Goal: Contribute content: Contribute content

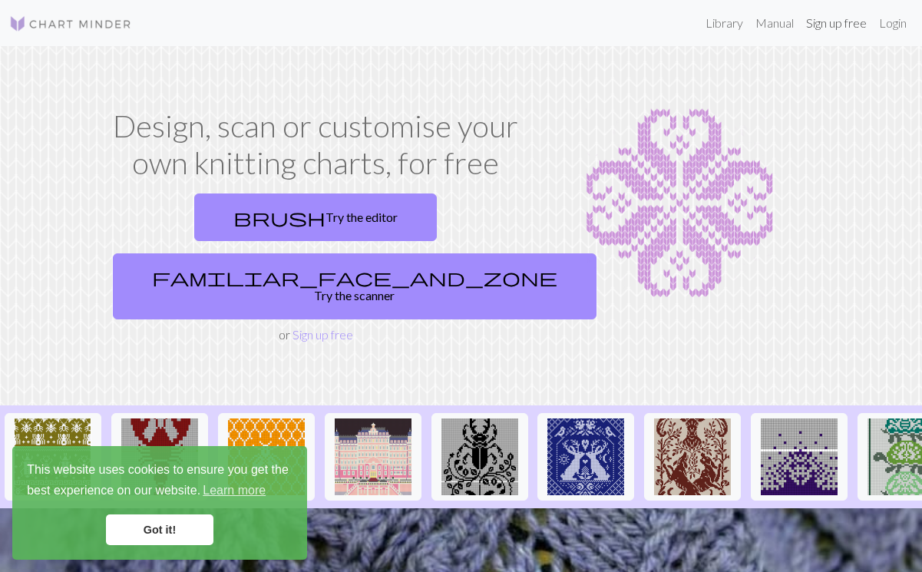
click at [831, 27] on link "Sign up free" at bounding box center [836, 23] width 73 height 31
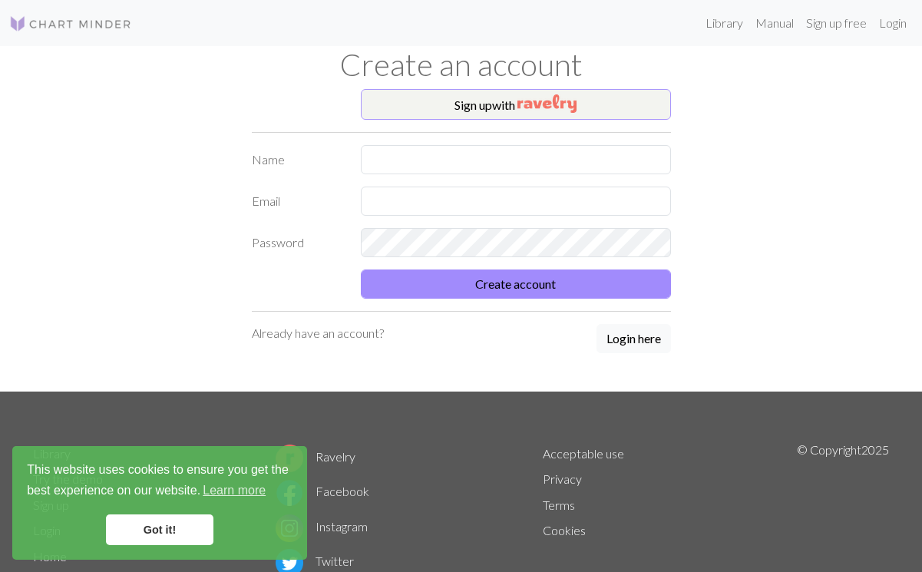
click at [549, 102] on img "button" at bounding box center [546, 103] width 59 height 18
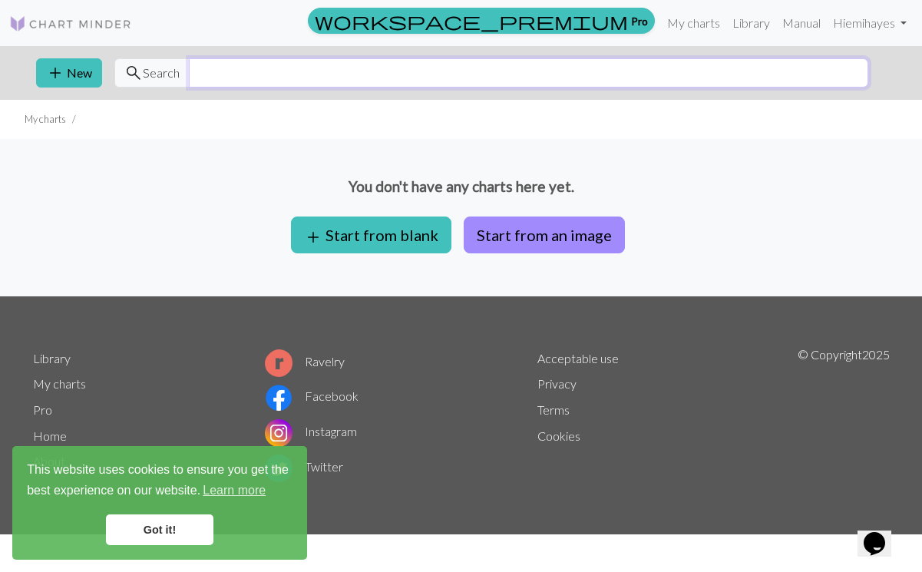
click at [234, 76] on input "text" at bounding box center [528, 72] width 679 height 29
type input "feather"
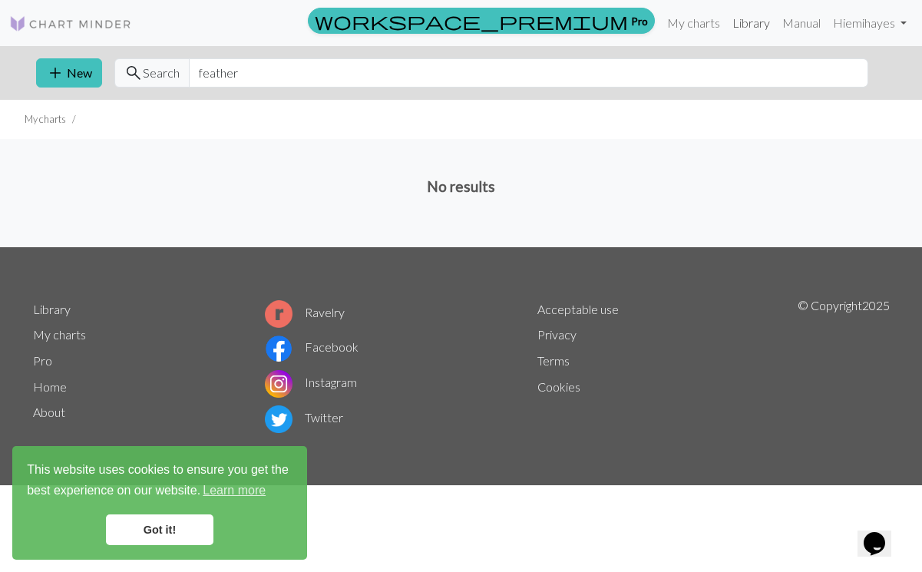
click at [741, 19] on link "Library" at bounding box center [751, 23] width 50 height 31
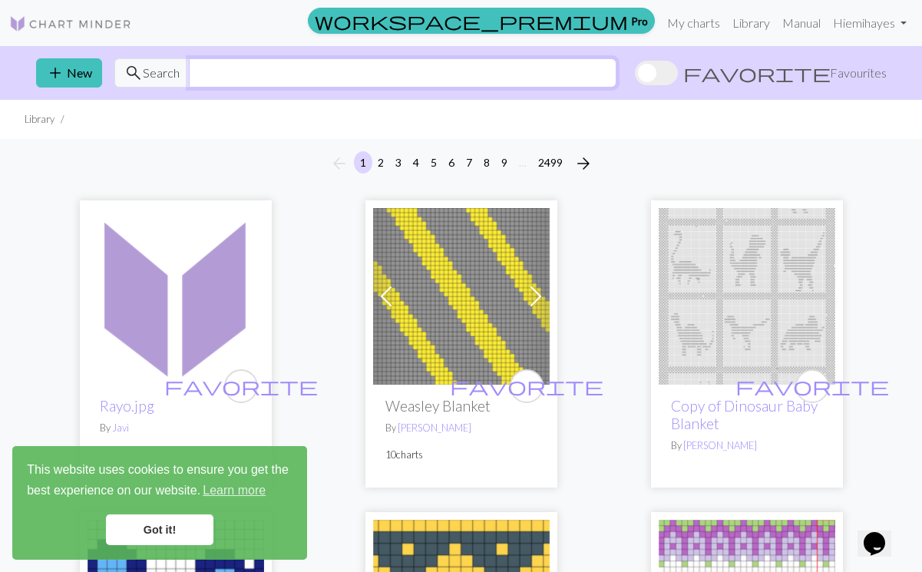
click at [553, 83] on input "text" at bounding box center [402, 72] width 427 height 29
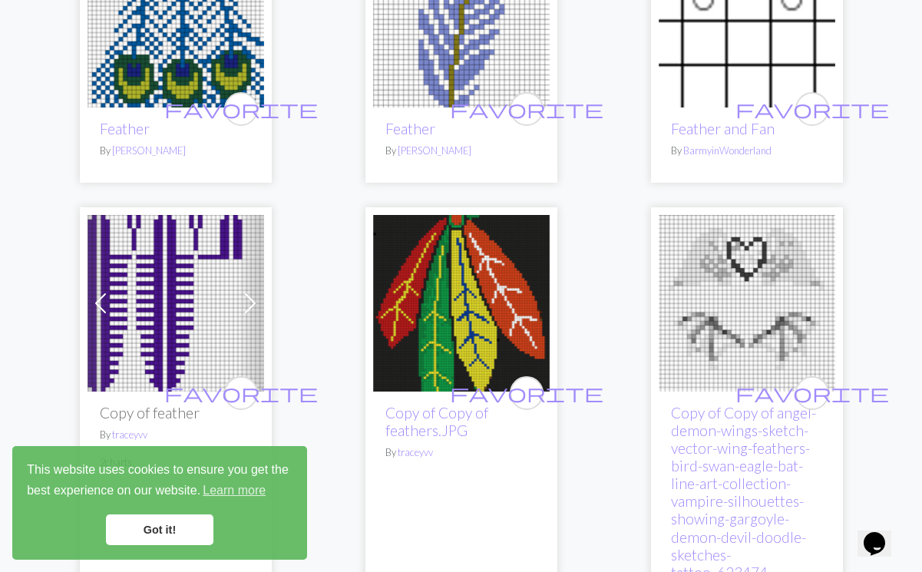
scroll to position [1176, 0]
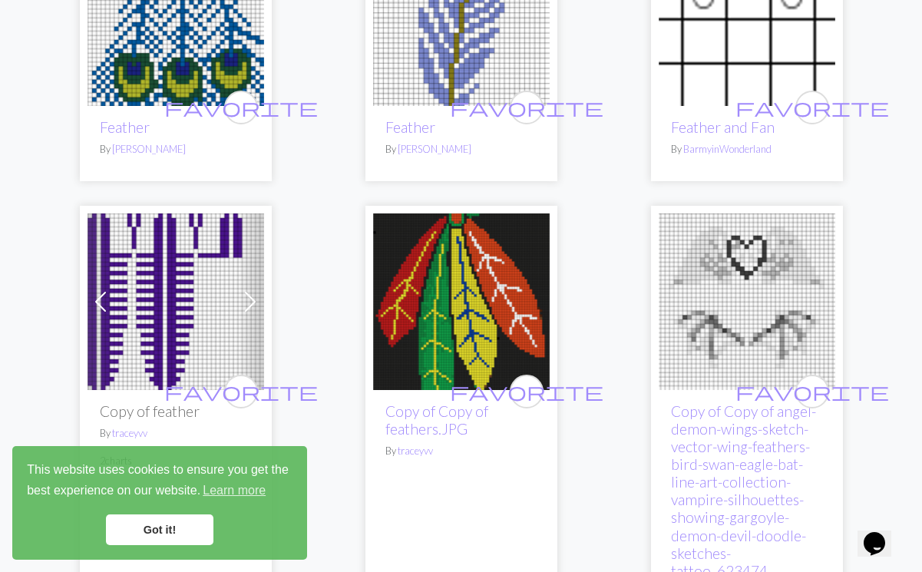
click at [187, 539] on link "Got it!" at bounding box center [159, 529] width 107 height 31
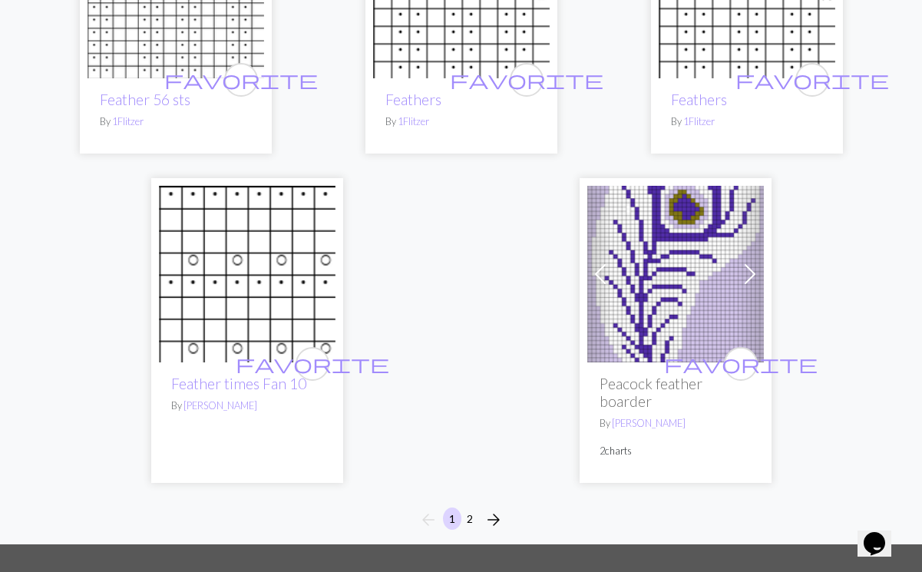
scroll to position [5203, 0]
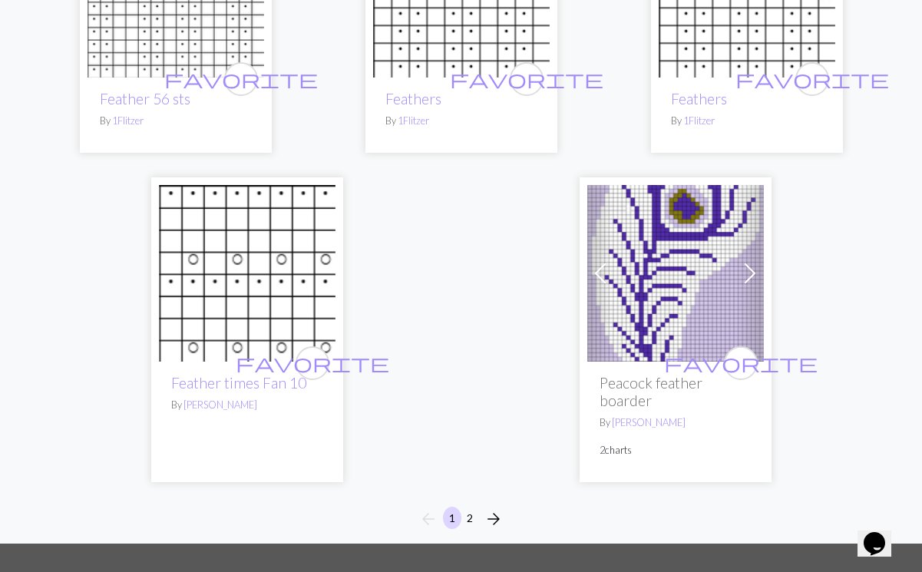
click at [504, 507] on button "arrow_forward" at bounding box center [493, 519] width 31 height 25
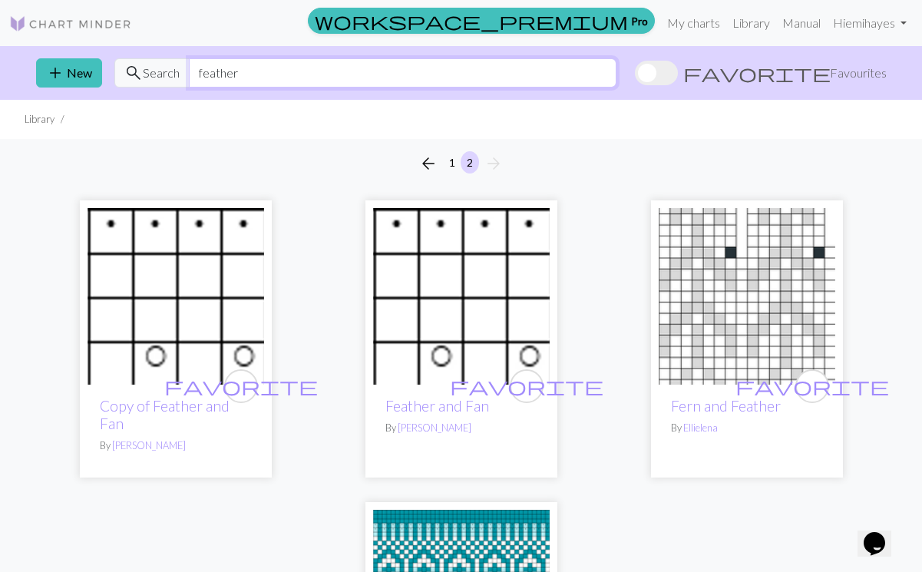
click at [247, 70] on input "feather" at bounding box center [402, 72] width 427 height 29
type input "f"
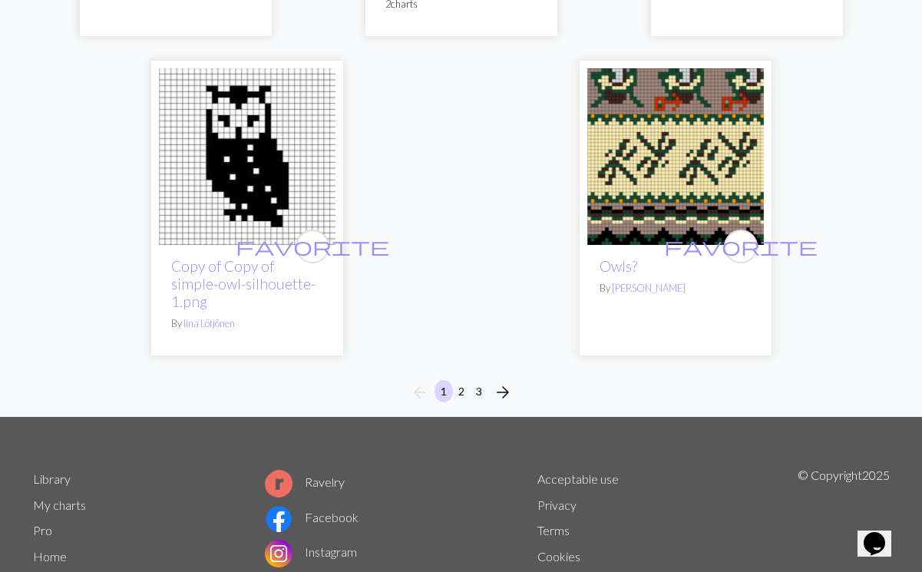
scroll to position [5029, 0]
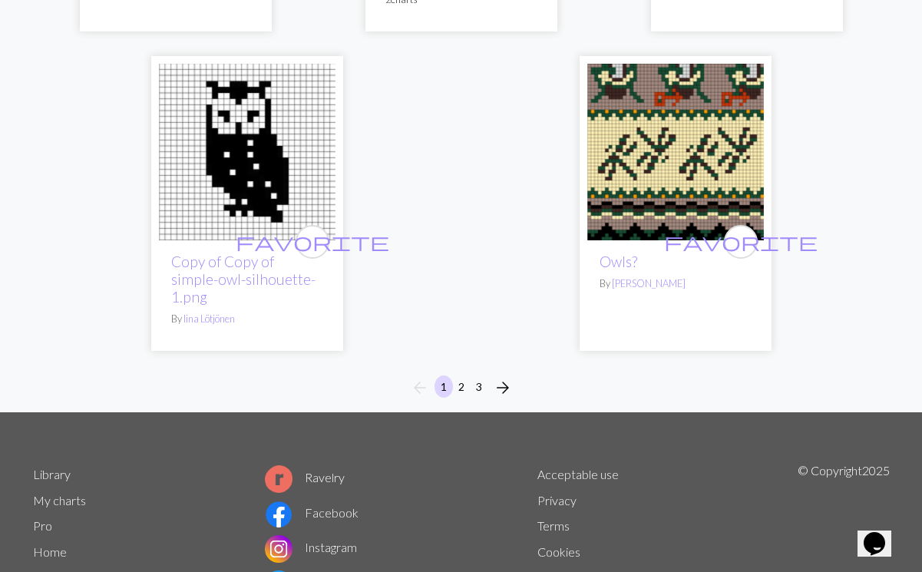
click at [499, 377] on span "arrow_forward" at bounding box center [502, 387] width 18 height 21
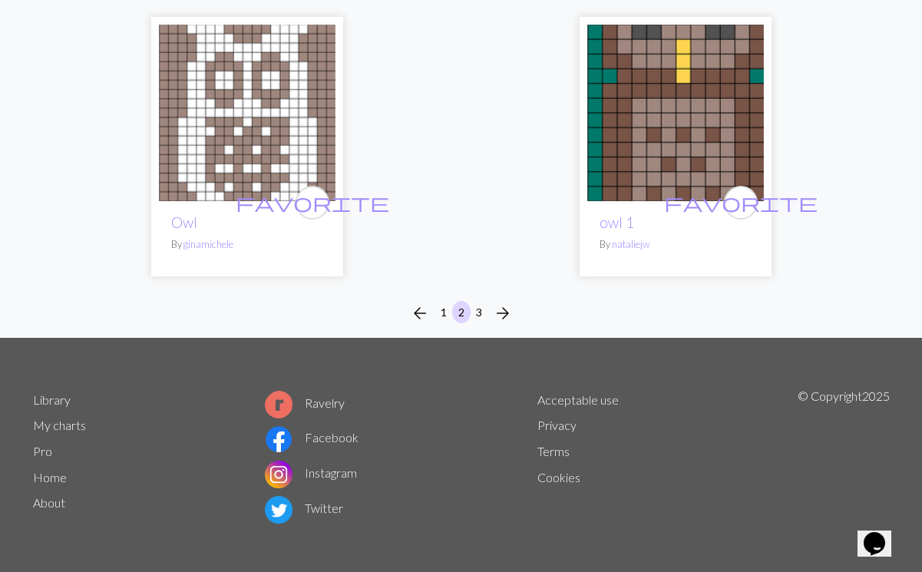
scroll to position [5044, 0]
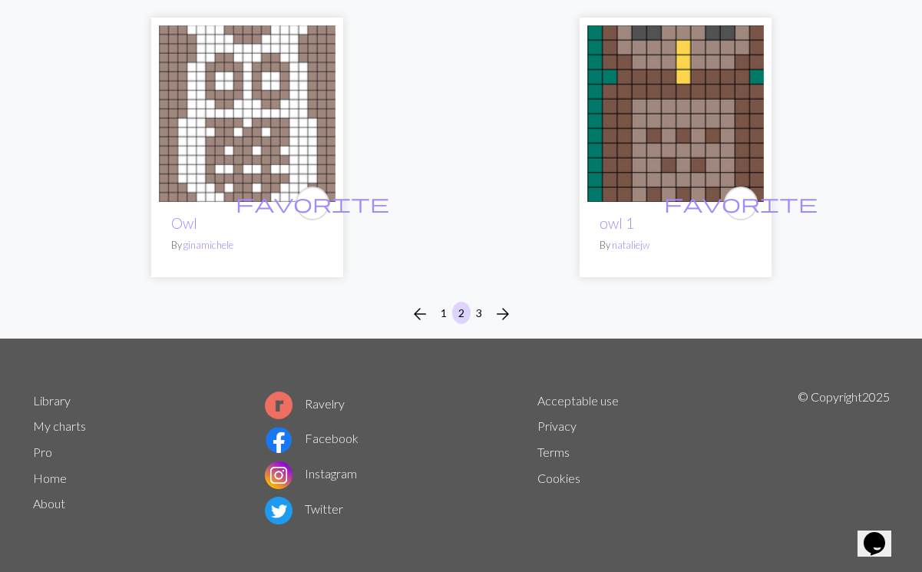
click at [504, 309] on span "arrow_forward" at bounding box center [502, 313] width 18 height 21
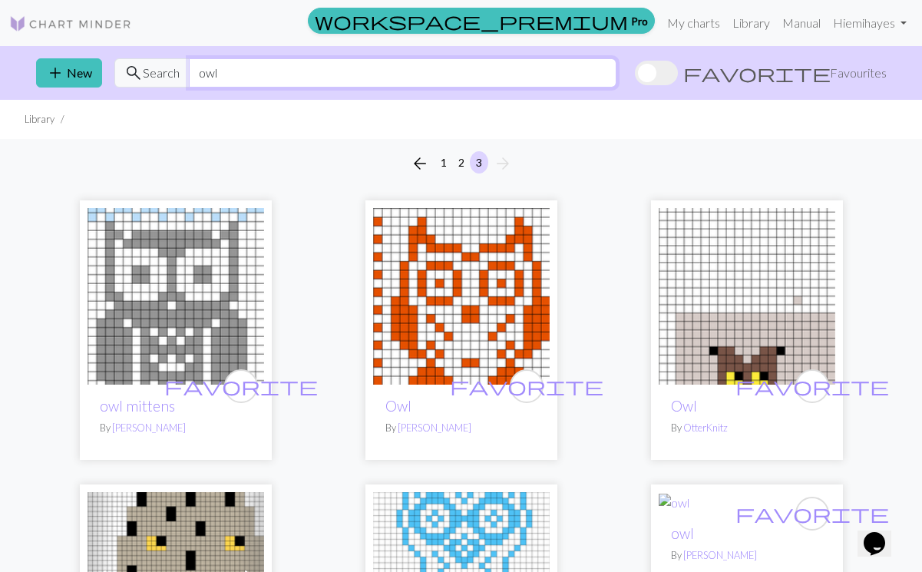
click at [510, 71] on input "owl" at bounding box center [402, 72] width 427 height 29
type input "o"
type input "feather"
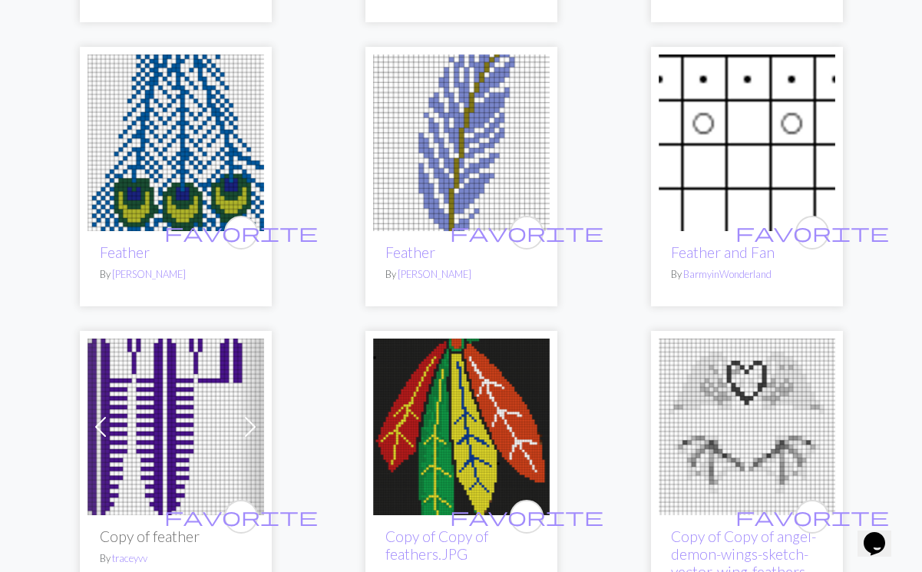
scroll to position [1052, 0]
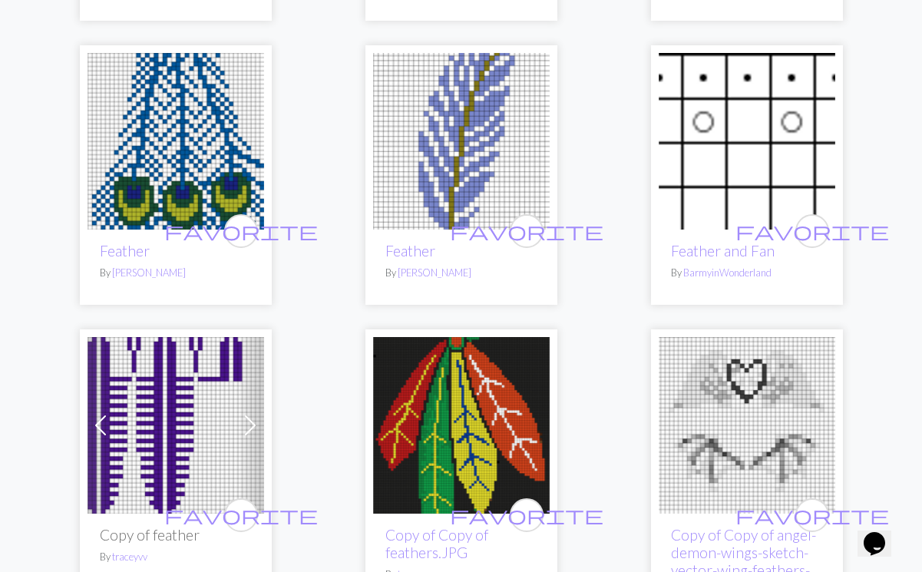
click at [493, 176] on img at bounding box center [461, 141] width 177 height 177
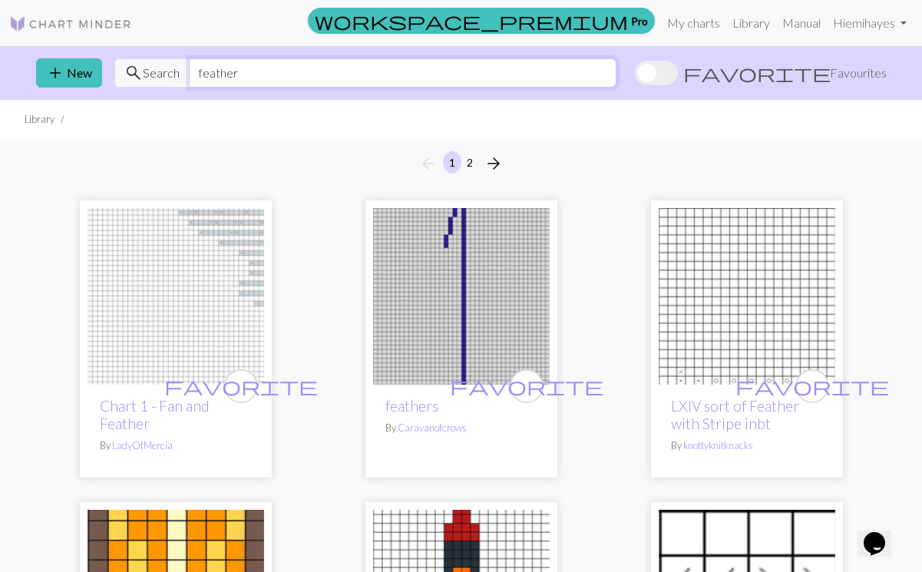
click at [351, 80] on input "feather" at bounding box center [402, 72] width 427 height 29
type input "f"
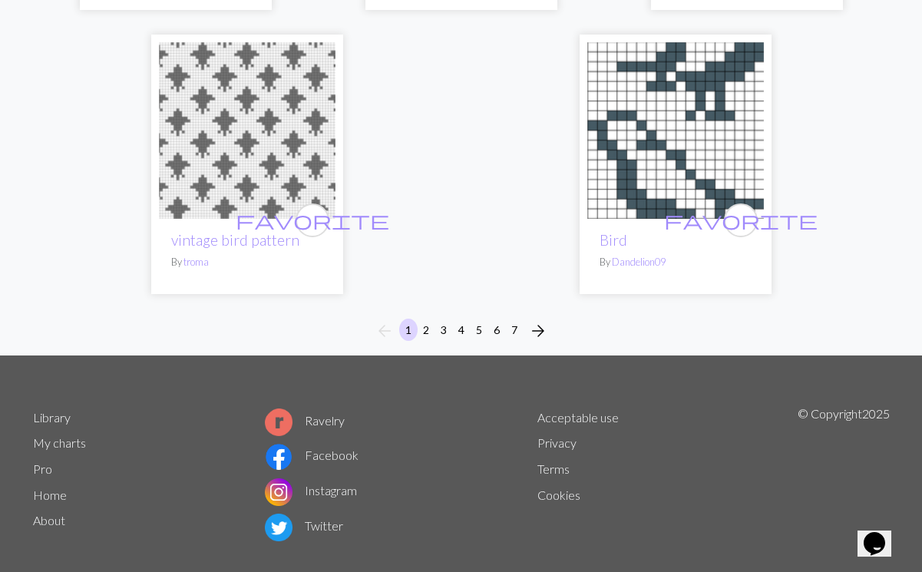
scroll to position [5166, 0]
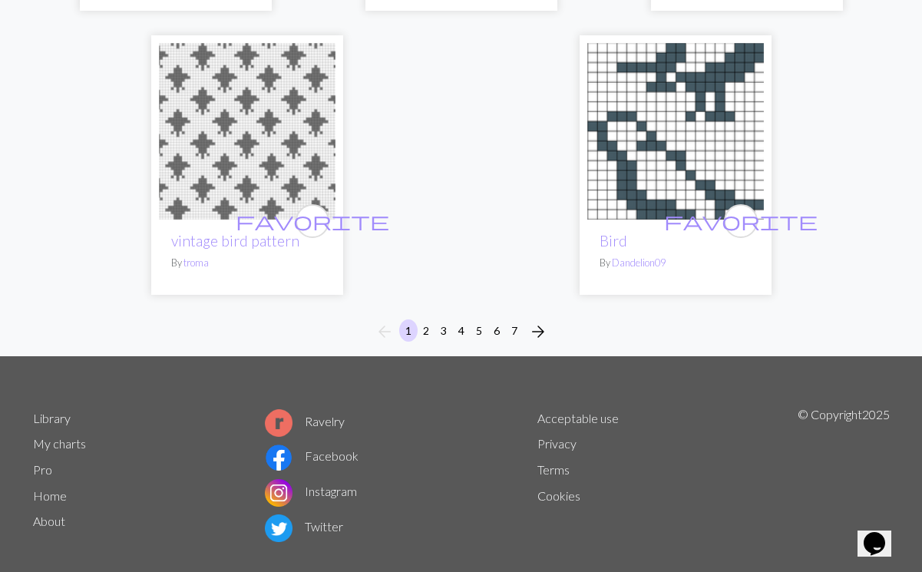
click at [543, 321] on span "arrow_forward" at bounding box center [538, 331] width 18 height 21
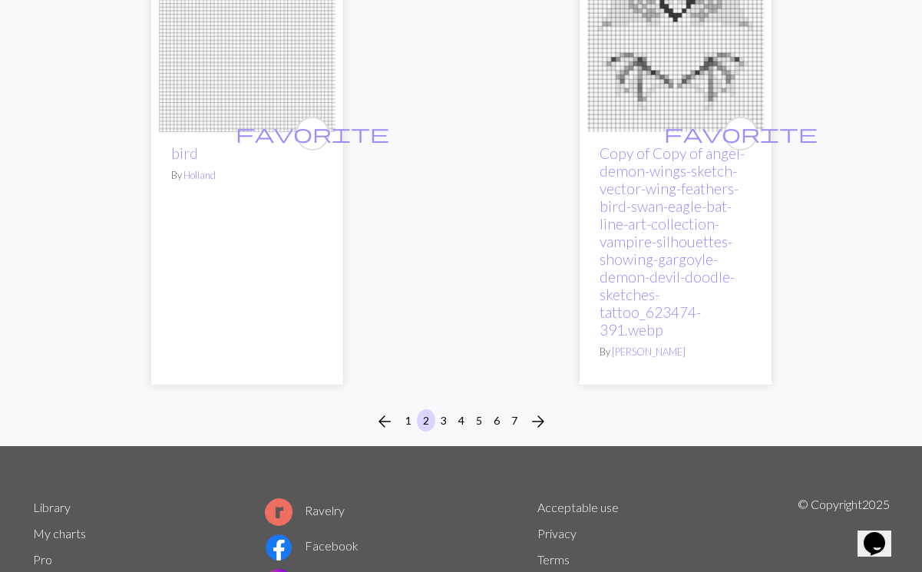
scroll to position [5338, 0]
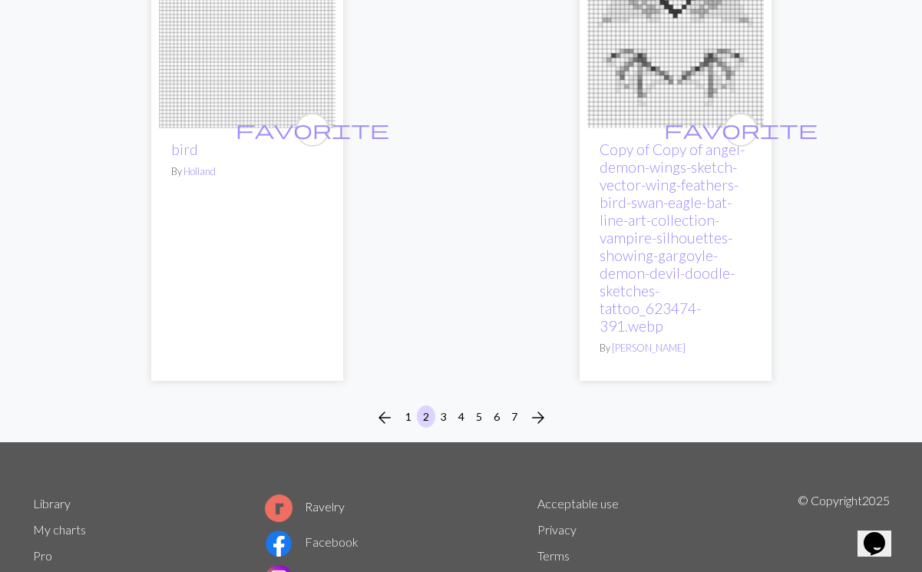
click at [543, 407] on span "arrow_forward" at bounding box center [538, 417] width 18 height 21
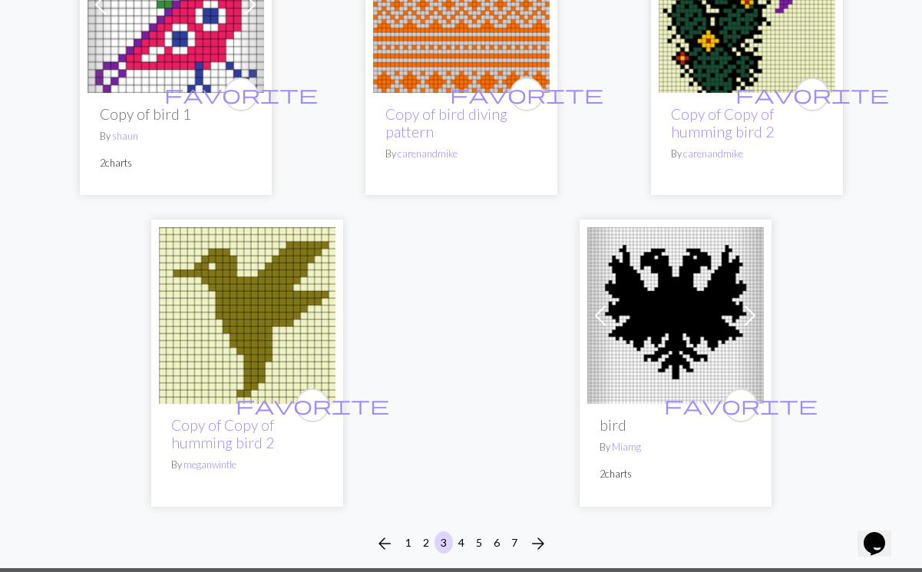
scroll to position [5022, 0]
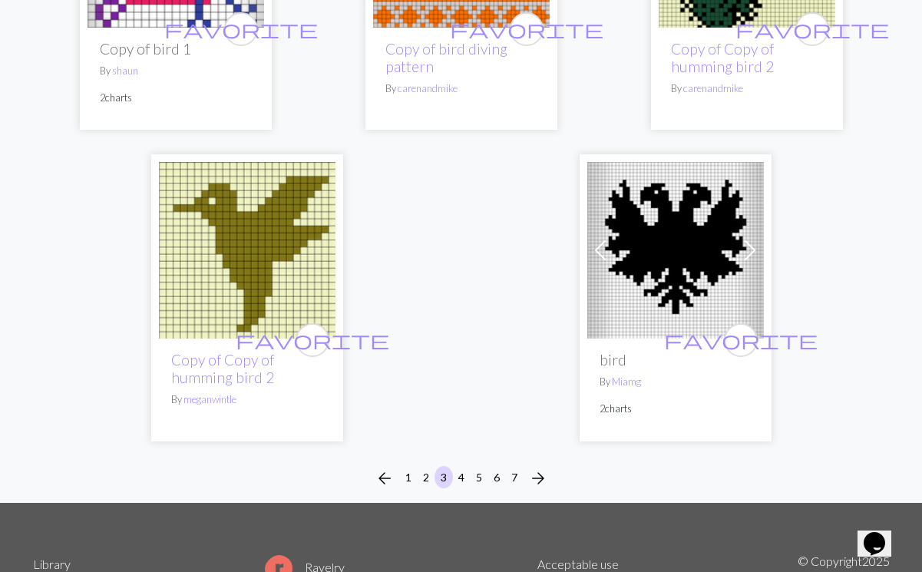
click at [537, 473] on span "arrow_forward" at bounding box center [538, 477] width 18 height 21
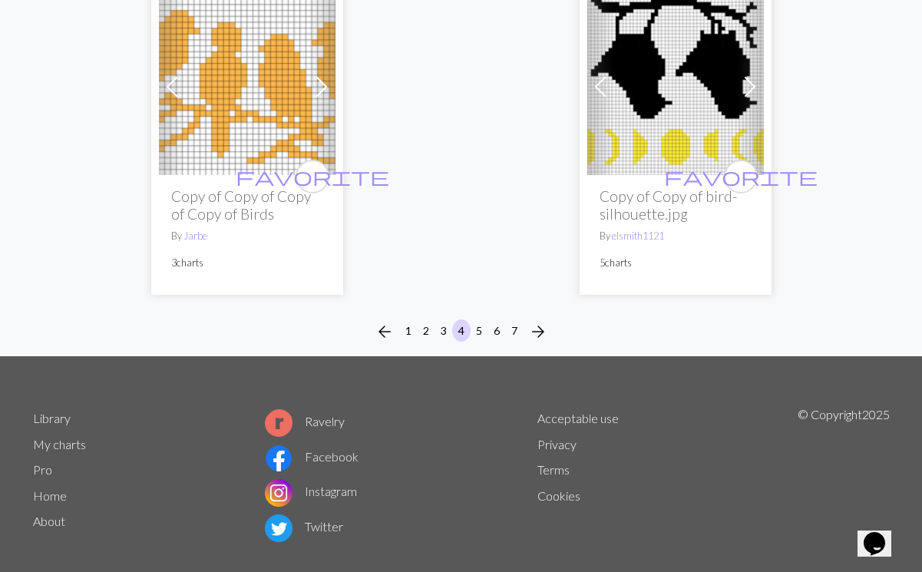
scroll to position [5539, 0]
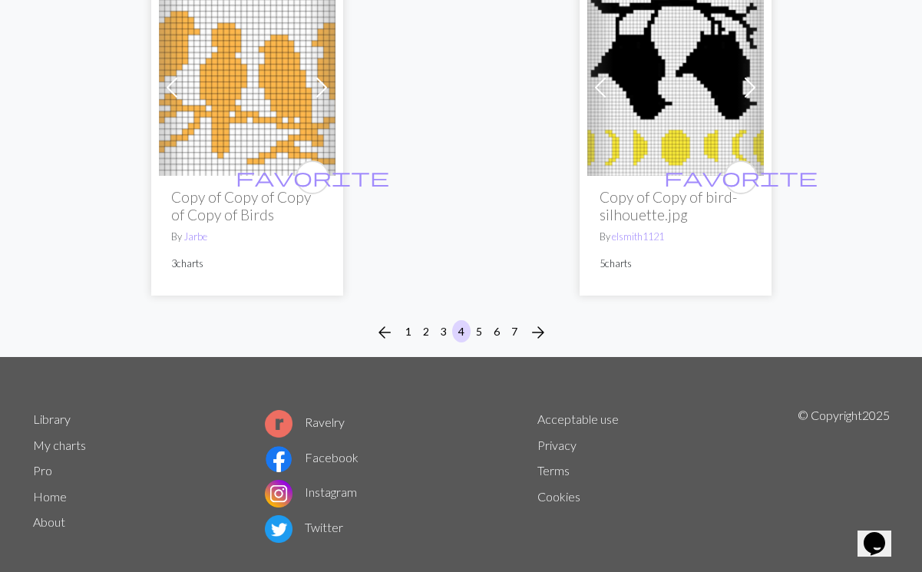
click at [536, 322] on span "arrow_forward" at bounding box center [538, 332] width 18 height 21
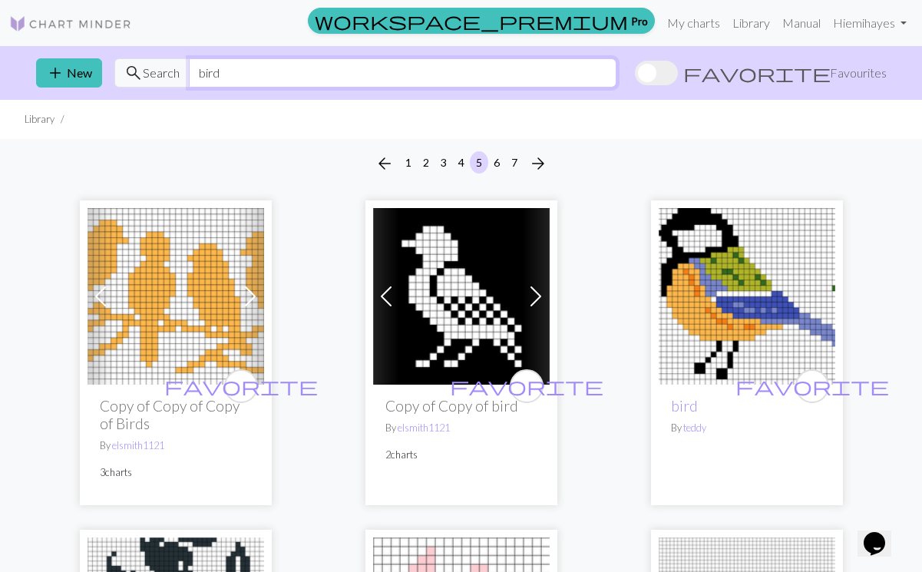
click at [236, 76] on input "bird" at bounding box center [402, 72] width 427 height 29
type input "b"
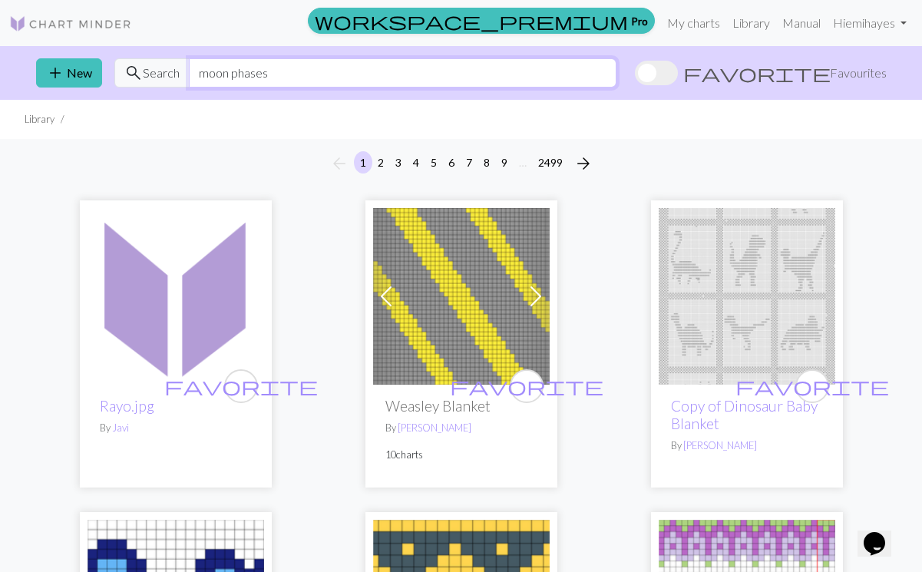
type input "moon phases"
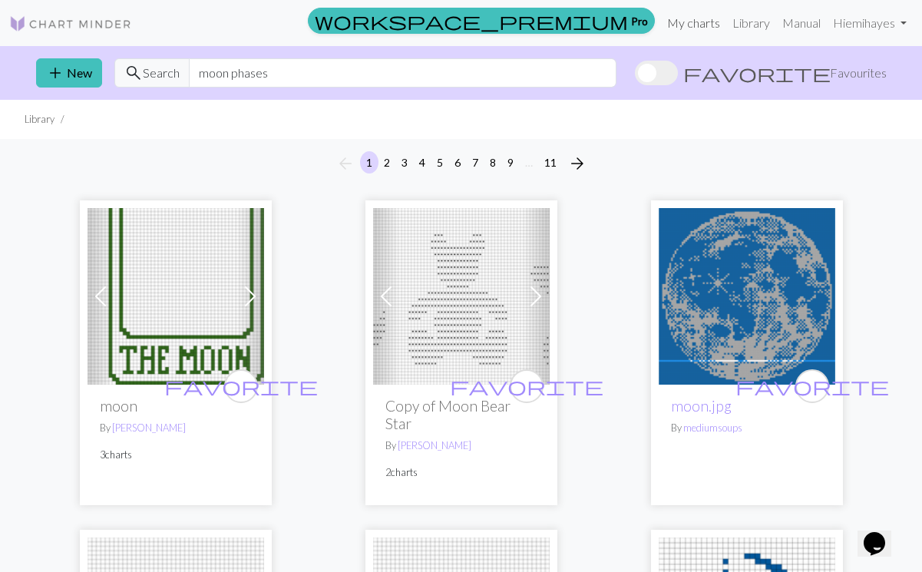
click at [688, 18] on link "My charts" at bounding box center [693, 23] width 65 height 31
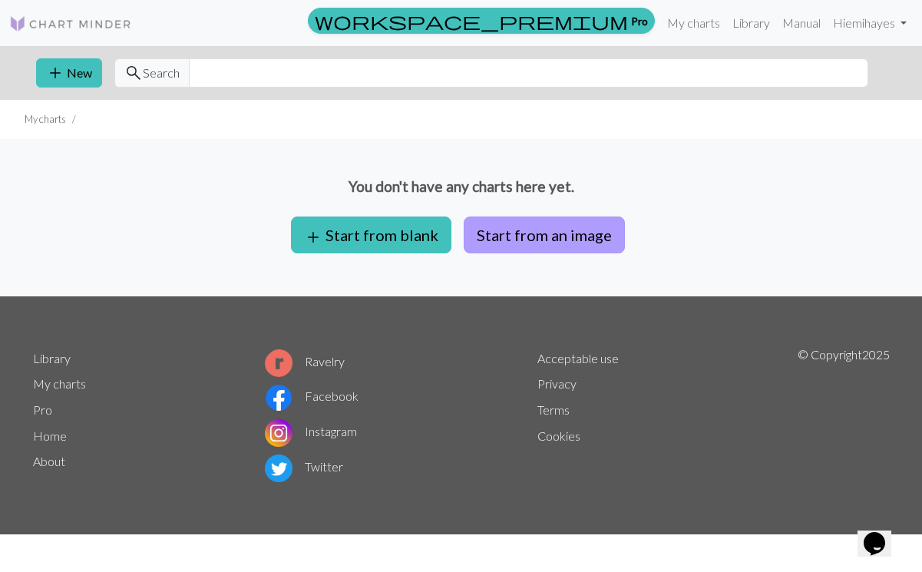
click at [477, 239] on button "Start from an image" at bounding box center [544, 234] width 161 height 37
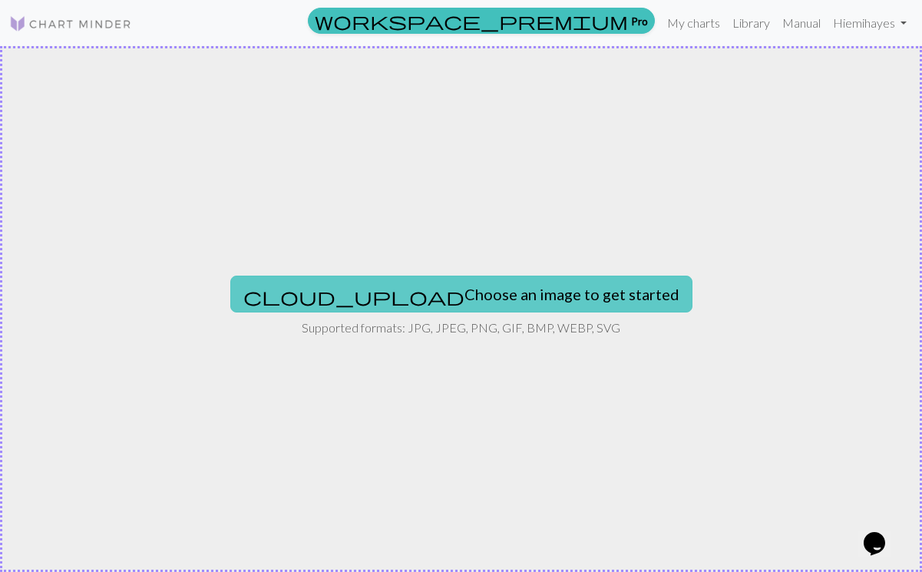
click at [488, 295] on button "cloud_upload Choose an image to get started" at bounding box center [461, 294] width 462 height 37
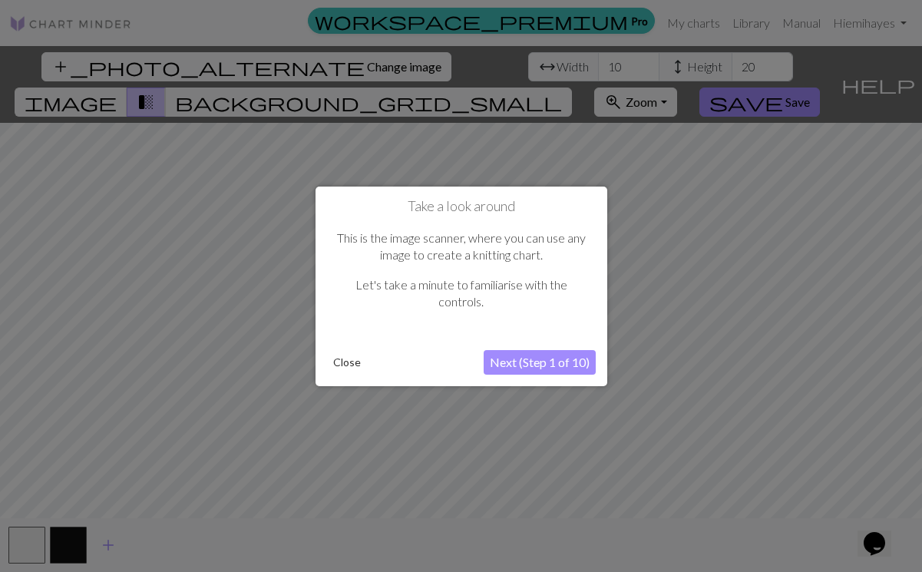
click at [533, 365] on button "Next (Step 1 of 10)" at bounding box center [539, 362] width 112 height 25
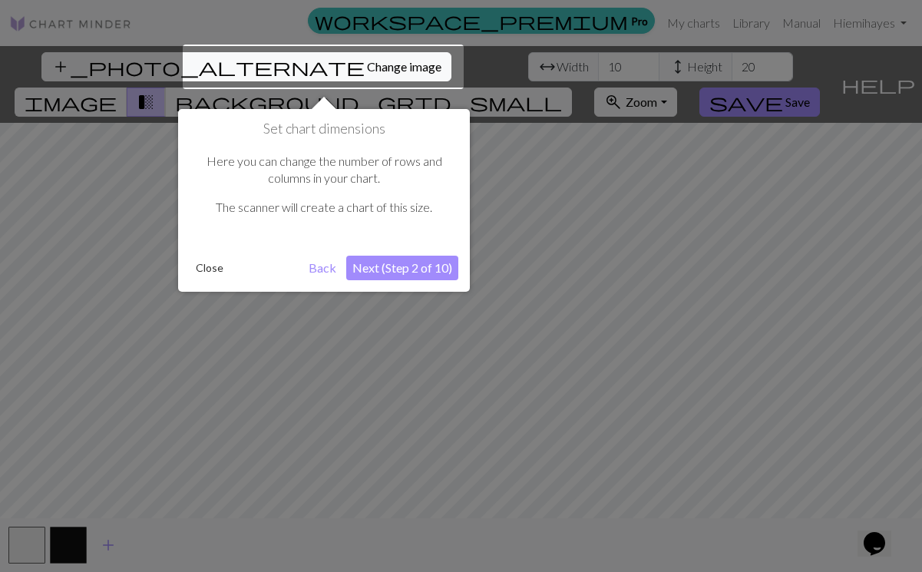
click at [396, 270] on button "Next (Step 2 of 10)" at bounding box center [402, 268] width 112 height 25
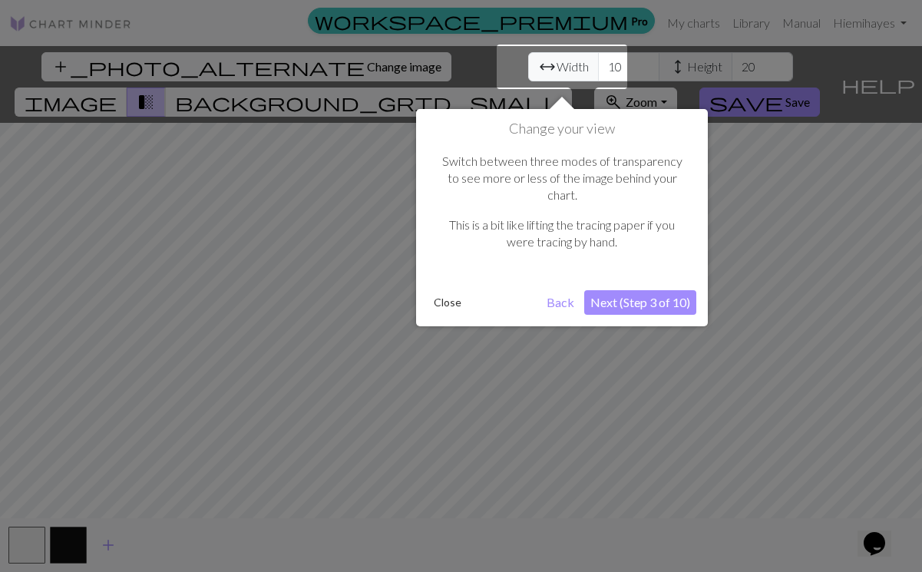
click at [612, 290] on button "Next (Step 3 of 10)" at bounding box center [640, 302] width 112 height 25
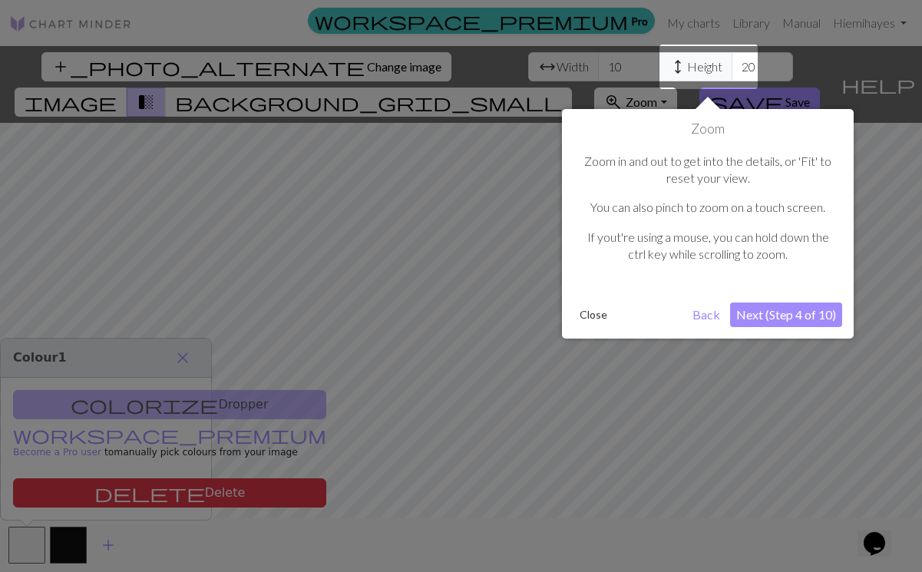
click at [805, 317] on button "Next (Step 4 of 10)" at bounding box center [786, 314] width 112 height 25
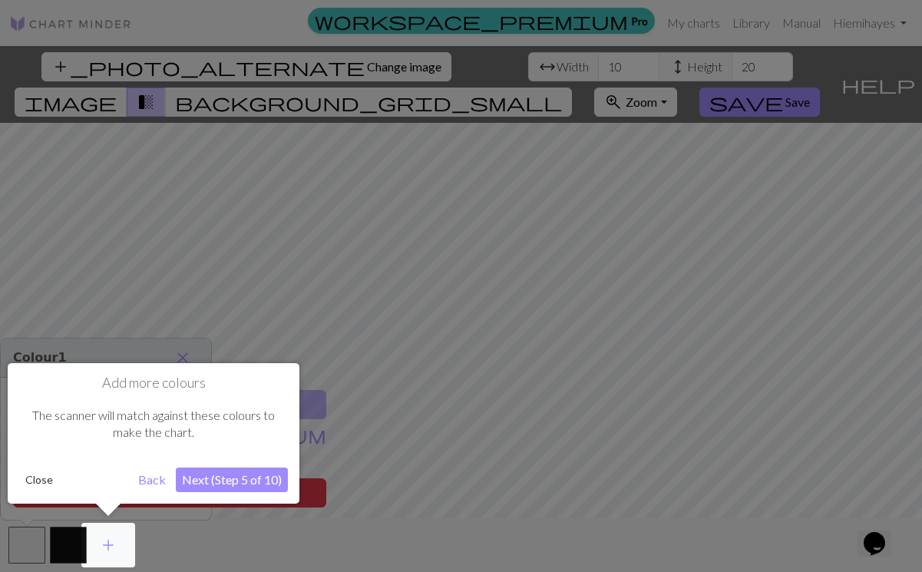
click at [237, 485] on button "Next (Step 5 of 10)" at bounding box center [232, 479] width 112 height 25
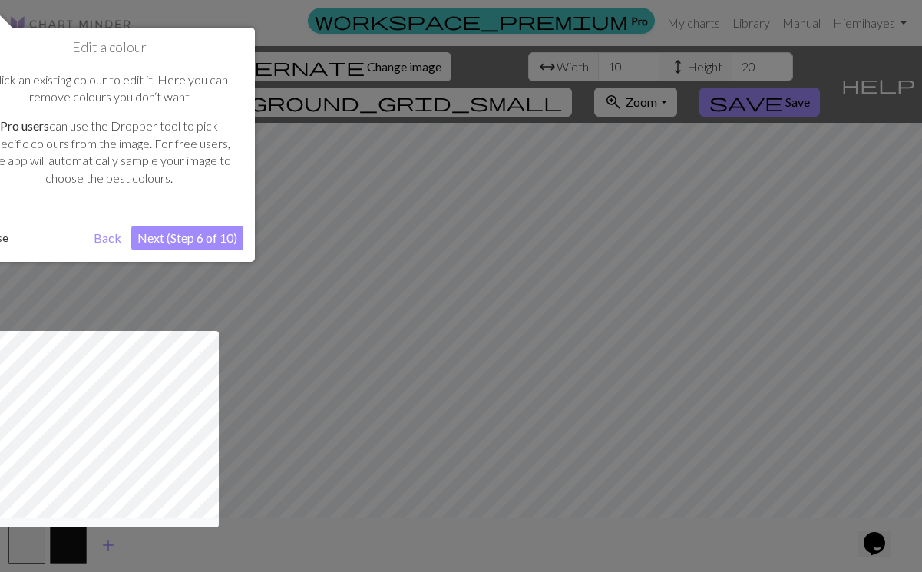
click at [200, 237] on button "Next (Step 6 of 10)" at bounding box center [187, 238] width 112 height 25
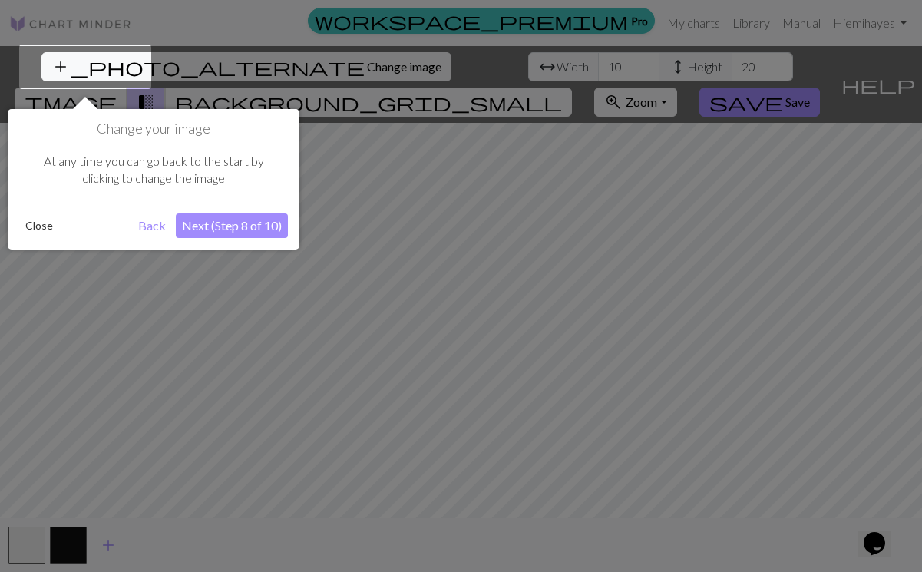
click at [208, 221] on button "Next (Step 8 of 10)" at bounding box center [232, 225] width 112 height 25
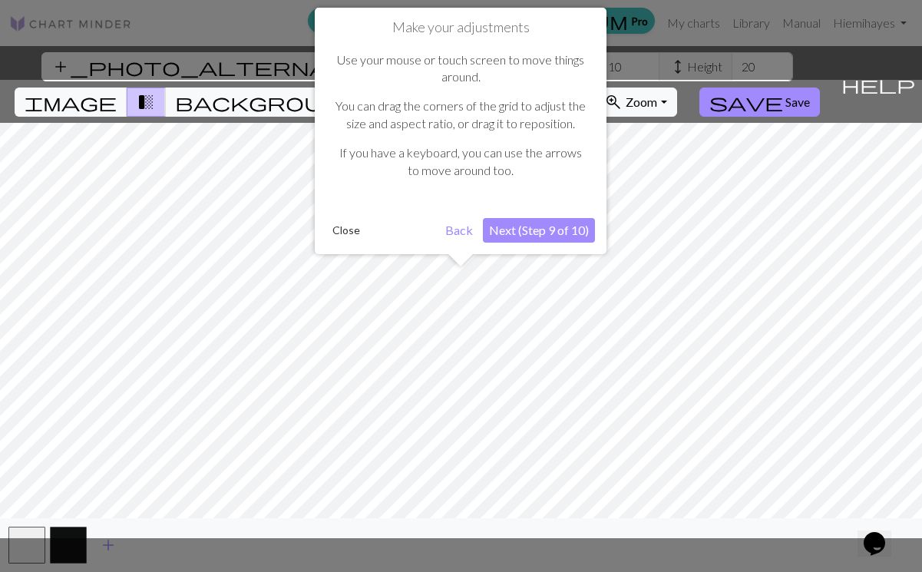
click at [501, 239] on button "Next (Step 9 of 10)" at bounding box center [539, 230] width 112 height 25
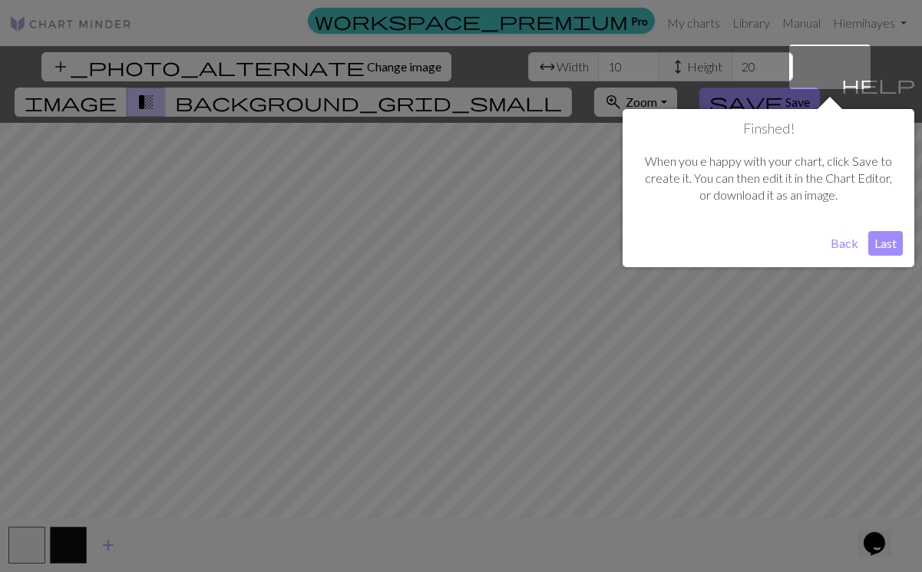
click at [887, 244] on button "Last" at bounding box center [885, 243] width 35 height 25
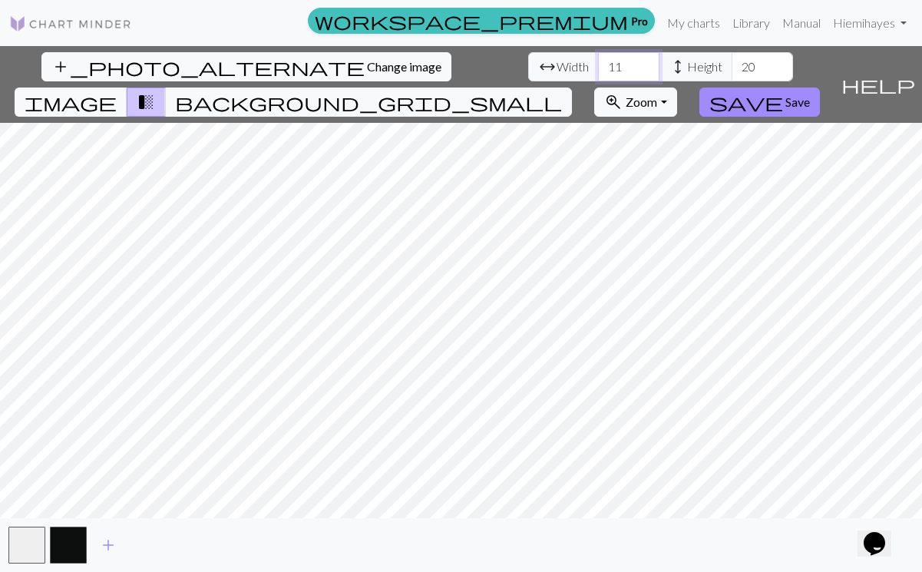
click at [598, 65] on input "11" at bounding box center [628, 66] width 61 height 29
click at [598, 65] on input "12" at bounding box center [628, 66] width 61 height 29
click at [598, 65] on input "13" at bounding box center [628, 66] width 61 height 29
click at [598, 65] on input "14" at bounding box center [628, 66] width 61 height 29
click at [598, 65] on input "15" at bounding box center [628, 66] width 61 height 29
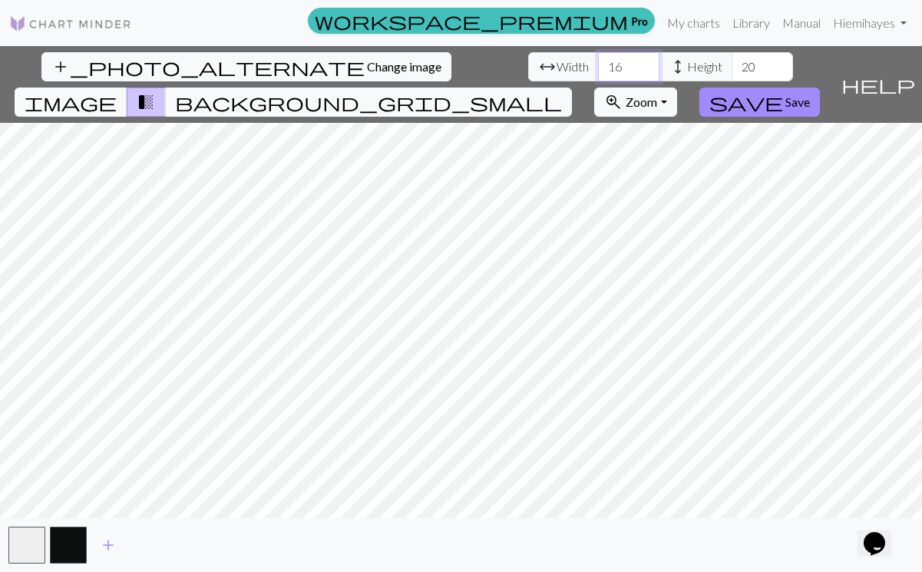
click at [598, 65] on input "16" at bounding box center [628, 66] width 61 height 29
click at [598, 65] on input "17" at bounding box center [628, 66] width 61 height 29
click at [598, 65] on input "18" at bounding box center [628, 66] width 61 height 29
click at [598, 65] on input "19" at bounding box center [628, 66] width 61 height 29
type input "20"
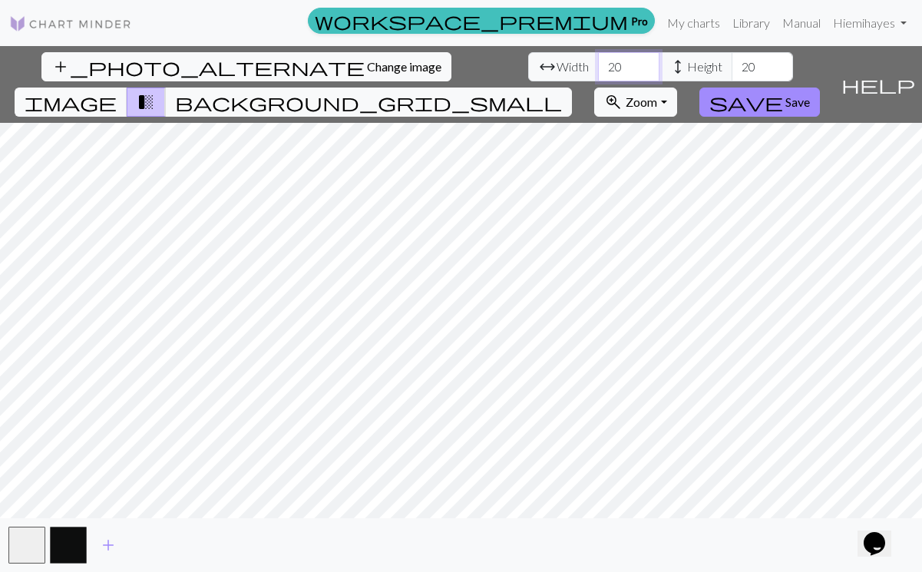
click at [598, 65] on input "20" at bounding box center [628, 66] width 61 height 29
click at [731, 64] on input "21" at bounding box center [761, 66] width 61 height 29
click at [731, 64] on input "22" at bounding box center [761, 66] width 61 height 29
click at [731, 64] on input "23" at bounding box center [761, 66] width 61 height 29
click at [731, 64] on input "24" at bounding box center [761, 66] width 61 height 29
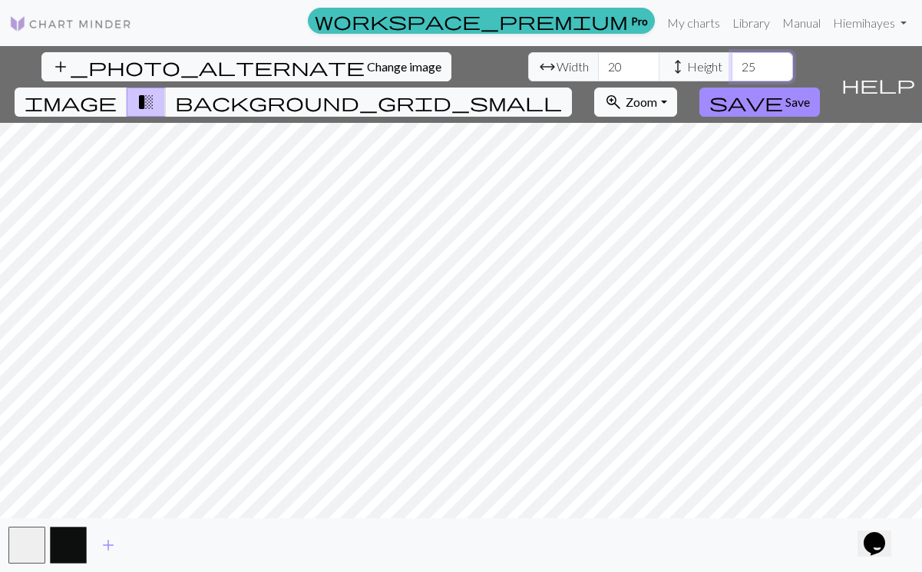
click at [731, 64] on input "25" at bounding box center [761, 66] width 61 height 29
click at [731, 64] on input "26" at bounding box center [761, 66] width 61 height 29
click at [731, 64] on input "27" at bounding box center [761, 66] width 61 height 29
click at [731, 64] on input "28" at bounding box center [761, 66] width 61 height 29
click at [731, 64] on input "29" at bounding box center [761, 66] width 61 height 29
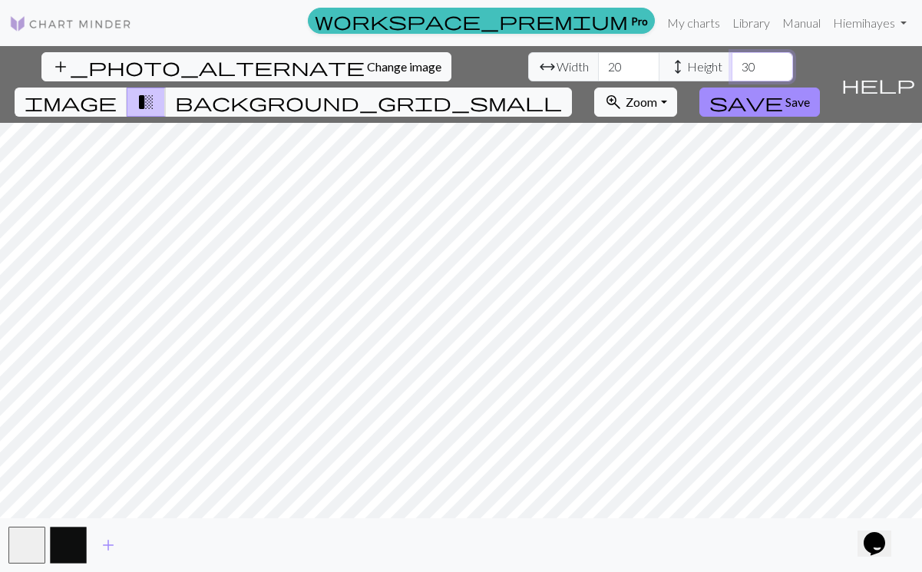
click at [731, 62] on input "30" at bounding box center [761, 66] width 61 height 29
click at [731, 62] on input "31" at bounding box center [761, 66] width 61 height 29
click at [731, 62] on input "32" at bounding box center [761, 66] width 61 height 29
click at [731, 62] on input "33" at bounding box center [761, 66] width 61 height 29
click at [731, 62] on input "34" at bounding box center [761, 66] width 61 height 29
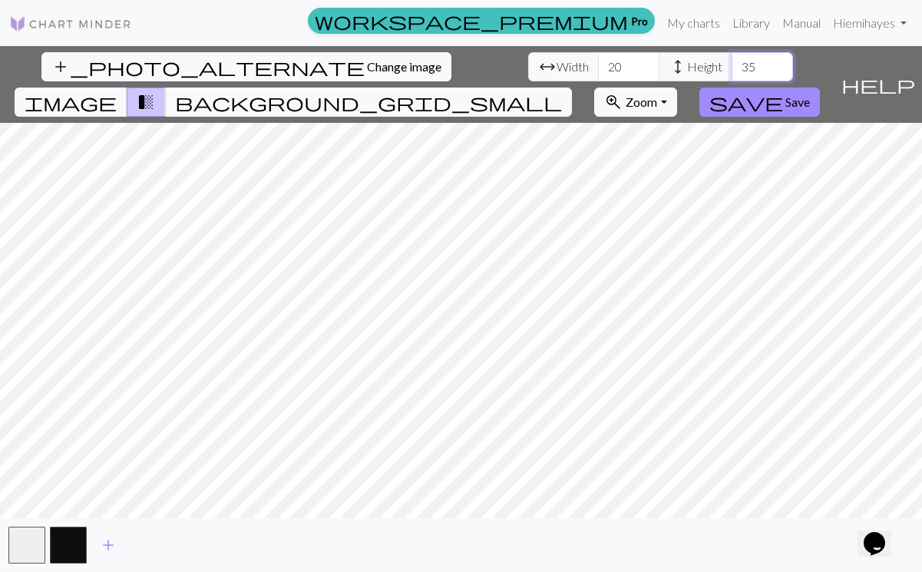
click at [731, 62] on input "35" at bounding box center [761, 66] width 61 height 29
click at [731, 62] on input "36" at bounding box center [761, 66] width 61 height 29
click at [731, 62] on input "37" at bounding box center [761, 66] width 61 height 29
click at [448, 531] on div "add_photo_alternate Change image arrow_range Width 20 height Height 37 image tr…" at bounding box center [461, 309] width 922 height 526
click at [731, 64] on input "38" at bounding box center [761, 66] width 61 height 29
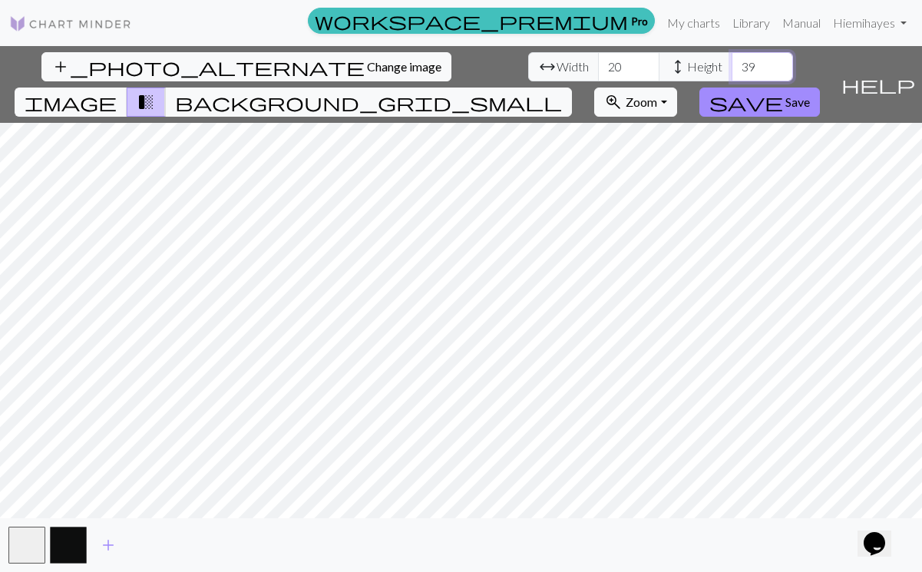
click at [731, 64] on input "39" at bounding box center [761, 66] width 61 height 29
click at [731, 64] on input "40" at bounding box center [761, 66] width 61 height 29
click at [731, 64] on input "41" at bounding box center [761, 66] width 61 height 29
click at [731, 64] on input "42" at bounding box center [761, 66] width 61 height 29
click at [731, 64] on input "43" at bounding box center [761, 66] width 61 height 29
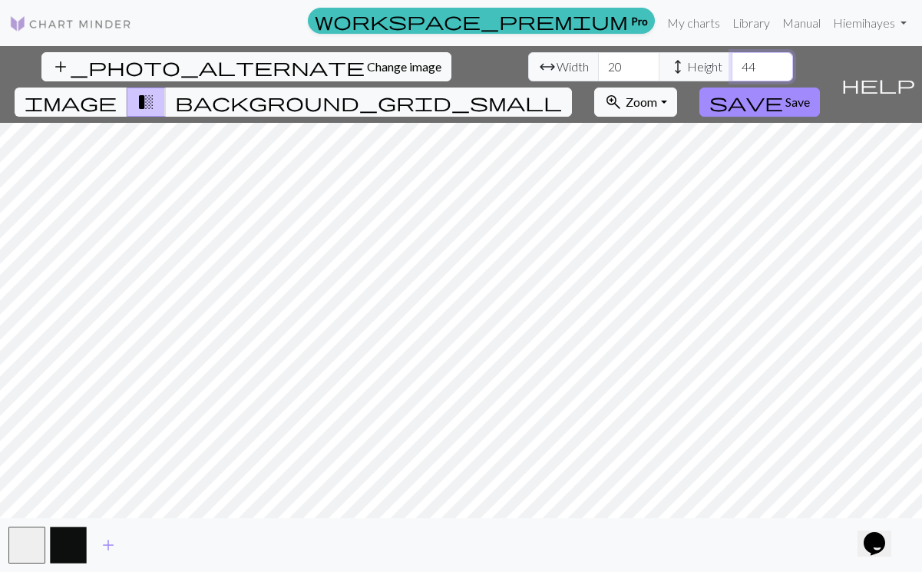
click at [731, 64] on input "44" at bounding box center [761, 66] width 61 height 29
click at [731, 72] on input "43" at bounding box center [761, 66] width 61 height 29
click at [731, 72] on input "42" at bounding box center [761, 66] width 61 height 29
click at [731, 72] on input "41" at bounding box center [761, 66] width 61 height 29
click at [731, 72] on input "40" at bounding box center [761, 66] width 61 height 29
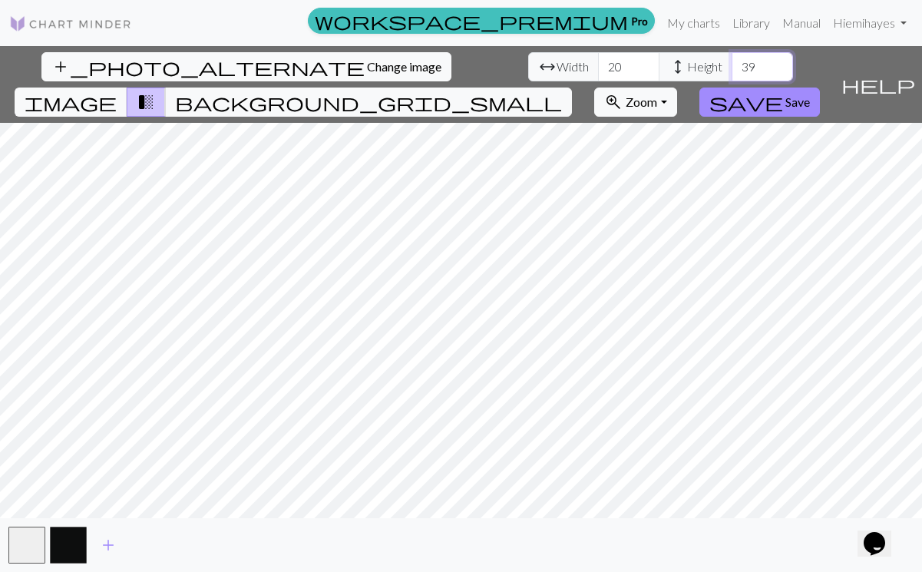
click at [731, 72] on input "39" at bounding box center [761, 66] width 61 height 29
click at [731, 72] on input "38" at bounding box center [761, 66] width 61 height 29
click at [731, 72] on input "37" at bounding box center [761, 66] width 61 height 29
type input "36"
click at [731, 72] on input "36" at bounding box center [761, 66] width 61 height 29
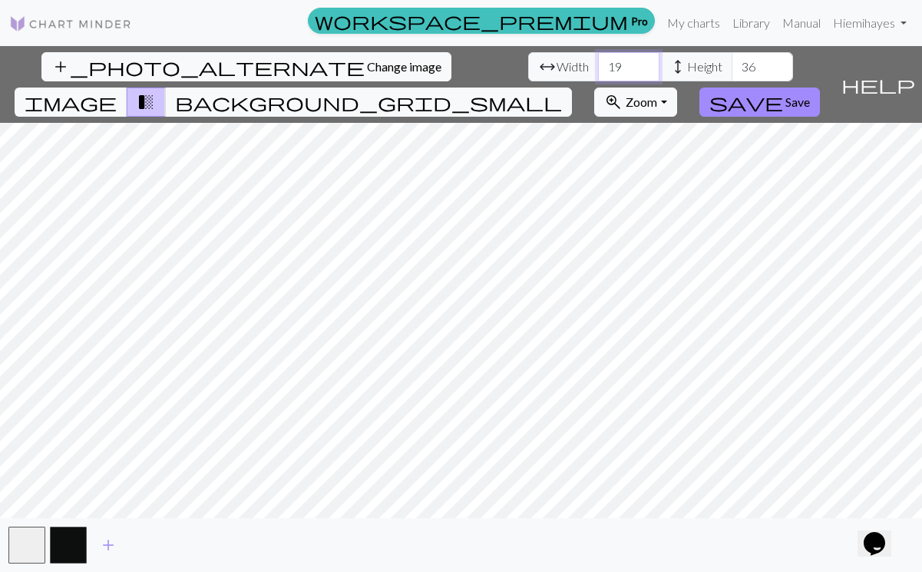
click at [598, 72] on input "19" at bounding box center [628, 66] width 61 height 29
click at [598, 72] on input "18" at bounding box center [628, 66] width 61 height 29
click at [598, 72] on input "17" at bounding box center [628, 66] width 61 height 29
click at [598, 72] on input "16" at bounding box center [628, 66] width 61 height 29
type input "15"
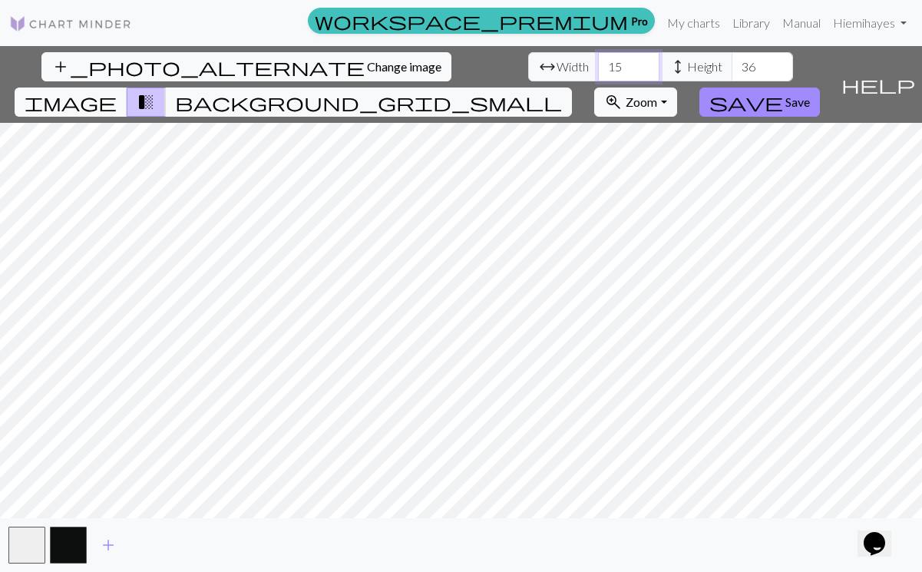
click at [598, 72] on input "15" at bounding box center [628, 66] width 61 height 29
click at [731, 66] on input "37" at bounding box center [761, 66] width 61 height 29
click at [731, 66] on input "38" at bounding box center [761, 66] width 61 height 29
click at [731, 66] on input "39" at bounding box center [761, 66] width 61 height 29
click at [731, 66] on input "40" at bounding box center [761, 66] width 61 height 29
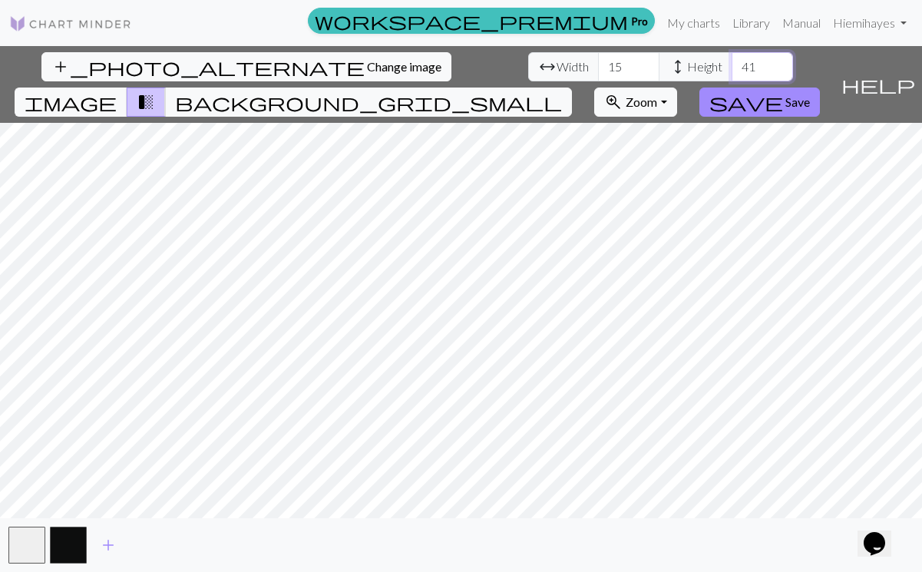
click at [731, 66] on input "41" at bounding box center [761, 66] width 61 height 29
click at [731, 66] on input "42" at bounding box center [761, 66] width 61 height 29
click at [731, 66] on input "43" at bounding box center [761, 66] width 61 height 29
click at [731, 72] on input "42" at bounding box center [761, 66] width 61 height 29
click at [731, 72] on input "41" at bounding box center [761, 66] width 61 height 29
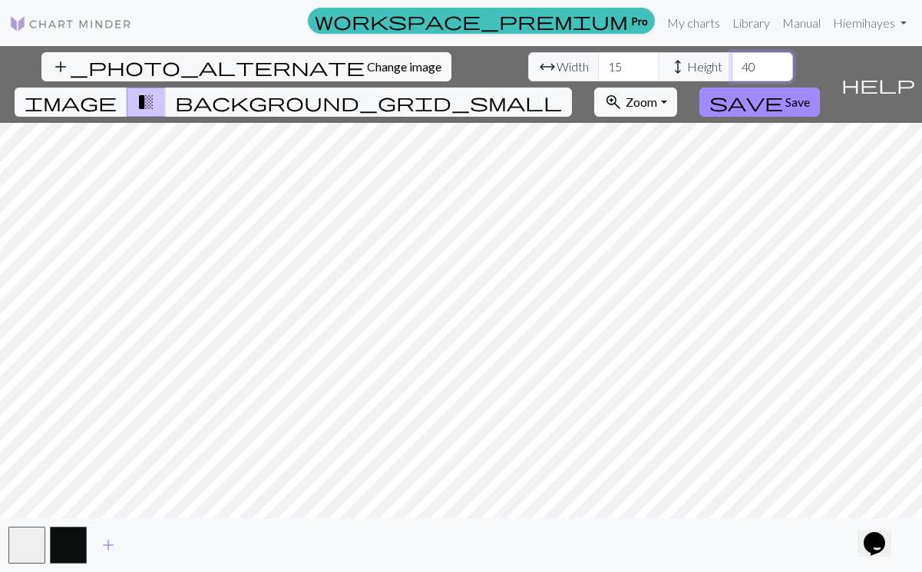
click at [731, 72] on input "40" at bounding box center [761, 66] width 61 height 29
click at [731, 72] on input "39" at bounding box center [761, 66] width 61 height 29
click at [731, 67] on input "38" at bounding box center [761, 66] width 61 height 29
click at [731, 63] on input "39" at bounding box center [761, 66] width 61 height 29
type input "40"
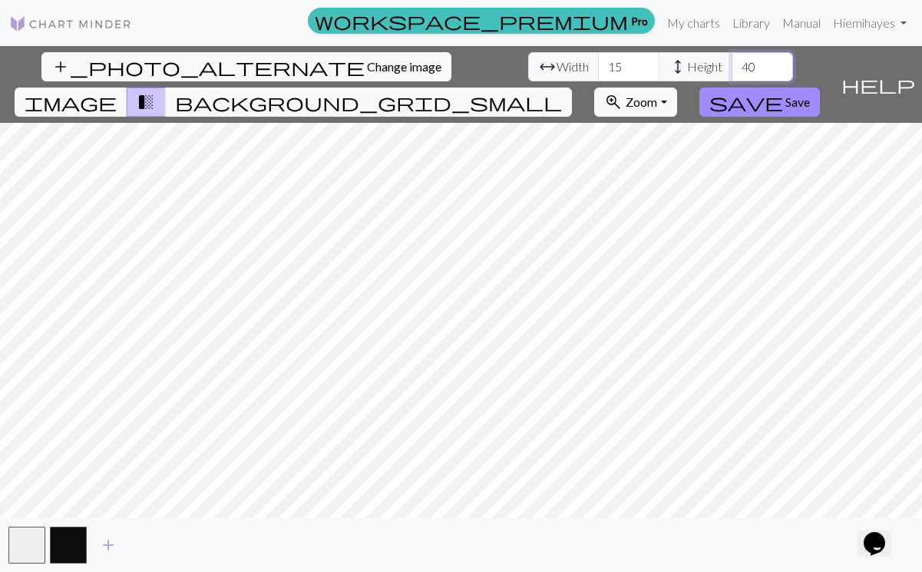
click at [731, 63] on input "40" at bounding box center [761, 66] width 61 height 29
click at [598, 69] on input "14" at bounding box center [628, 66] width 61 height 29
click at [598, 69] on input "13" at bounding box center [628, 66] width 61 height 29
type input "12"
click at [598, 69] on input "12" at bounding box center [628, 66] width 61 height 29
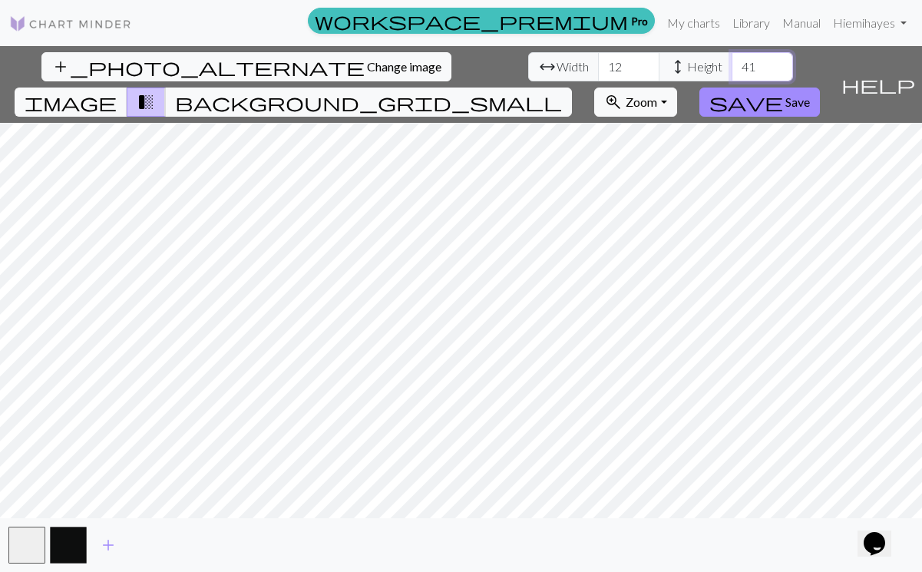
click at [731, 64] on input "41" at bounding box center [761, 66] width 61 height 29
click at [731, 64] on input "42" at bounding box center [761, 66] width 61 height 29
click at [731, 64] on input "43" at bounding box center [761, 66] width 61 height 29
click at [731, 71] on input "42" at bounding box center [761, 66] width 61 height 29
click at [731, 71] on input "41" at bounding box center [761, 66] width 61 height 29
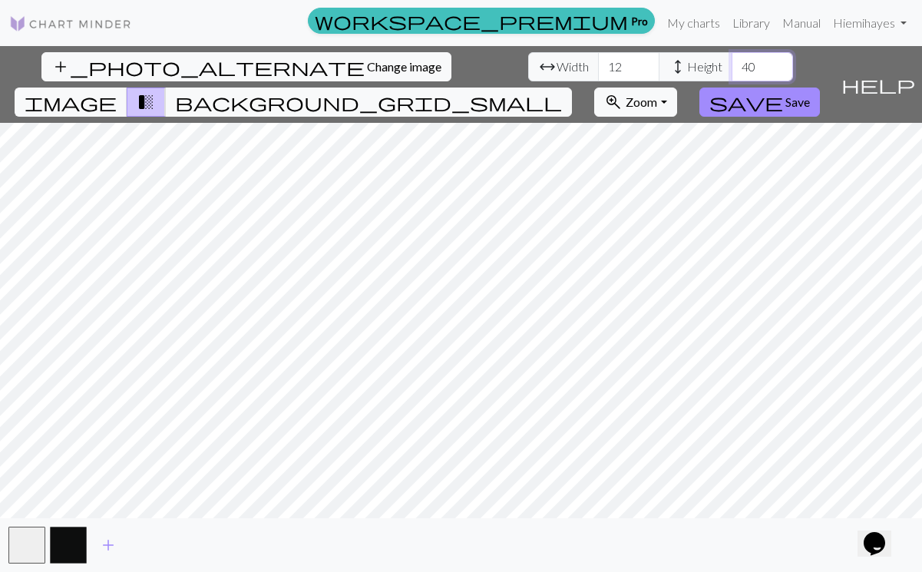
click at [731, 71] on input "40" at bounding box center [761, 66] width 61 height 29
type input "39"
click at [731, 71] on input "39" at bounding box center [761, 66] width 61 height 29
click at [572, 87] on button "background_grid_small" at bounding box center [368, 101] width 407 height 29
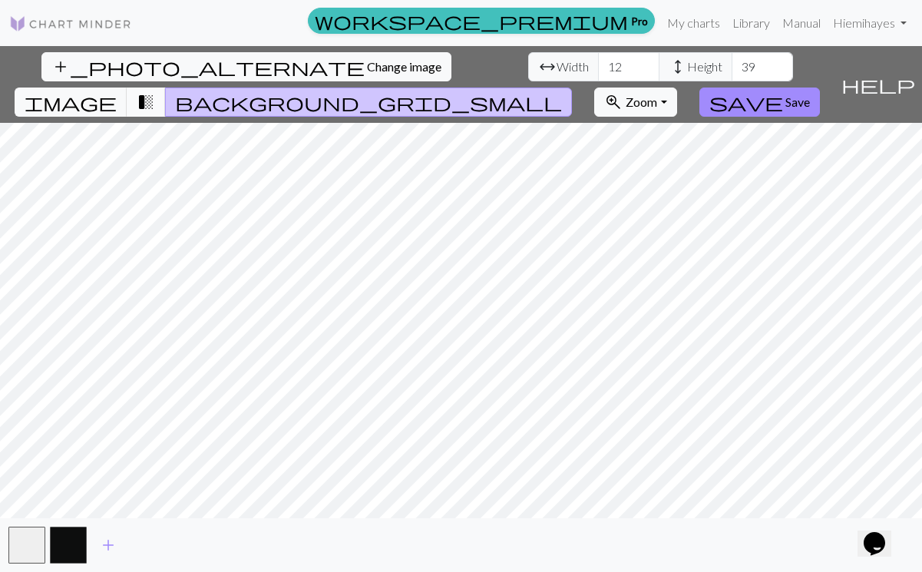
click at [155, 91] on span "transition_fade" at bounding box center [146, 101] width 18 height 21
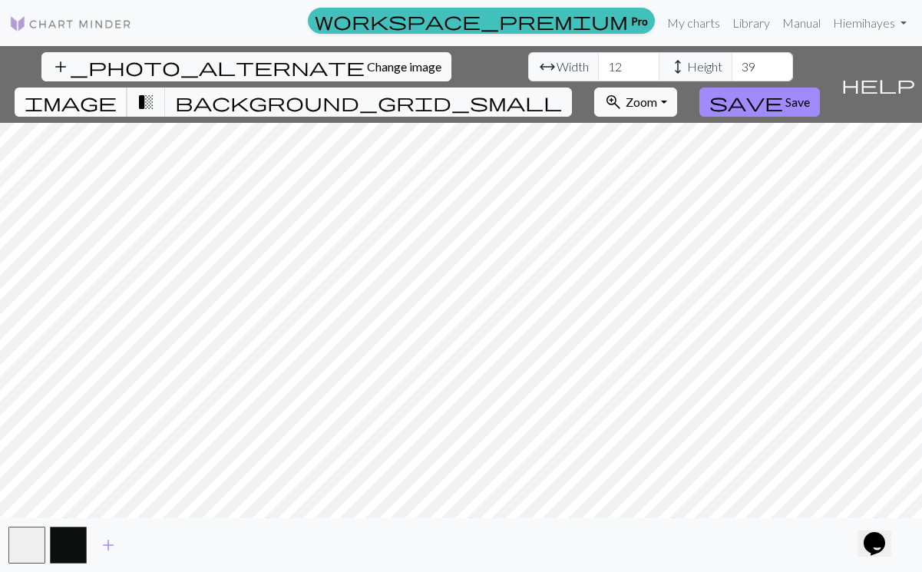
click at [127, 87] on button "image" at bounding box center [71, 101] width 113 height 29
click at [155, 91] on span "transition_fade" at bounding box center [146, 101] width 18 height 21
click at [19, 539] on button "button" at bounding box center [26, 544] width 37 height 37
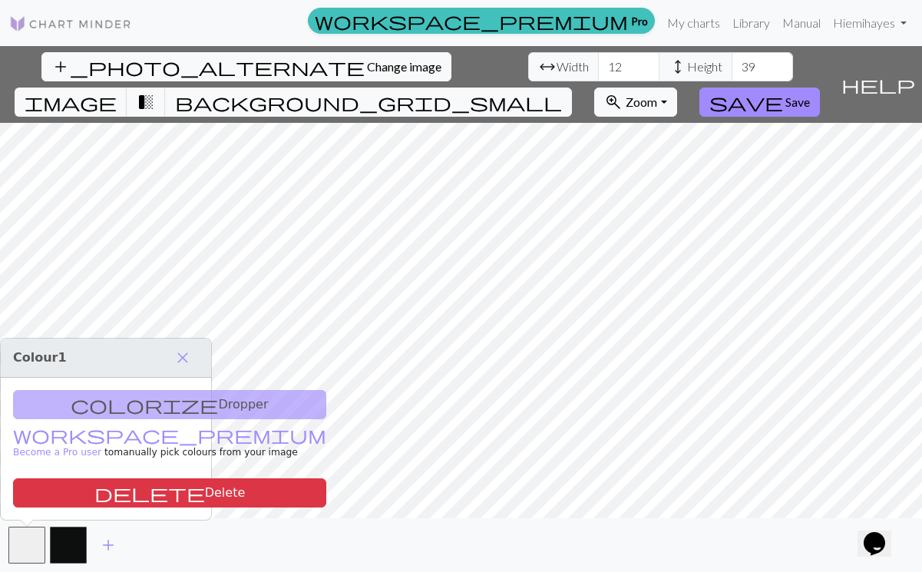
click at [124, 408] on div "colorize Dropper workspace_premium Become a Pro user to manually pick colours f…" at bounding box center [106, 449] width 210 height 142
click at [182, 355] on span "close" at bounding box center [182, 357] width 18 height 21
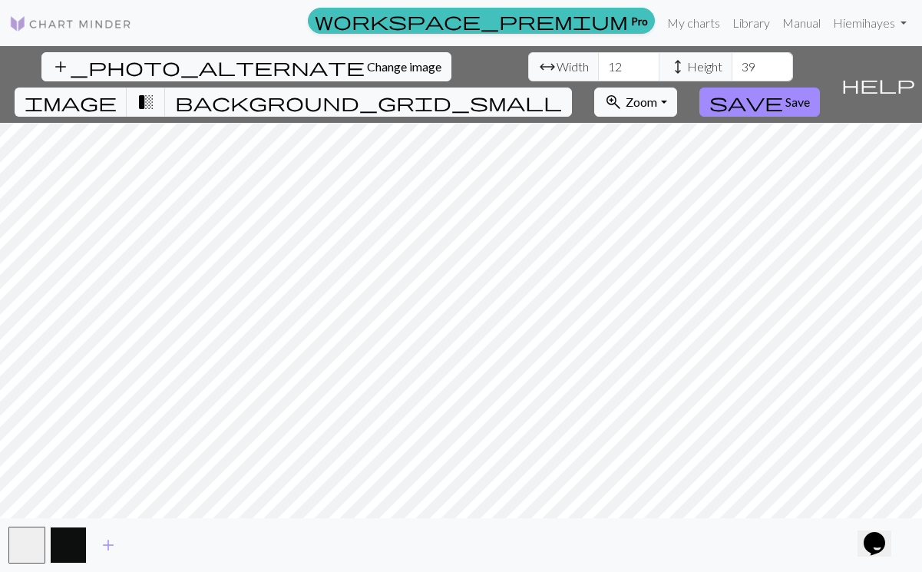
click at [77, 545] on button "button" at bounding box center [68, 544] width 37 height 37
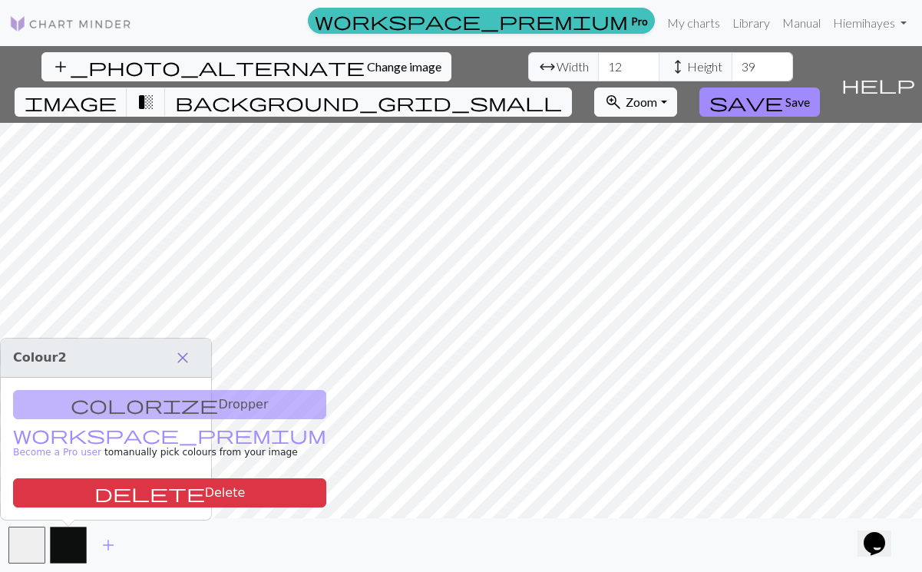
click at [183, 362] on span "close" at bounding box center [182, 357] width 18 height 21
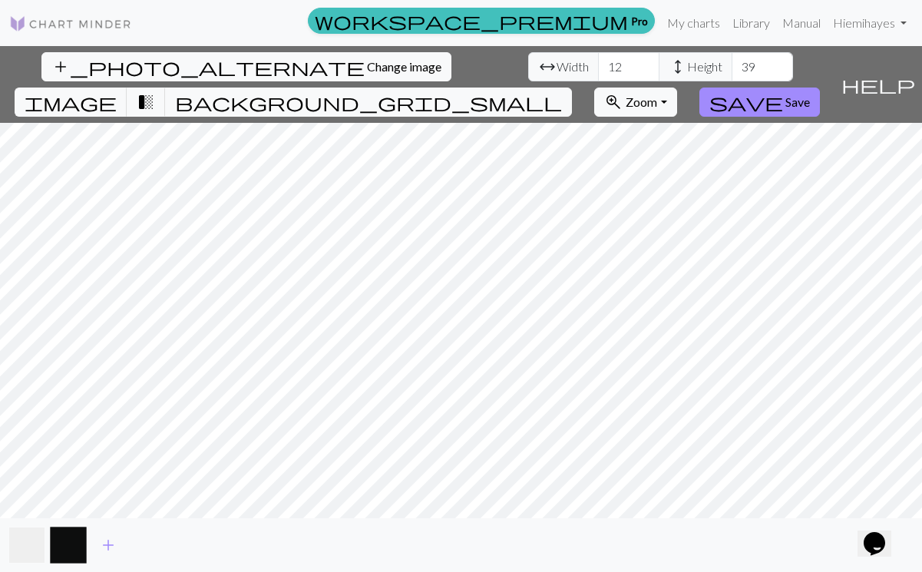
click at [21, 549] on button "button" at bounding box center [26, 544] width 37 height 37
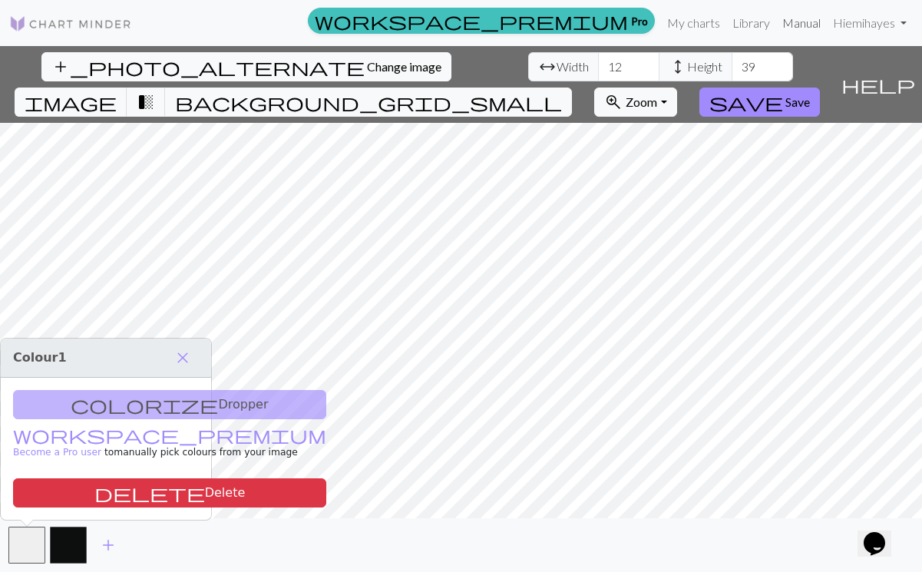
click at [807, 25] on link "Manual" at bounding box center [801, 23] width 51 height 31
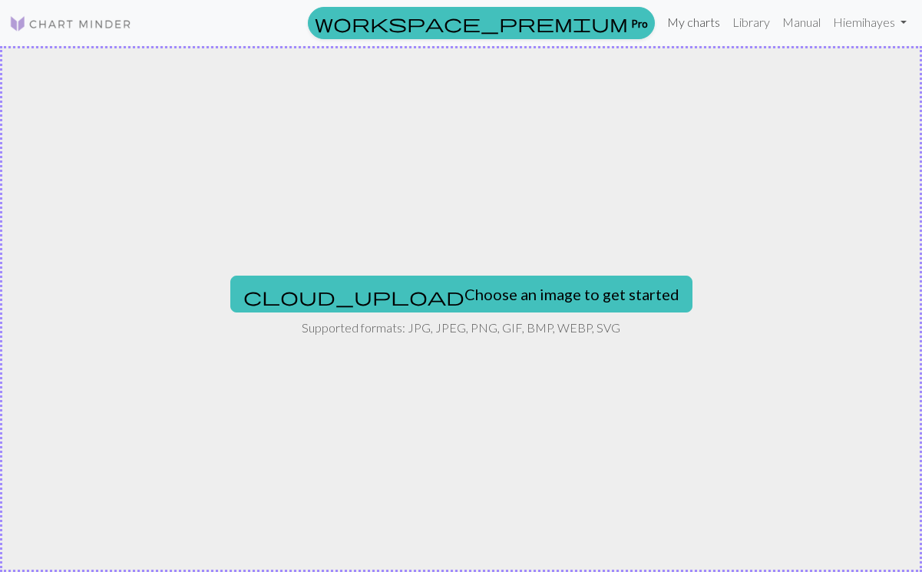
click at [695, 27] on link "My charts" at bounding box center [693, 22] width 65 height 31
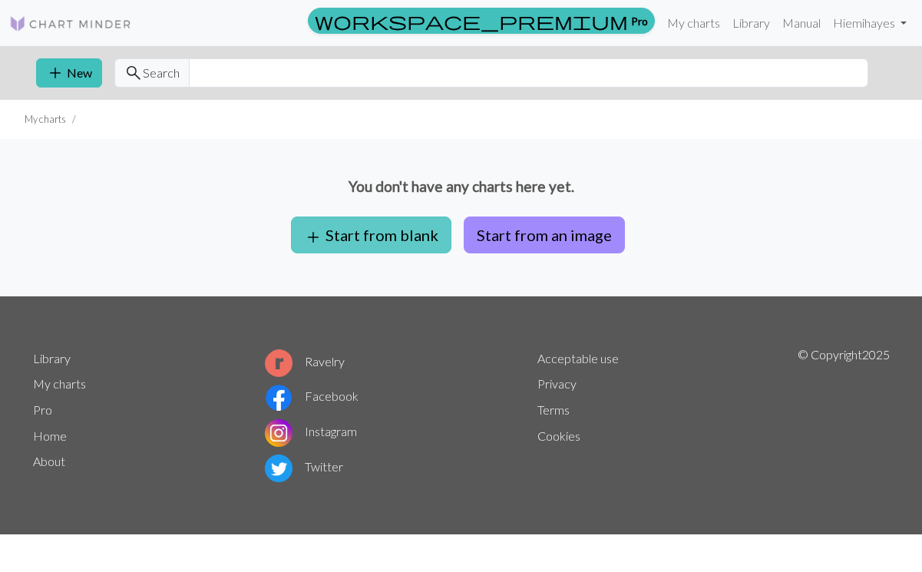
click at [400, 236] on button "add Start from blank" at bounding box center [371, 234] width 160 height 37
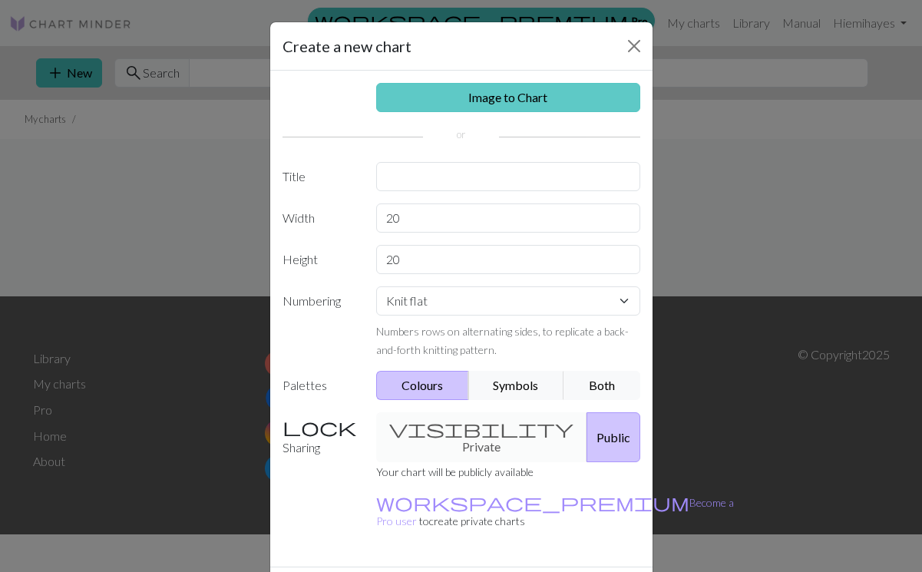
click at [493, 92] on link "Image to Chart" at bounding box center [508, 97] width 264 height 29
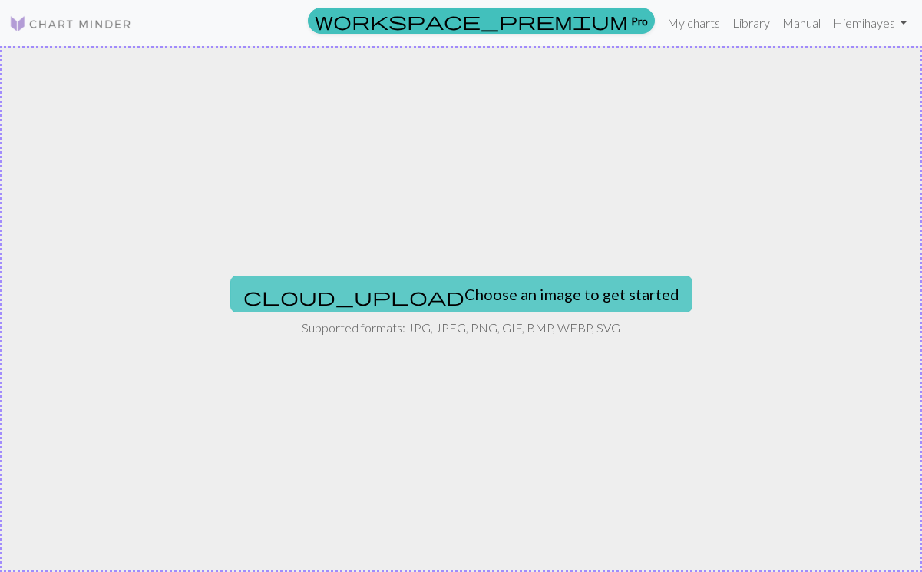
click at [501, 295] on button "cloud_upload Choose an image to get started" at bounding box center [461, 294] width 462 height 37
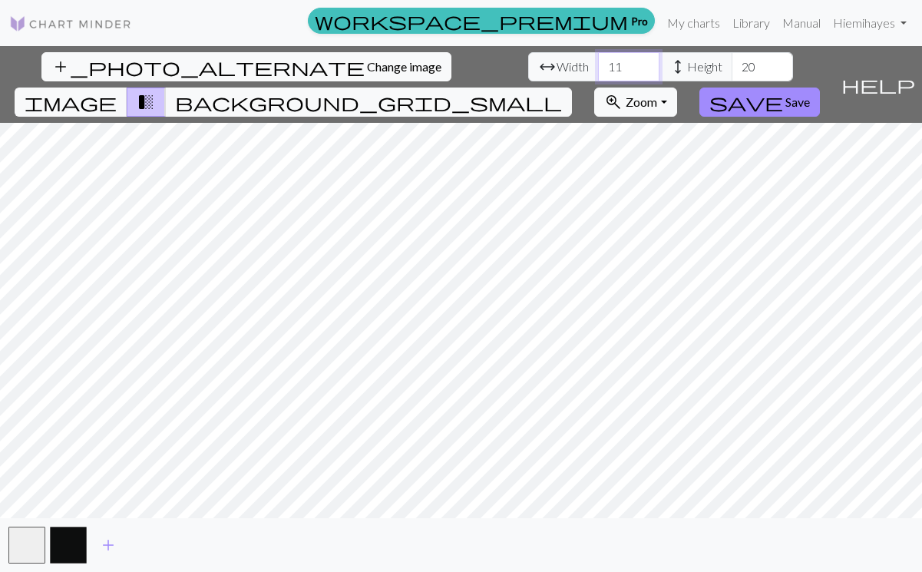
click at [598, 65] on input "11" at bounding box center [628, 66] width 61 height 29
type input "12"
click at [598, 65] on input "12" at bounding box center [628, 66] width 61 height 29
click at [731, 62] on input "21" at bounding box center [761, 66] width 61 height 29
click at [731, 62] on input "22" at bounding box center [761, 66] width 61 height 29
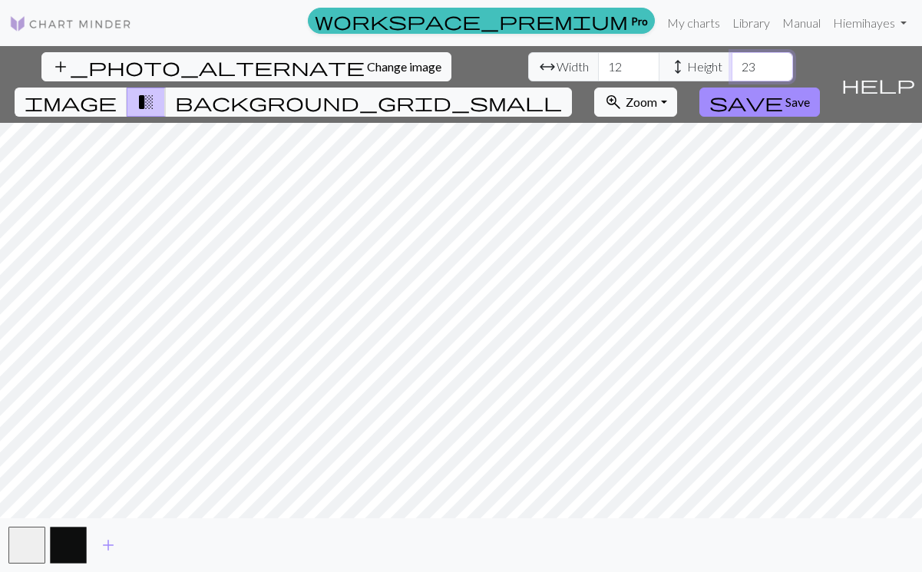
click at [731, 62] on input "23" at bounding box center [761, 66] width 61 height 29
click at [731, 62] on input "24" at bounding box center [761, 66] width 61 height 29
click at [731, 62] on input "25" at bounding box center [761, 66] width 61 height 29
click at [731, 62] on input "26" at bounding box center [761, 66] width 61 height 29
click at [731, 62] on input "27" at bounding box center [761, 66] width 61 height 29
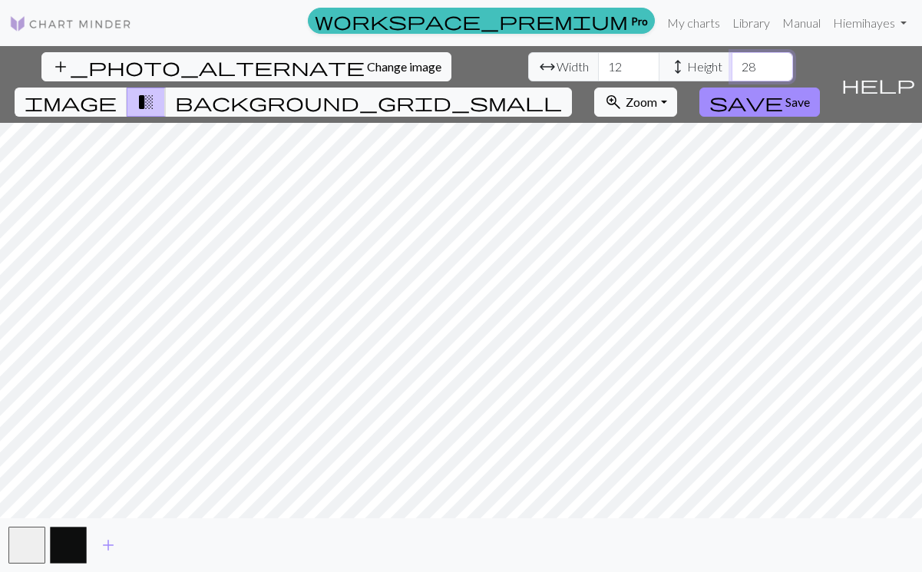
click at [731, 62] on input "28" at bounding box center [761, 66] width 61 height 29
click at [731, 62] on input "29" at bounding box center [761, 66] width 61 height 29
click at [731, 62] on input "30" at bounding box center [761, 66] width 61 height 29
click at [731, 62] on input "31" at bounding box center [761, 66] width 61 height 29
click at [731, 62] on input "32" at bounding box center [761, 66] width 61 height 29
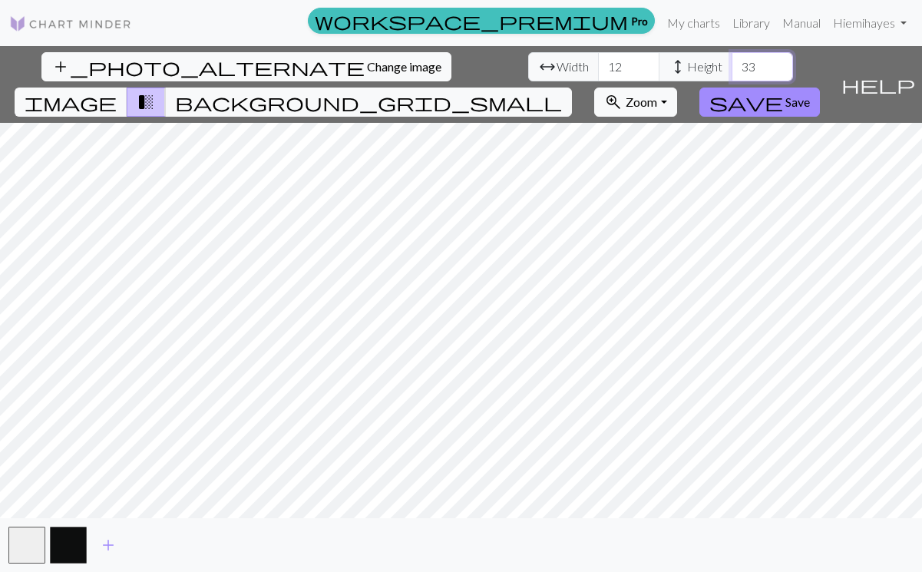
click at [731, 62] on input "33" at bounding box center [761, 66] width 61 height 29
click at [731, 62] on input "34" at bounding box center [761, 66] width 61 height 29
click at [731, 62] on input "35" at bounding box center [761, 66] width 61 height 29
click at [731, 62] on input "36" at bounding box center [761, 66] width 61 height 29
click at [731, 62] on input "37" at bounding box center [761, 66] width 61 height 29
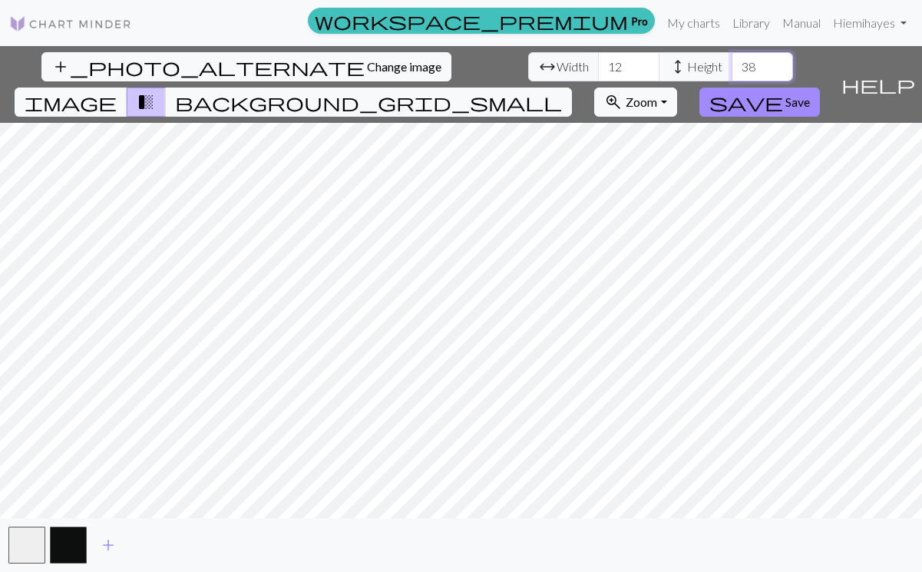
click at [731, 62] on input "38" at bounding box center [761, 66] width 61 height 29
click at [731, 62] on input "39" at bounding box center [761, 66] width 61 height 29
click at [731, 62] on input "40" at bounding box center [761, 66] width 61 height 29
click at [731, 62] on input "41" at bounding box center [761, 66] width 61 height 29
type input "40"
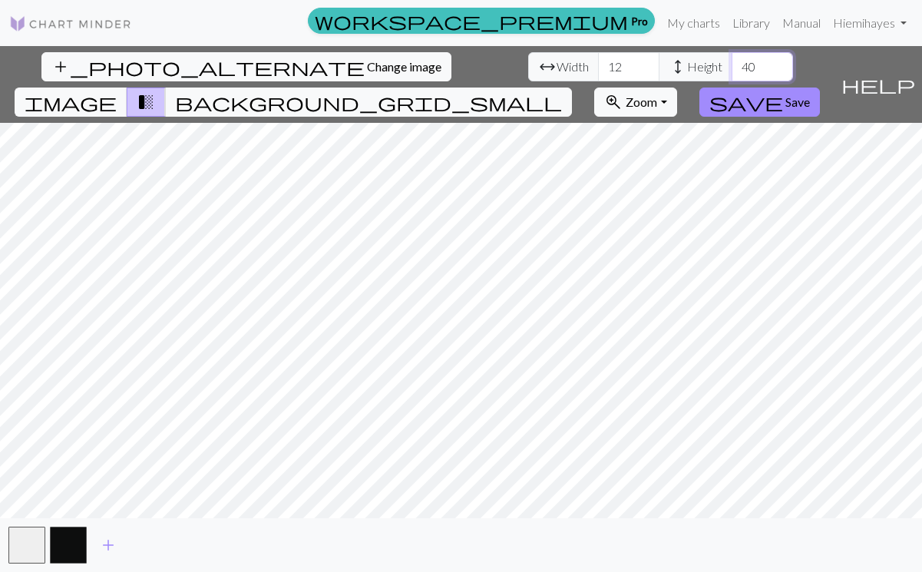
click at [731, 70] on input "40" at bounding box center [761, 66] width 61 height 29
click at [549, 523] on div "add_photo_alternate Change image arrow_range Width 12 height Height 40 image tr…" at bounding box center [461, 309] width 922 height 526
click at [127, 87] on button "image" at bounding box center [71, 101] width 113 height 29
click at [155, 91] on span "transition_fade" at bounding box center [146, 101] width 18 height 21
click at [676, 87] on button "zoom_in Zoom Zoom" at bounding box center [635, 101] width 82 height 29
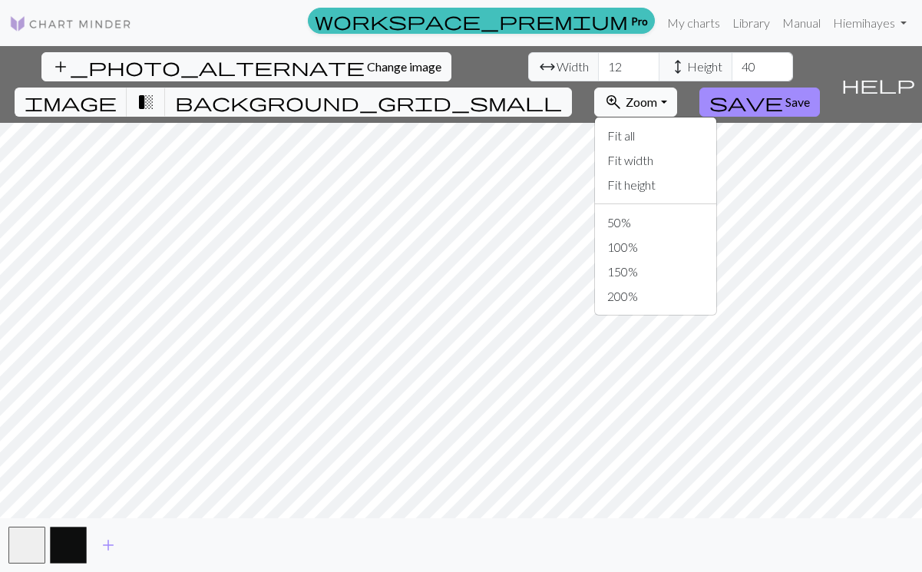
click at [676, 87] on button "zoom_in Zoom Zoom" at bounding box center [635, 101] width 82 height 29
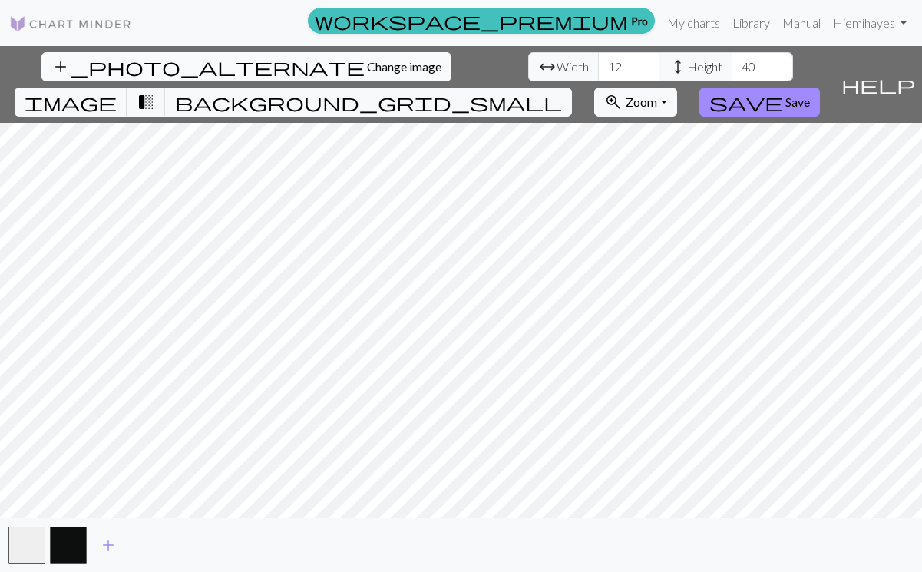
click at [367, 72] on span "Change image" at bounding box center [404, 66] width 74 height 15
click at [820, 87] on button "save Save" at bounding box center [759, 101] width 120 height 29
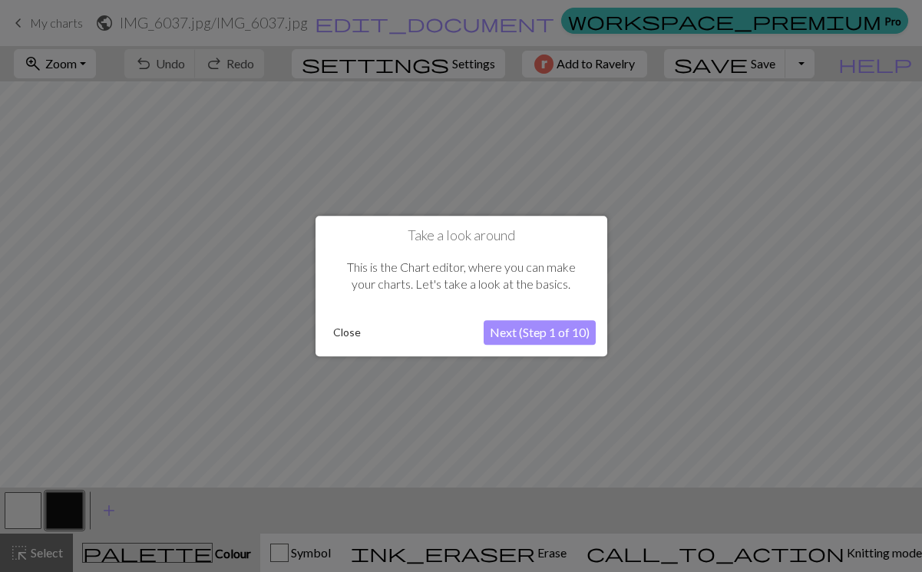
click at [573, 332] on button "Next (Step 1 of 10)" at bounding box center [539, 332] width 112 height 25
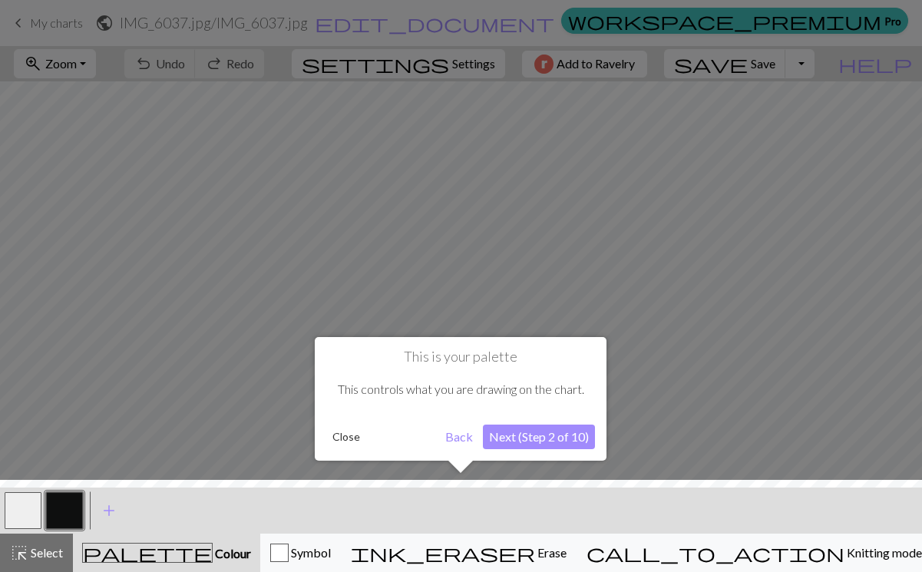
click at [549, 434] on button "Next (Step 2 of 10)" at bounding box center [539, 436] width 112 height 25
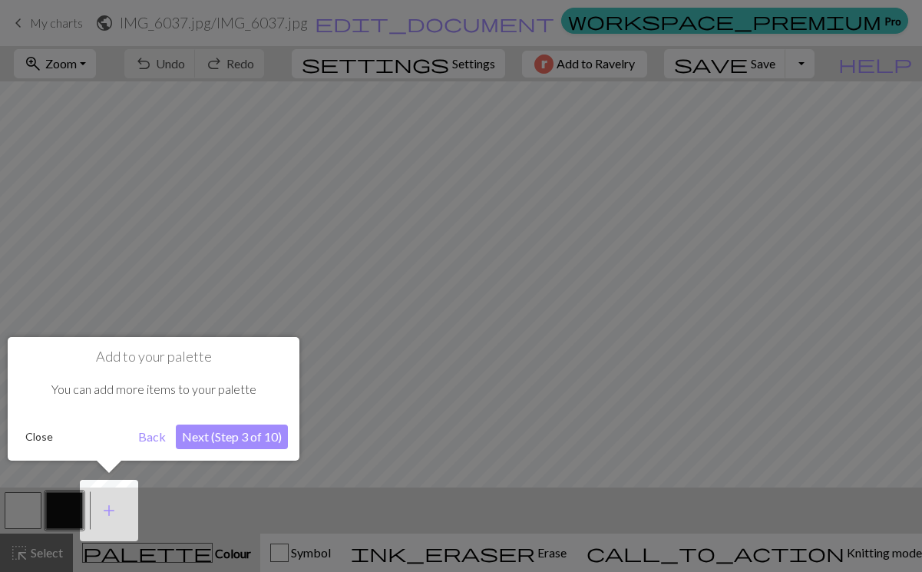
click at [199, 448] on div "Add to your palette You can add more items to your palette Close Back Next (Ste…" at bounding box center [154, 399] width 292 height 124
click at [205, 432] on button "Next (Step 3 of 10)" at bounding box center [232, 436] width 112 height 25
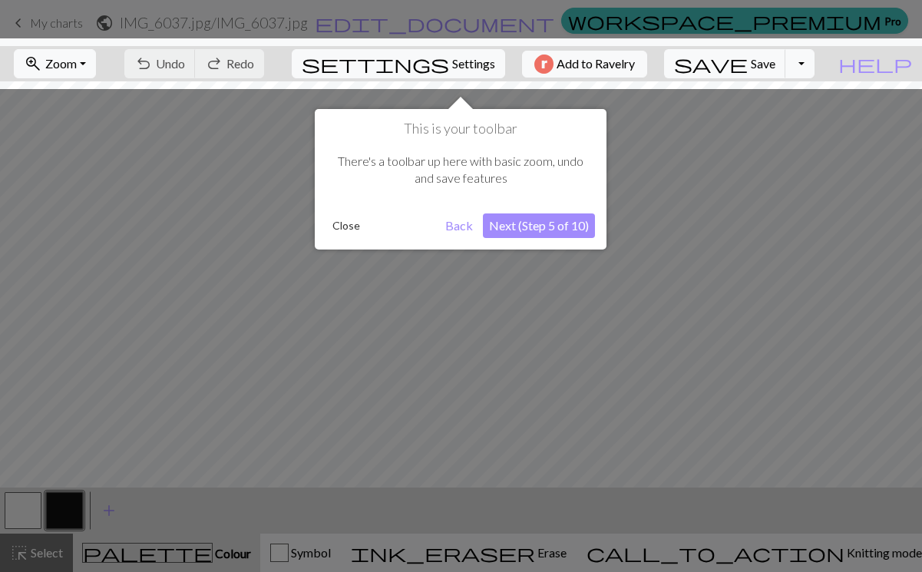
click at [562, 216] on button "Next (Step 5 of 10)" at bounding box center [539, 225] width 112 height 25
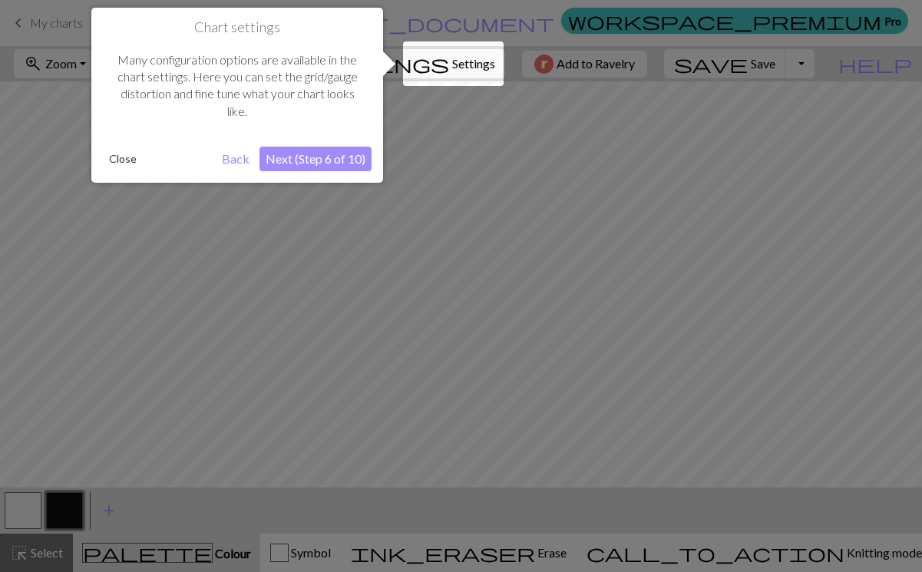
click at [303, 157] on button "Next (Step 6 of 10)" at bounding box center [315, 159] width 112 height 25
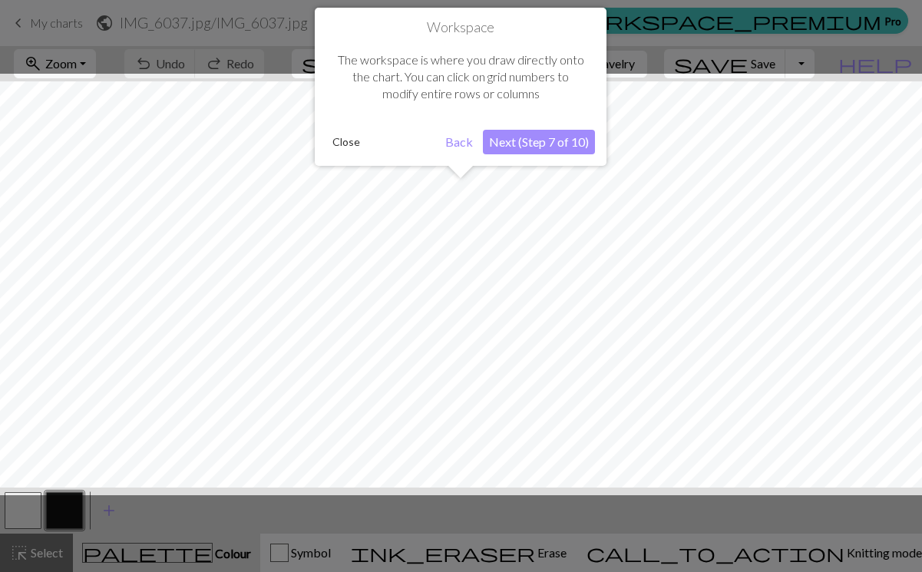
scroll to position [58, 0]
click at [543, 145] on button "Next (Step 7 of 10)" at bounding box center [539, 142] width 112 height 25
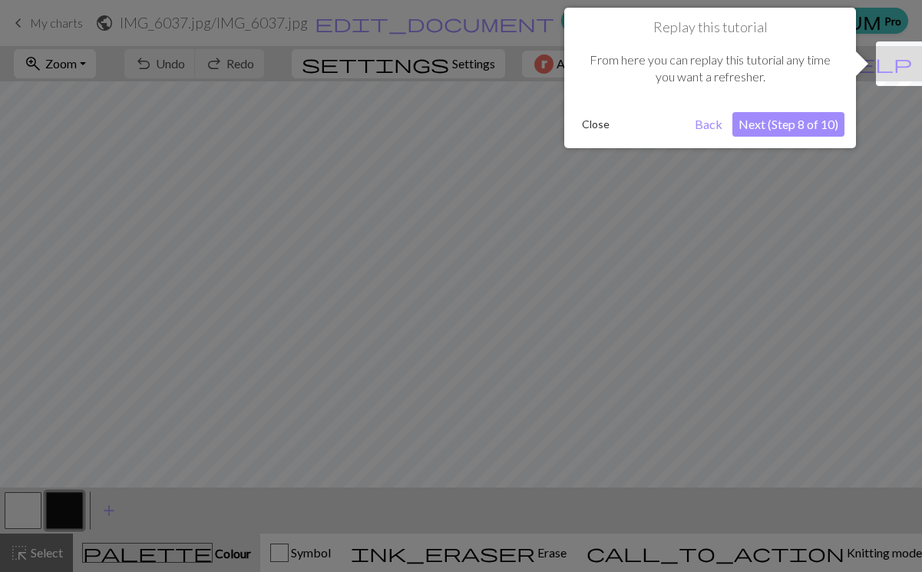
click at [764, 116] on button "Next (Step 8 of 10)" at bounding box center [788, 124] width 112 height 25
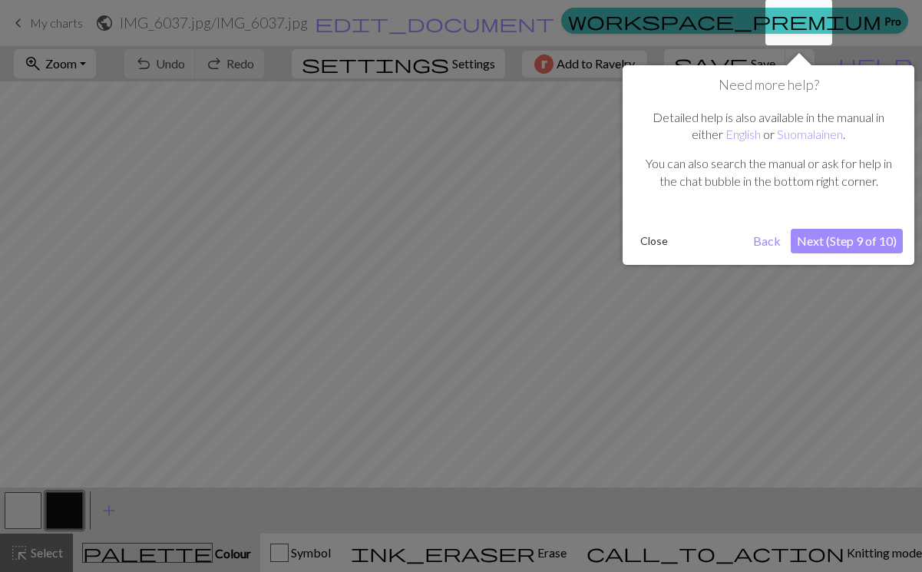
click at [814, 246] on button "Next (Step 9 of 10)" at bounding box center [846, 241] width 112 height 25
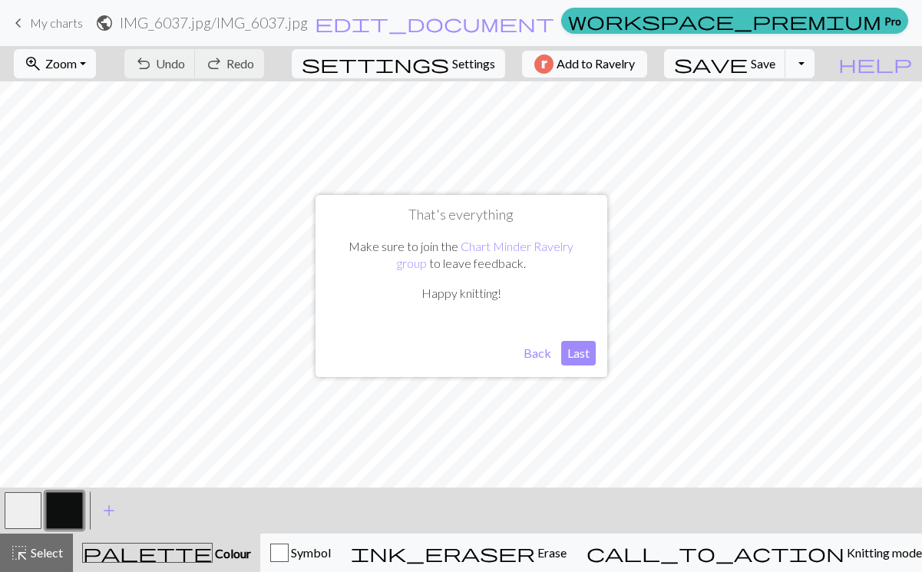
click at [573, 357] on button "Last" at bounding box center [578, 353] width 35 height 25
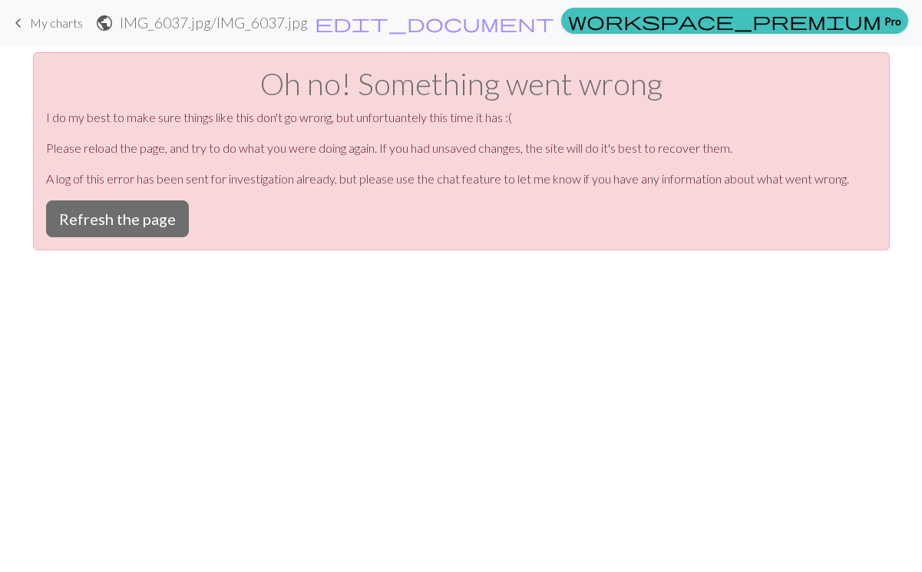
scroll to position [0, 0]
click at [165, 224] on button "Refresh the page" at bounding box center [117, 218] width 143 height 37
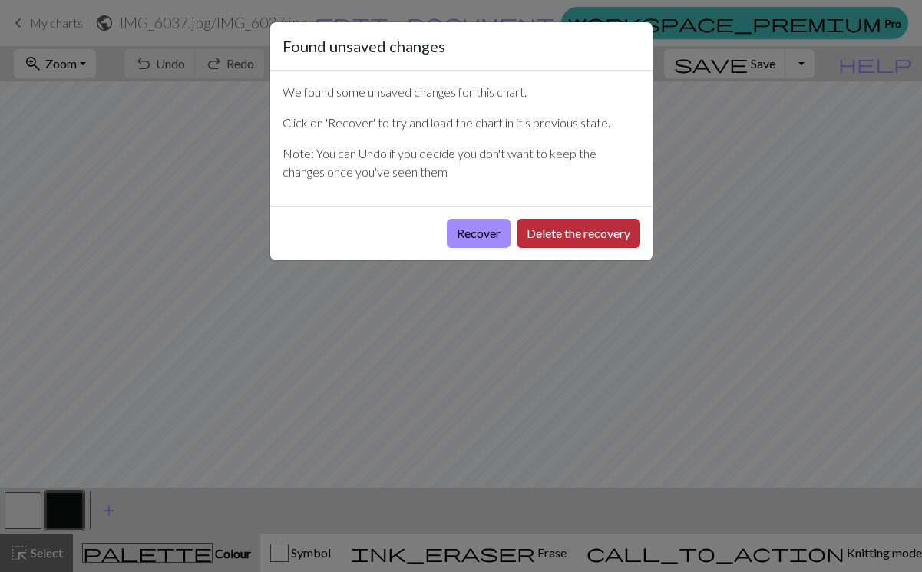
click at [543, 230] on button "Delete the recovery" at bounding box center [578, 233] width 124 height 29
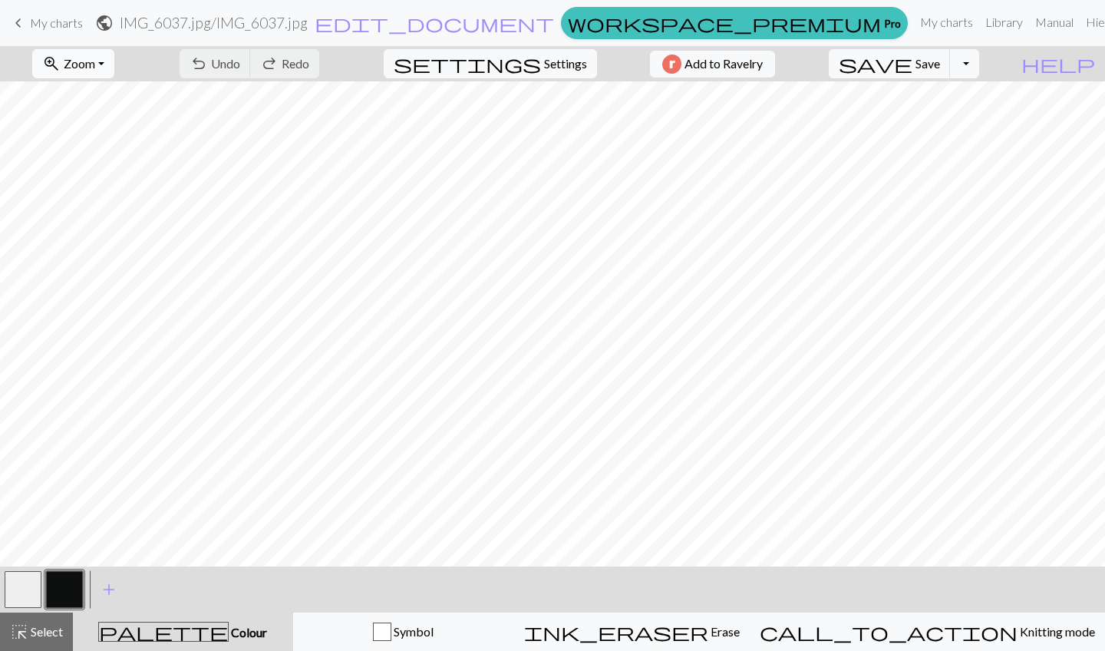
click at [114, 61] on button "zoom_in Zoom Zoom" at bounding box center [73, 63] width 82 height 29
click at [109, 147] on button "Fit height" at bounding box center [93, 146] width 121 height 25
click at [14, 571] on button "button" at bounding box center [23, 589] width 37 height 37
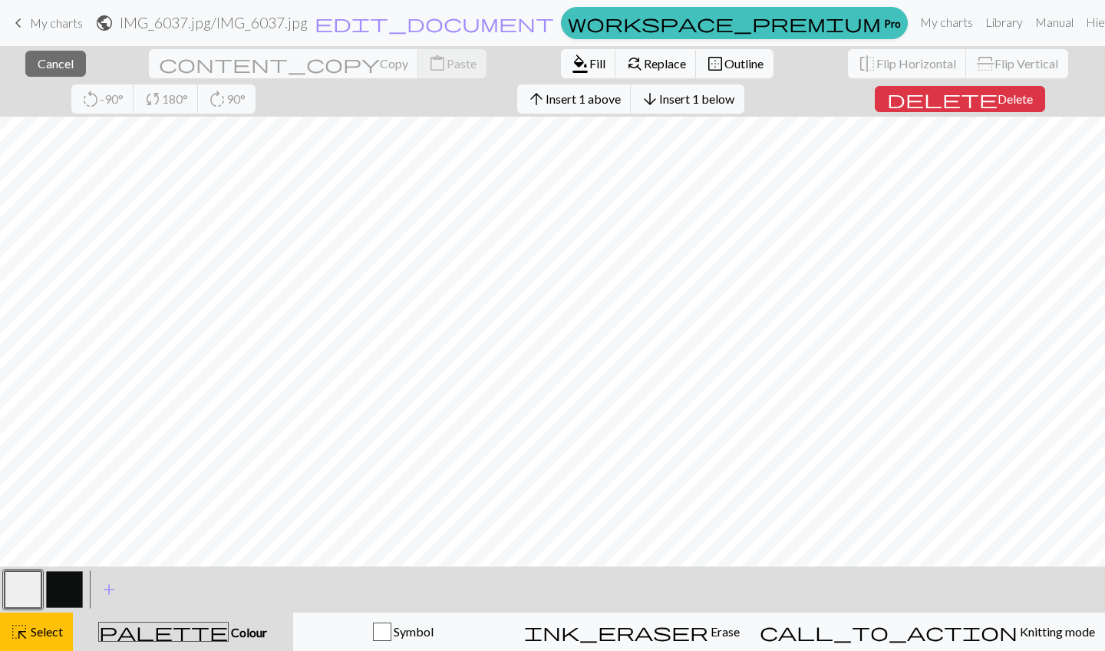
click at [28, 571] on button "button" at bounding box center [23, 589] width 37 height 37
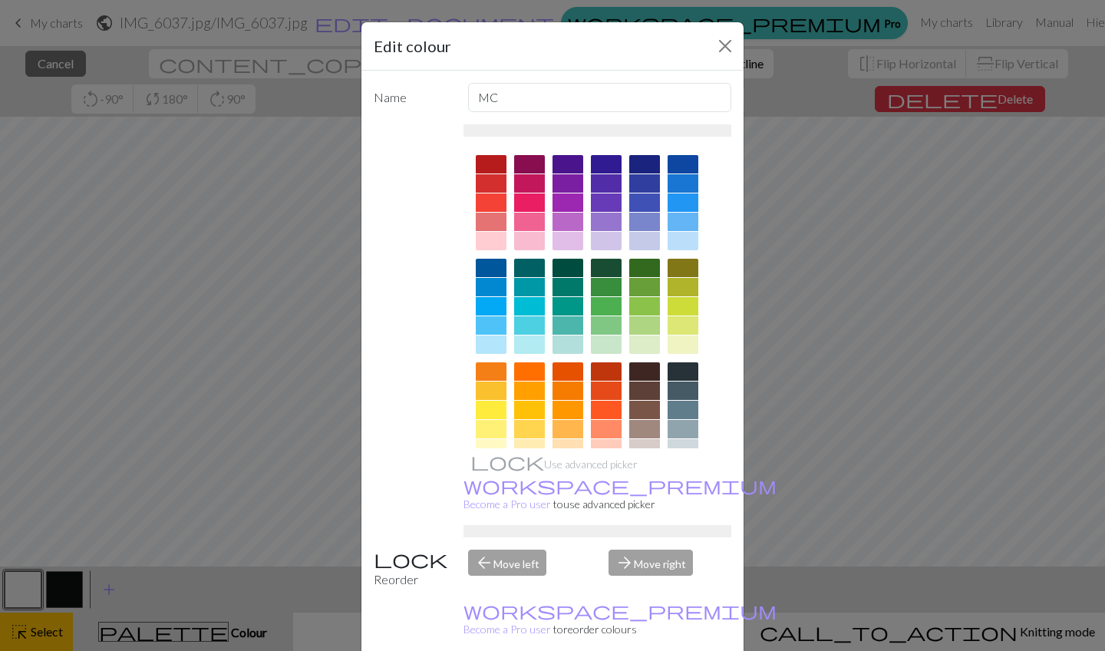
click at [27, 571] on div "Edit colour Name MC Use advanced picker workspace_premium Become a Pro user to …" at bounding box center [552, 325] width 1105 height 651
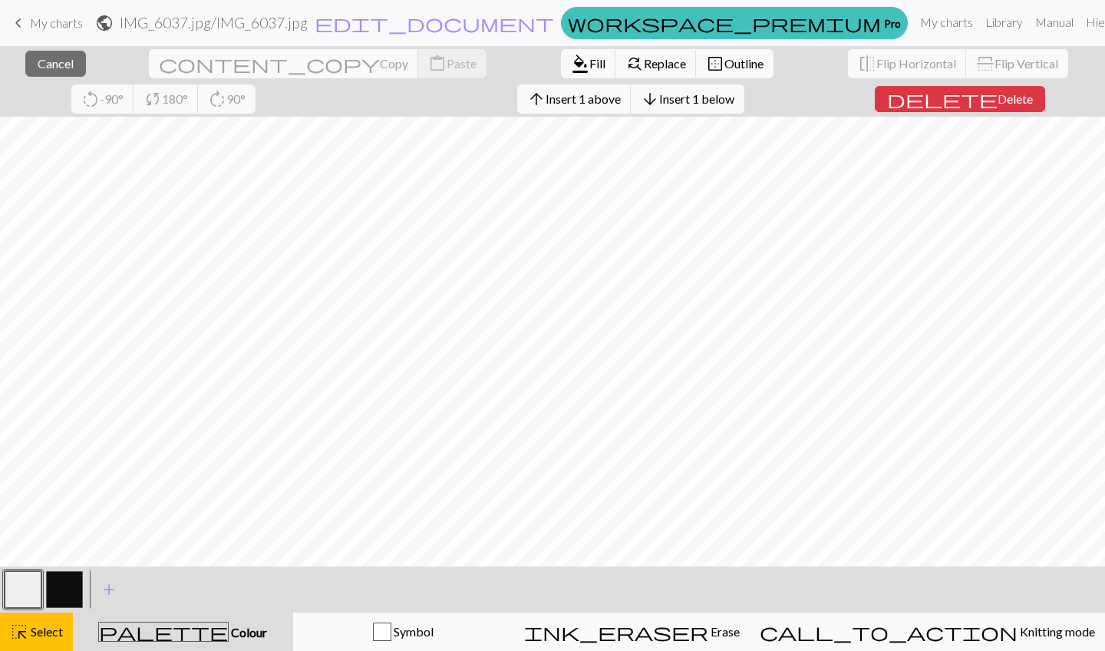
click at [27, 571] on span "highlight_alt" at bounding box center [19, 631] width 18 height 21
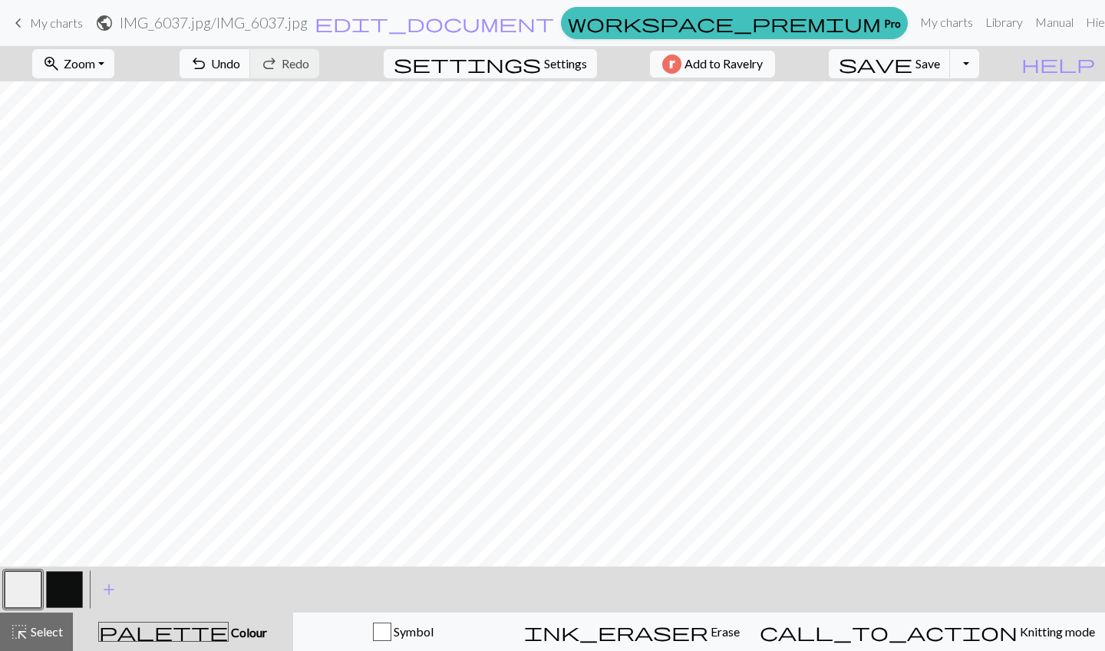
click at [66, 571] on button "button" at bounding box center [64, 589] width 37 height 37
click at [25, 571] on button "button" at bounding box center [23, 589] width 37 height 37
click at [45, 25] on span "My charts" at bounding box center [56, 22] width 53 height 15
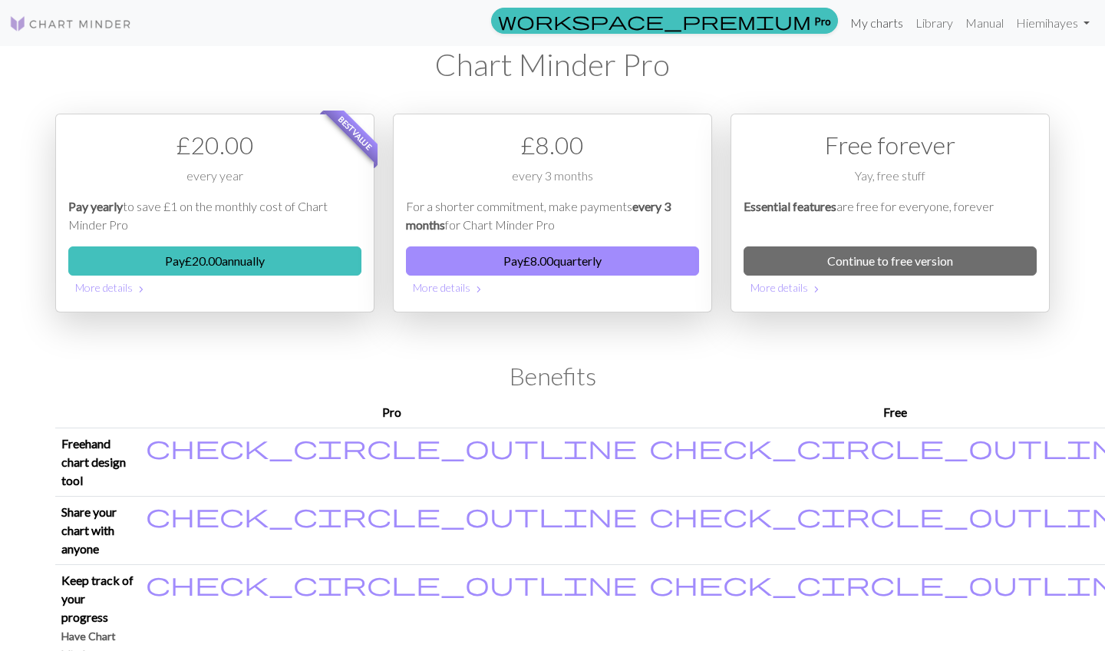
click at [877, 27] on link "My charts" at bounding box center [876, 23] width 65 height 31
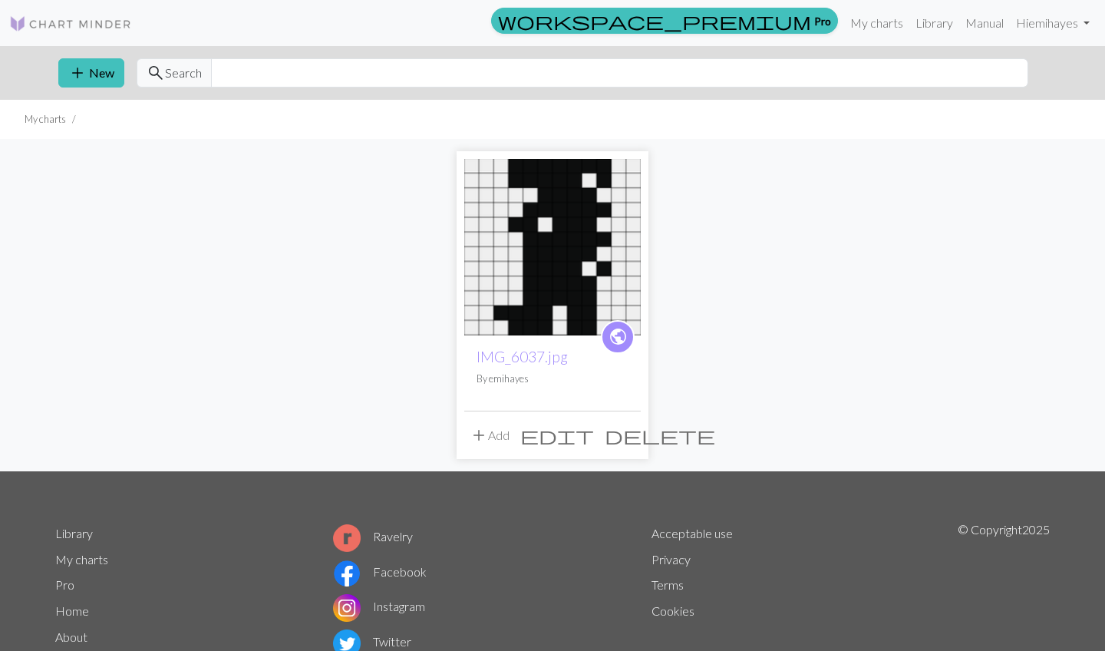
click at [629, 436] on span "delete" at bounding box center [660, 434] width 111 height 21
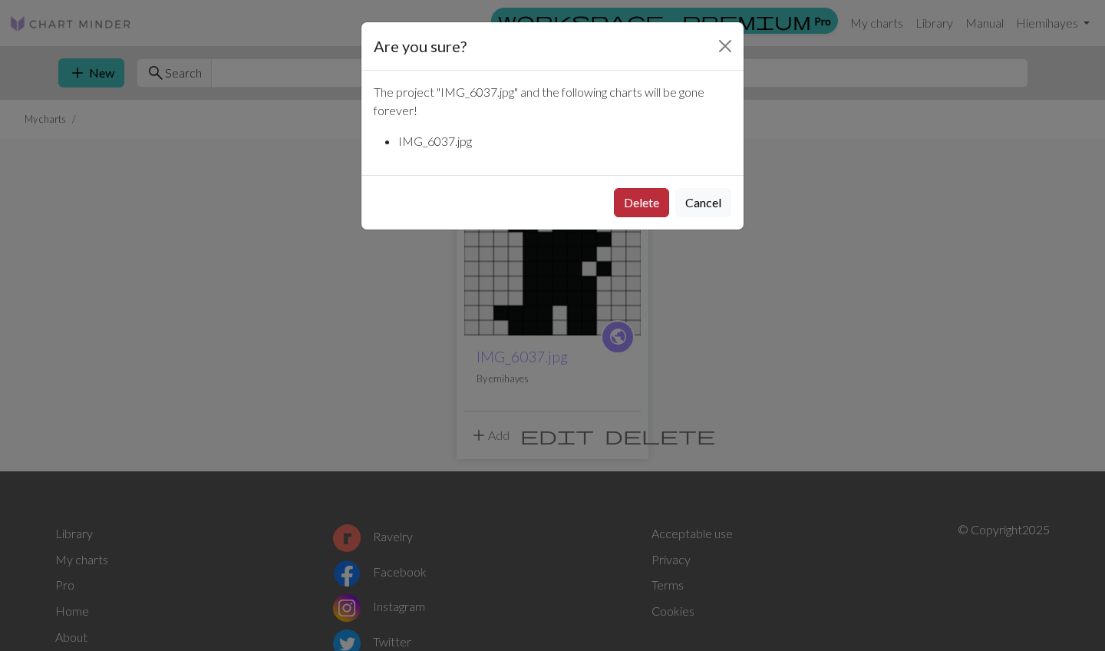
click at [632, 203] on button "Delete" at bounding box center [641, 202] width 55 height 29
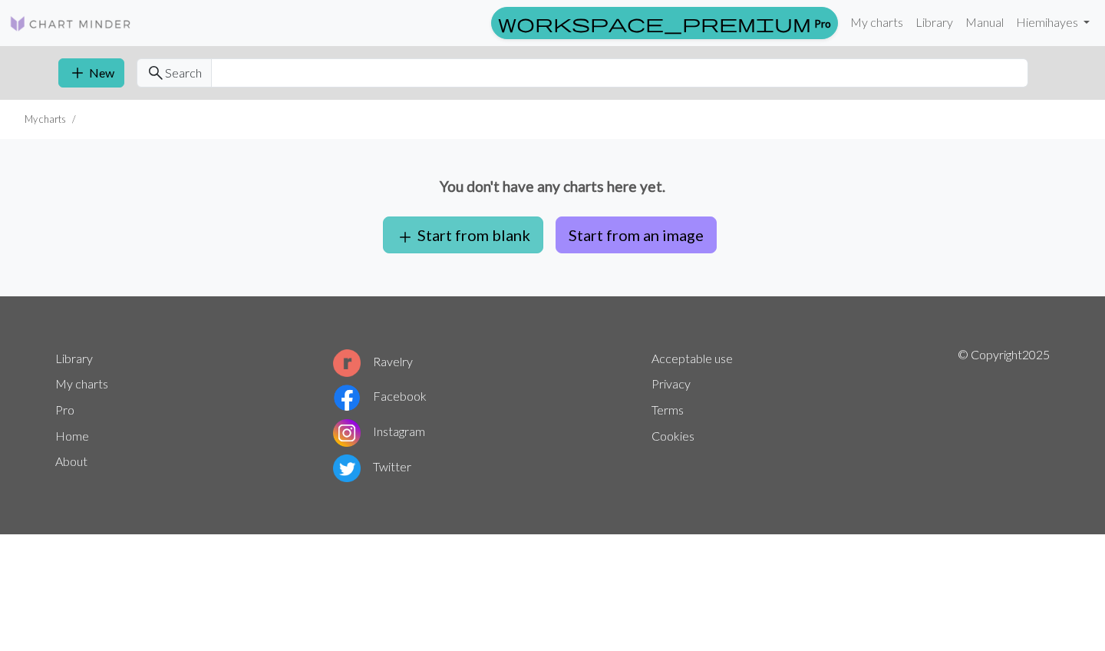
click at [510, 235] on button "add Start from blank" at bounding box center [463, 234] width 160 height 37
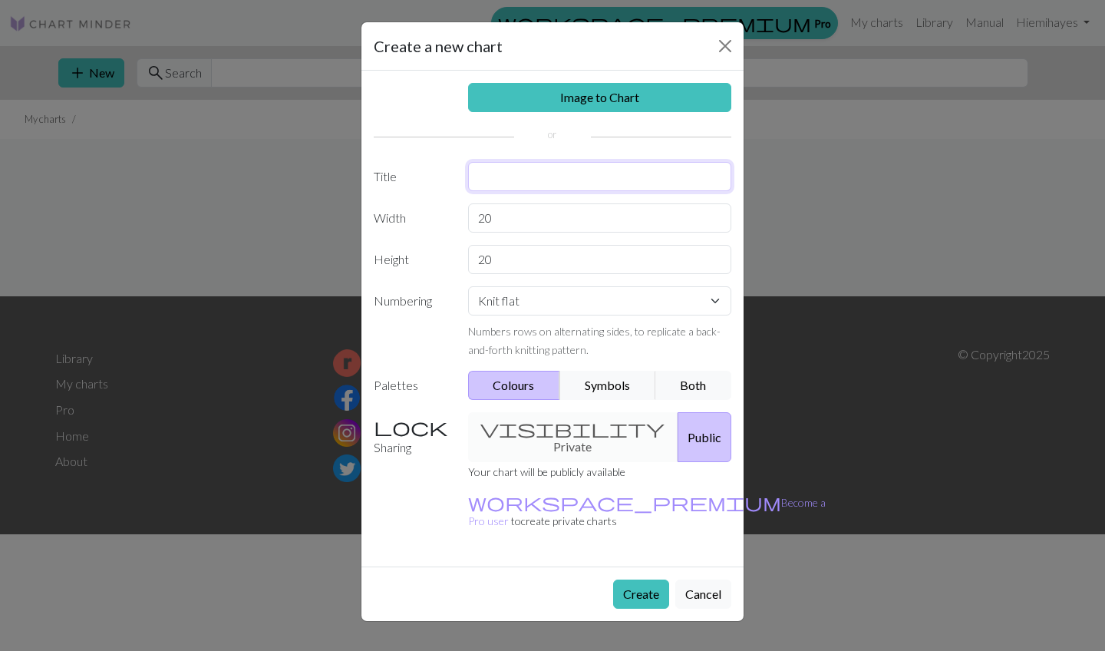
click at [562, 181] on input "text" at bounding box center [600, 176] width 264 height 29
type input "O"
type input "Custom cuff"
click at [504, 220] on input "20" at bounding box center [600, 217] width 264 height 29
type input "2"
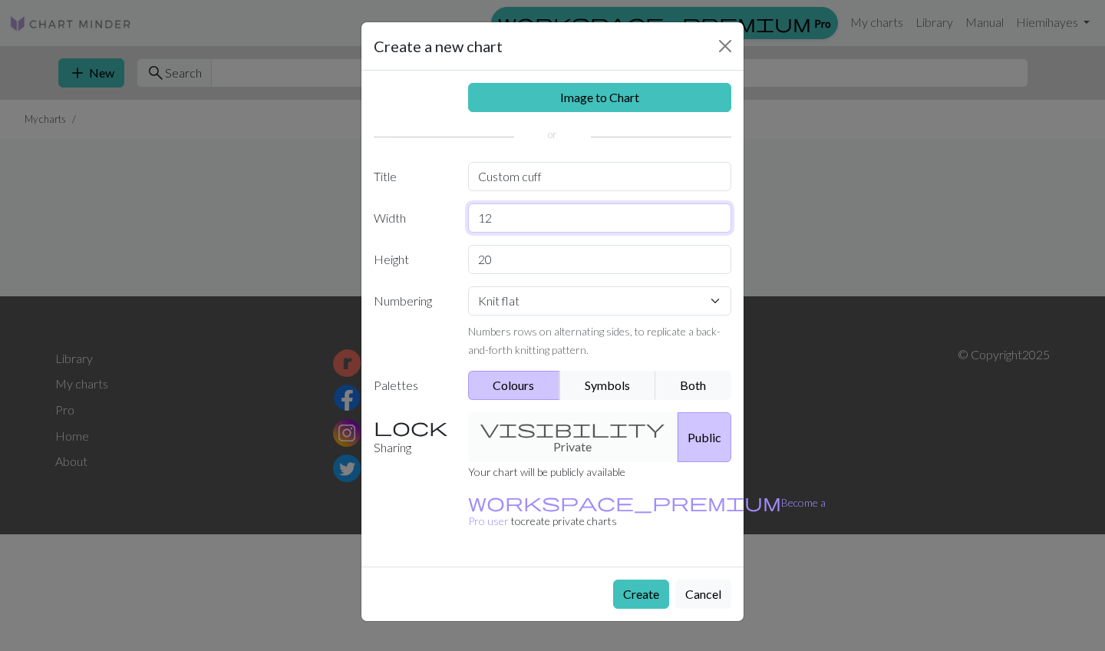
type input "12"
click at [498, 262] on input "20" at bounding box center [600, 259] width 264 height 29
type input "2"
type input "40"
select select "round"
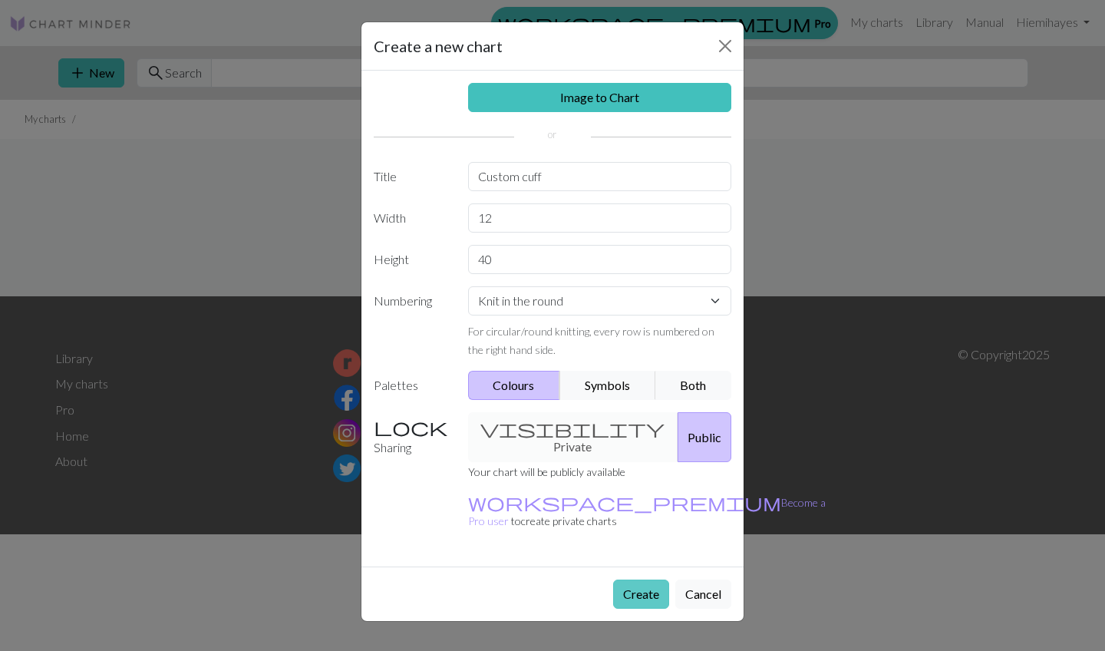
click at [642, 579] on button "Create" at bounding box center [641, 593] width 56 height 29
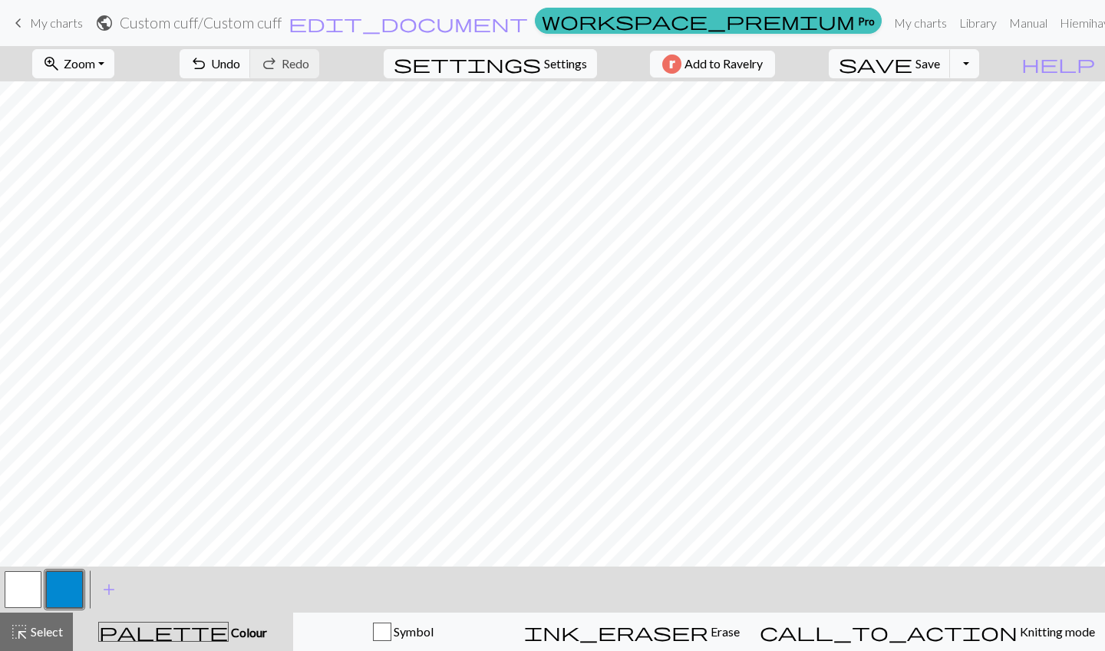
click at [114, 64] on button "zoom_in Zoom Zoom" at bounding box center [73, 63] width 82 height 29
click at [112, 151] on button "Fit height" at bounding box center [93, 146] width 121 height 25
click at [240, 65] on span "Undo" at bounding box center [225, 63] width 29 height 15
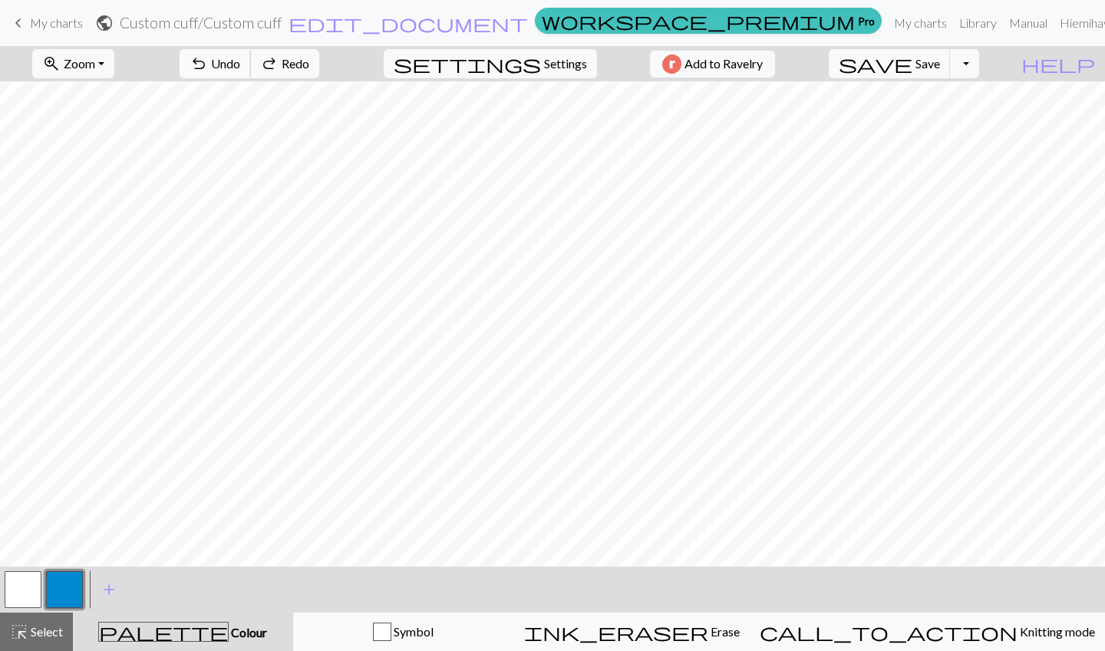
click at [240, 65] on span "Undo" at bounding box center [225, 63] width 29 height 15
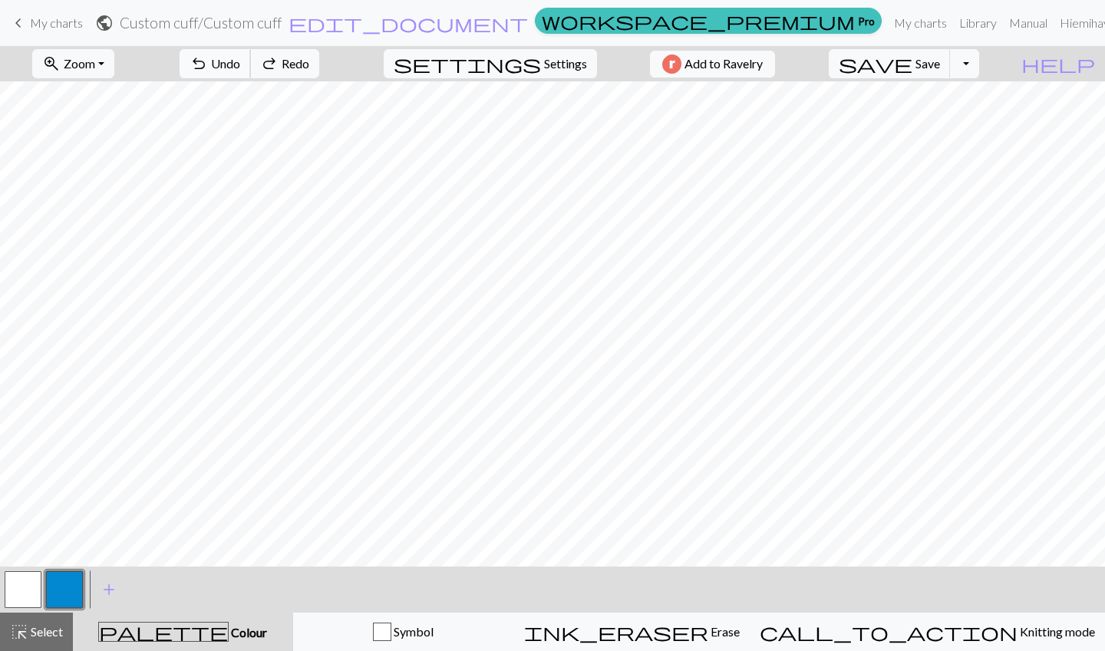
click at [240, 65] on span "Undo" at bounding box center [225, 63] width 29 height 15
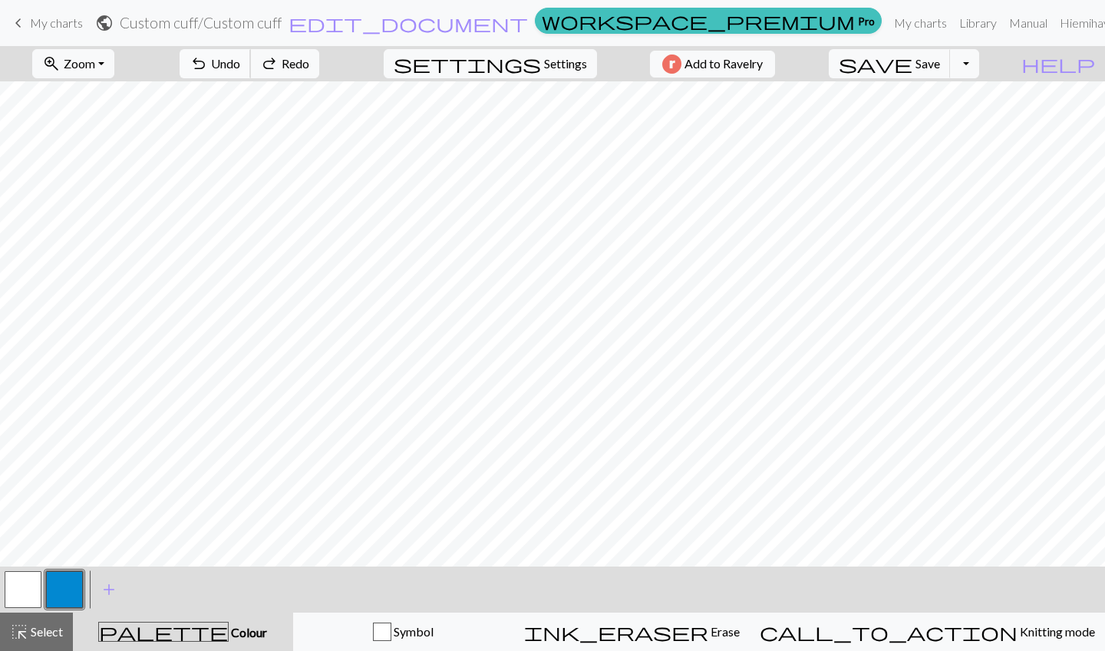
click at [240, 65] on span "Undo" at bounding box center [225, 63] width 29 height 15
click at [549, 64] on span "Settings" at bounding box center [565, 63] width 43 height 18
select select "aran"
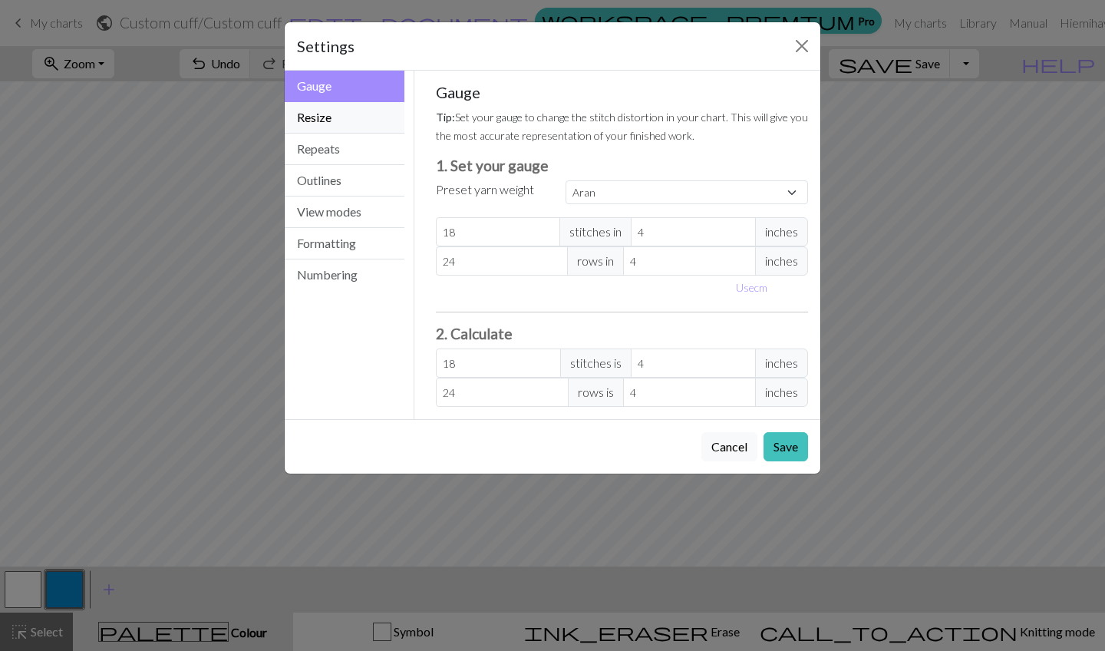
click at [338, 115] on button "Resize" at bounding box center [345, 117] width 120 height 31
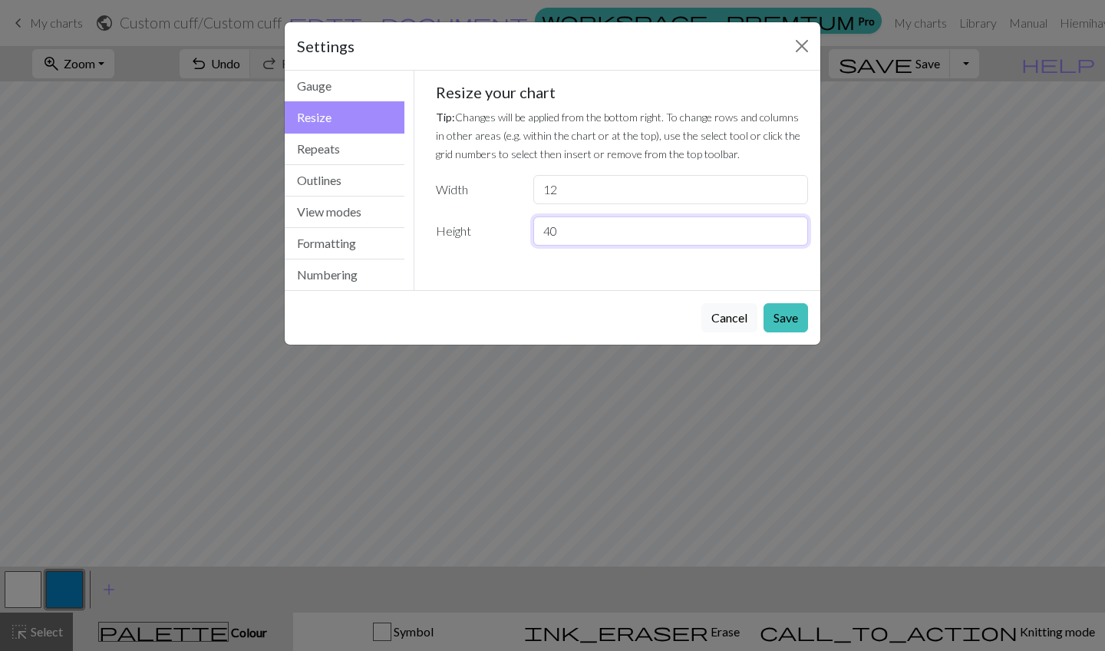
click at [563, 236] on input "40" at bounding box center [670, 230] width 275 height 29
type input "41"
click at [783, 315] on button "Save" at bounding box center [786, 317] width 45 height 29
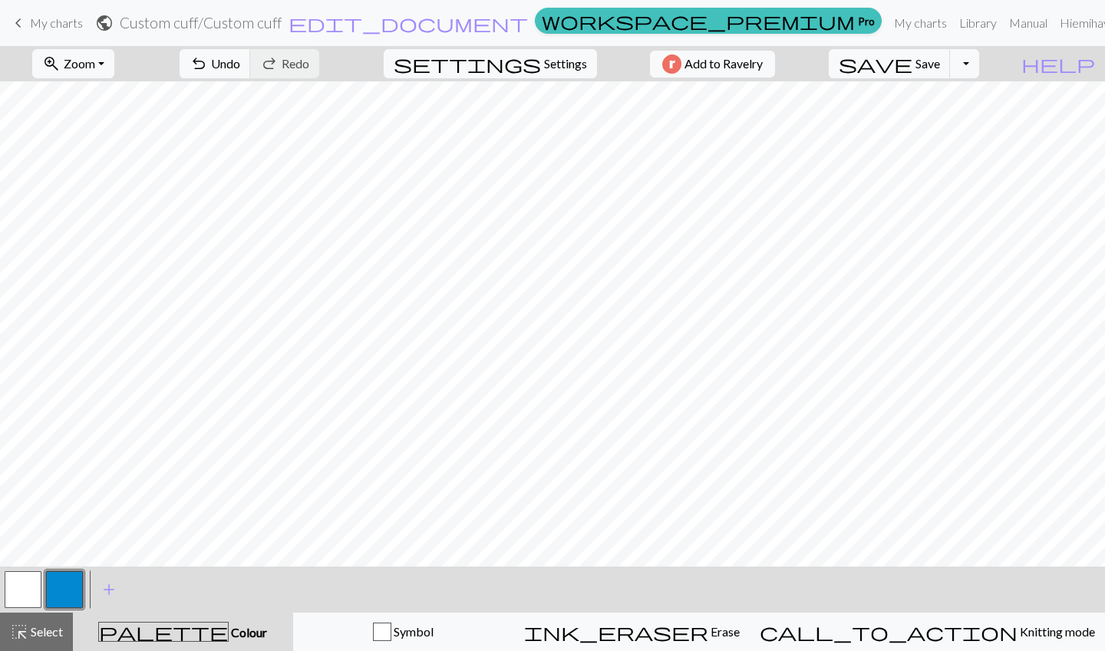
click at [18, 589] on button "button" at bounding box center [23, 589] width 37 height 37
click at [75, 582] on button "button" at bounding box center [64, 589] width 37 height 37
click at [21, 589] on button "button" at bounding box center [23, 589] width 37 height 37
click at [61, 589] on button "button" at bounding box center [64, 589] width 37 height 37
click at [23, 592] on button "button" at bounding box center [23, 589] width 37 height 37
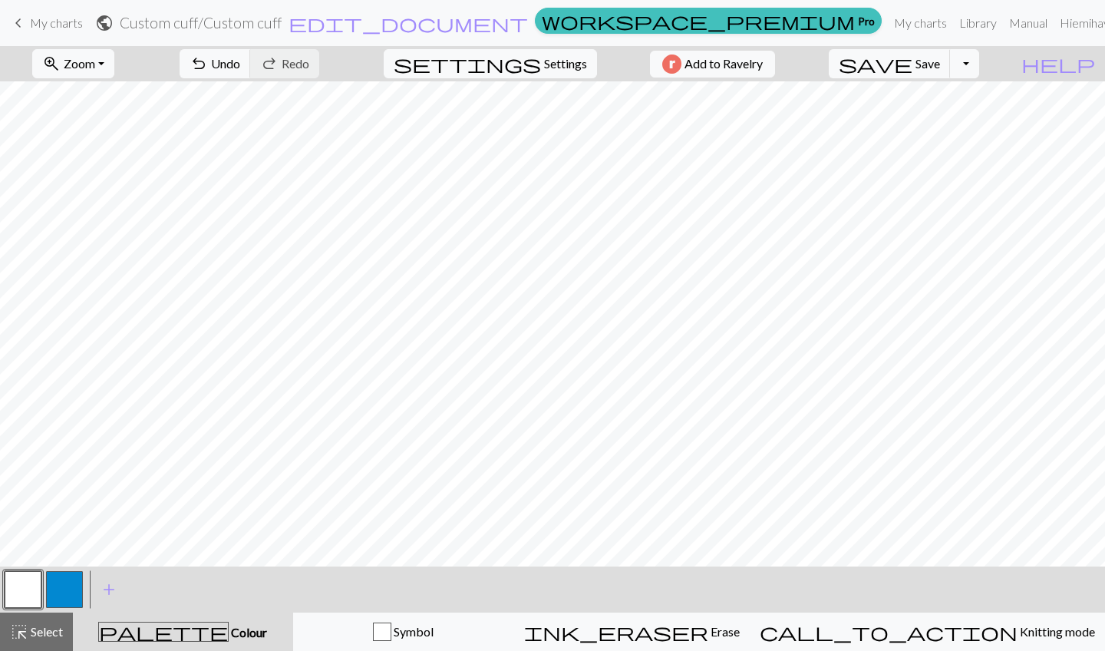
click at [78, 590] on button "button" at bounding box center [64, 589] width 37 height 37
click at [251, 61] on button "undo Undo Undo" at bounding box center [215, 63] width 71 height 29
click at [29, 596] on button "button" at bounding box center [23, 589] width 37 height 37
click at [35, 629] on span "Select" at bounding box center [45, 631] width 35 height 15
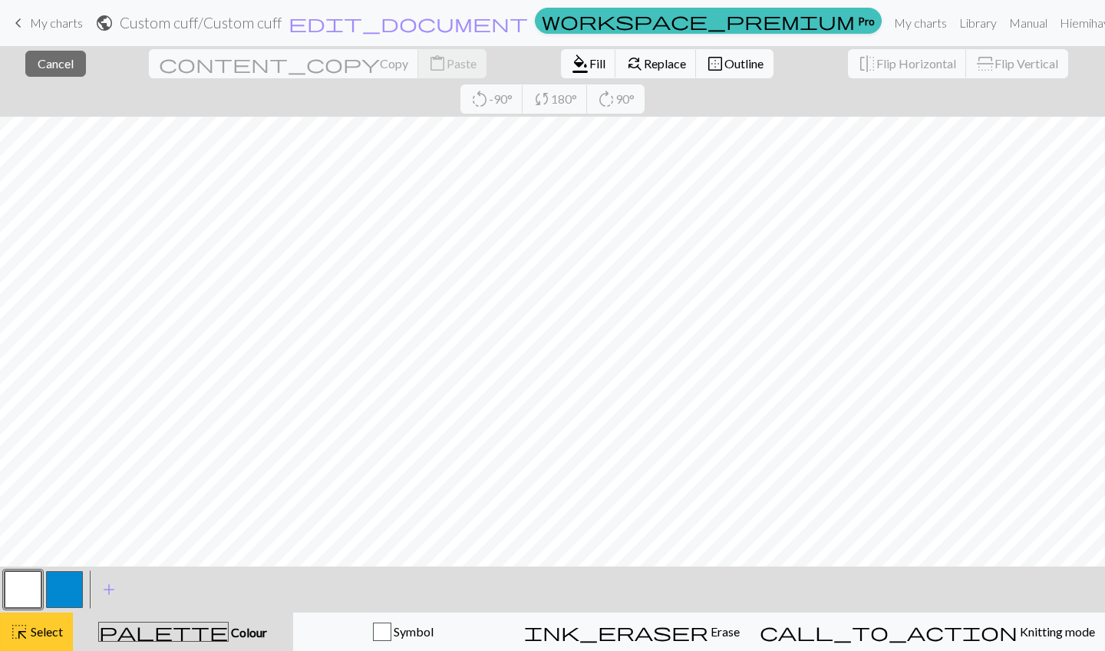
click at [28, 636] on span "highlight_alt" at bounding box center [19, 631] width 18 height 21
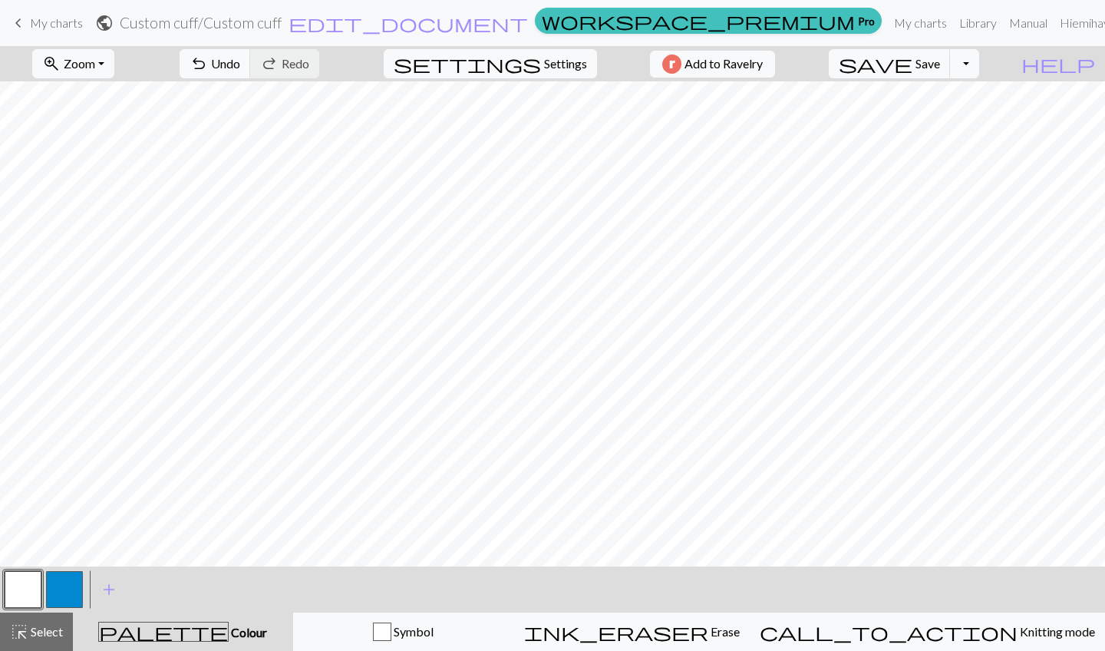
click at [61, 602] on button "button" at bounding box center [64, 589] width 37 height 37
click at [27, 586] on button "button" at bounding box center [23, 589] width 37 height 37
click at [60, 603] on button "button" at bounding box center [64, 589] width 37 height 37
click at [189, 642] on span "palette" at bounding box center [163, 631] width 129 height 21
click at [229, 631] on span "Colour" at bounding box center [248, 632] width 38 height 15
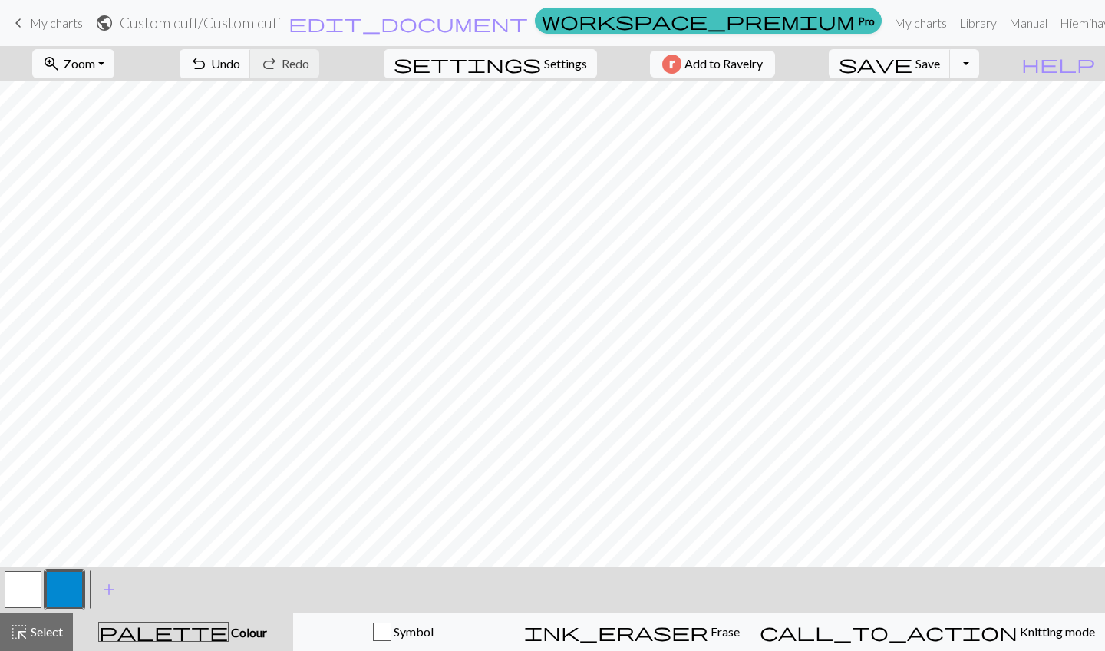
click at [58, 586] on button "button" at bounding box center [64, 589] width 37 height 37
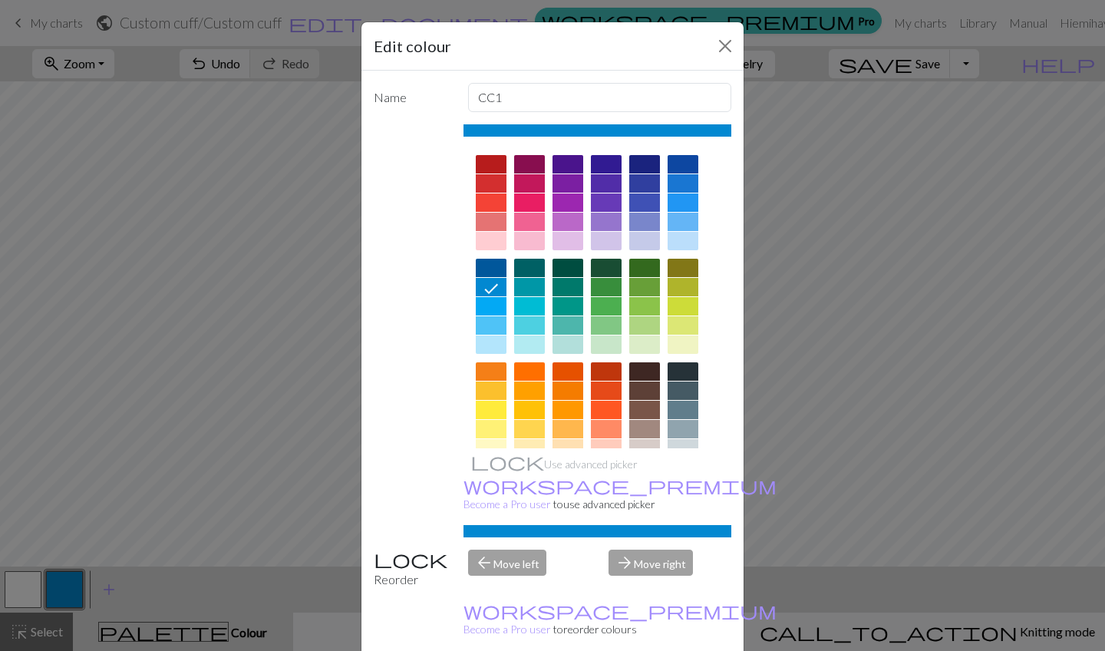
click at [692, 164] on div at bounding box center [683, 164] width 31 height 18
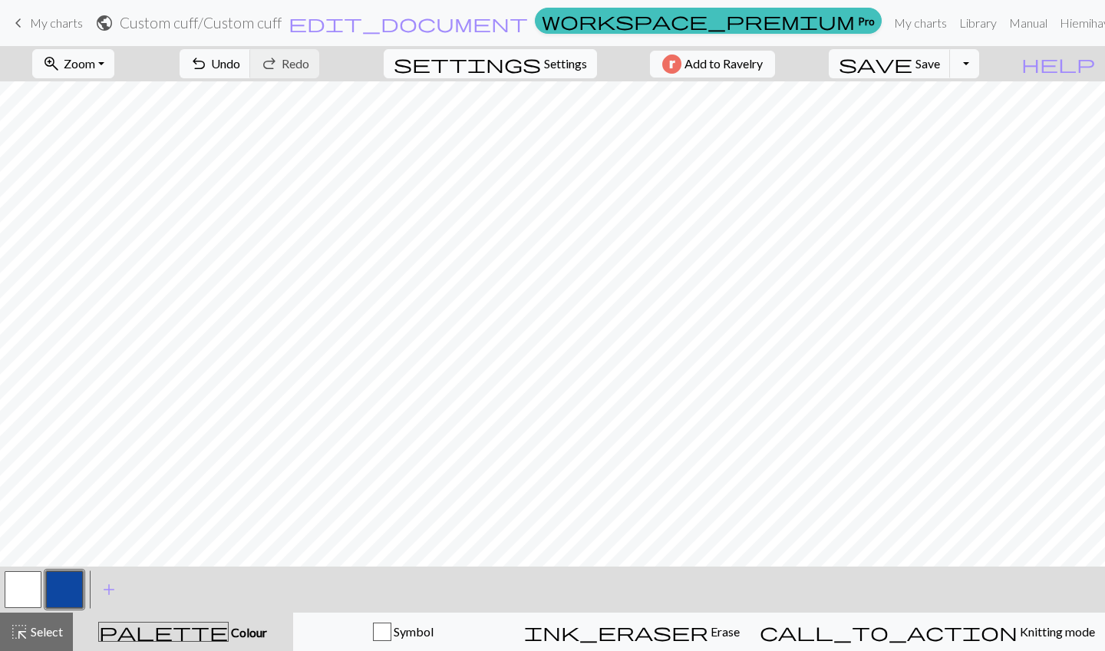
click at [544, 66] on span "Settings" at bounding box center [565, 63] width 43 height 18
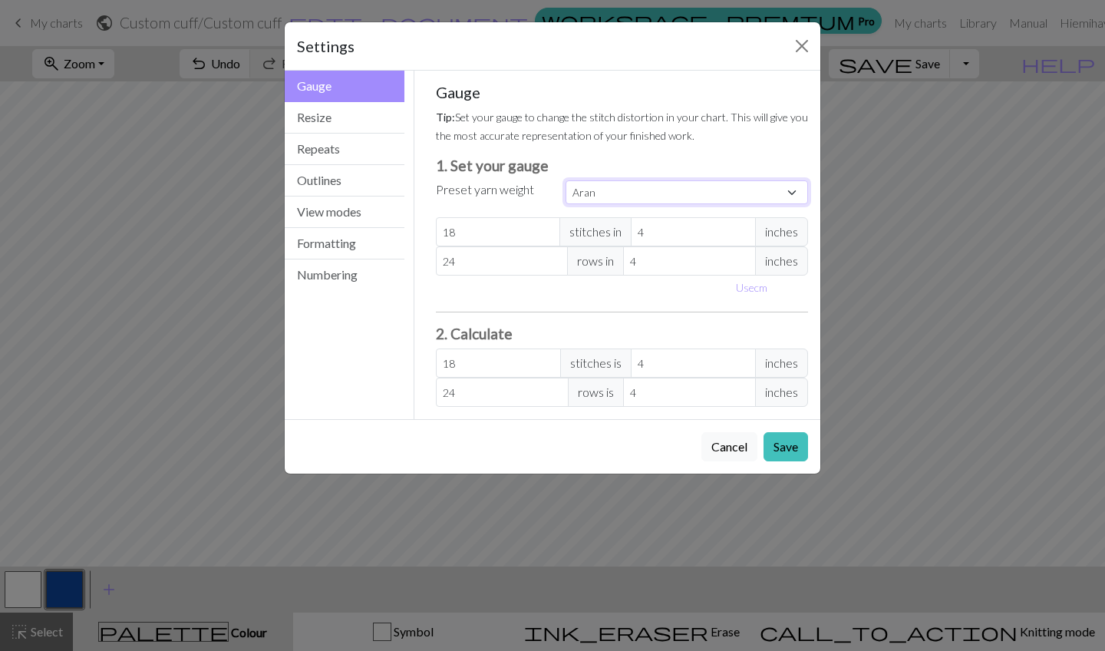
select select "fingering"
type input "28"
type input "36"
type input "28"
type input "36"
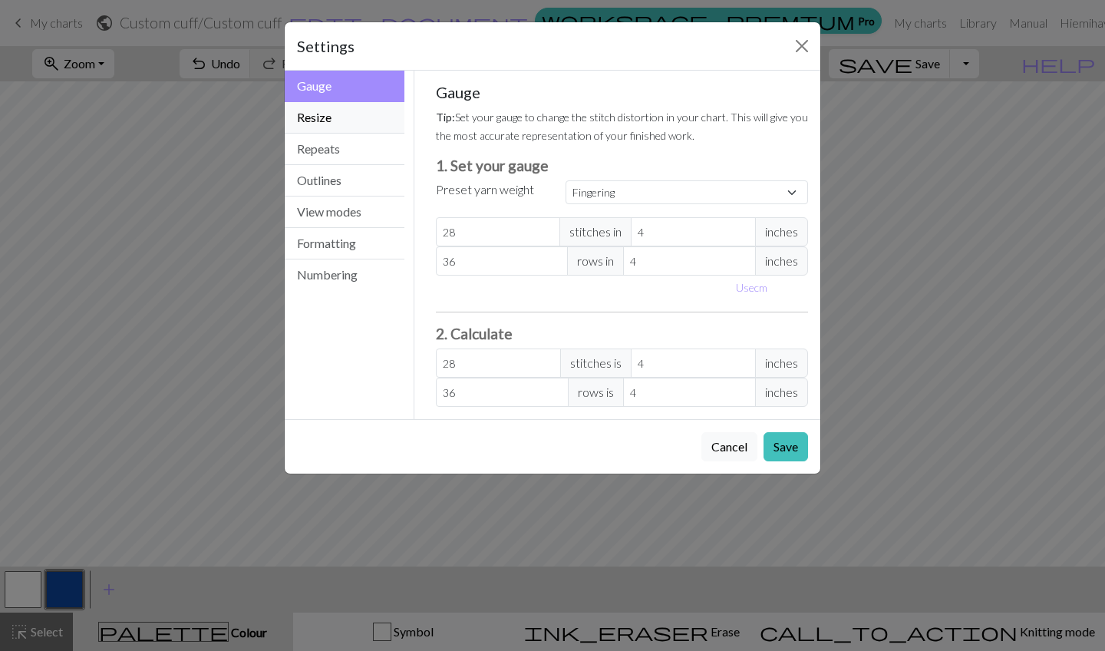
click at [342, 126] on button "Resize" at bounding box center [345, 117] width 120 height 31
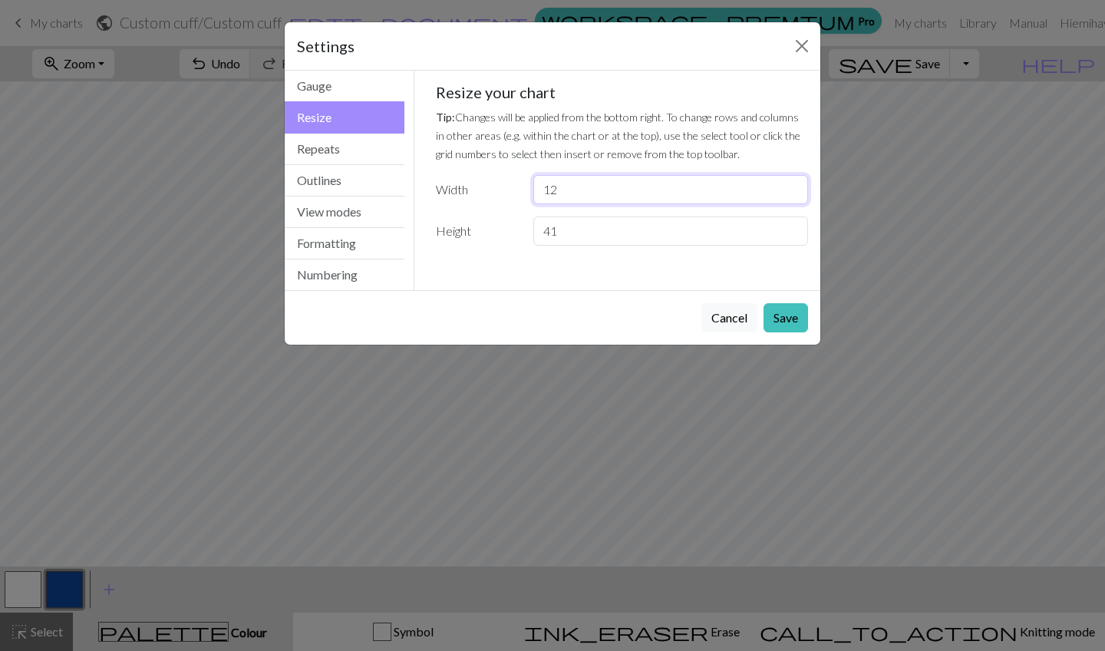
drag, startPoint x: 569, startPoint y: 193, endPoint x: 483, endPoint y: 196, distance: 86.0
click at [483, 196] on div "Width 12" at bounding box center [622, 189] width 391 height 29
type input "60"
drag, startPoint x: 562, startPoint y: 233, endPoint x: 494, endPoint y: 257, distance: 71.9
click at [494, 257] on div "Gauge Tip: Set your gauge to change the stitch distortion in your chart. This w…" at bounding box center [623, 171] width 398 height 200
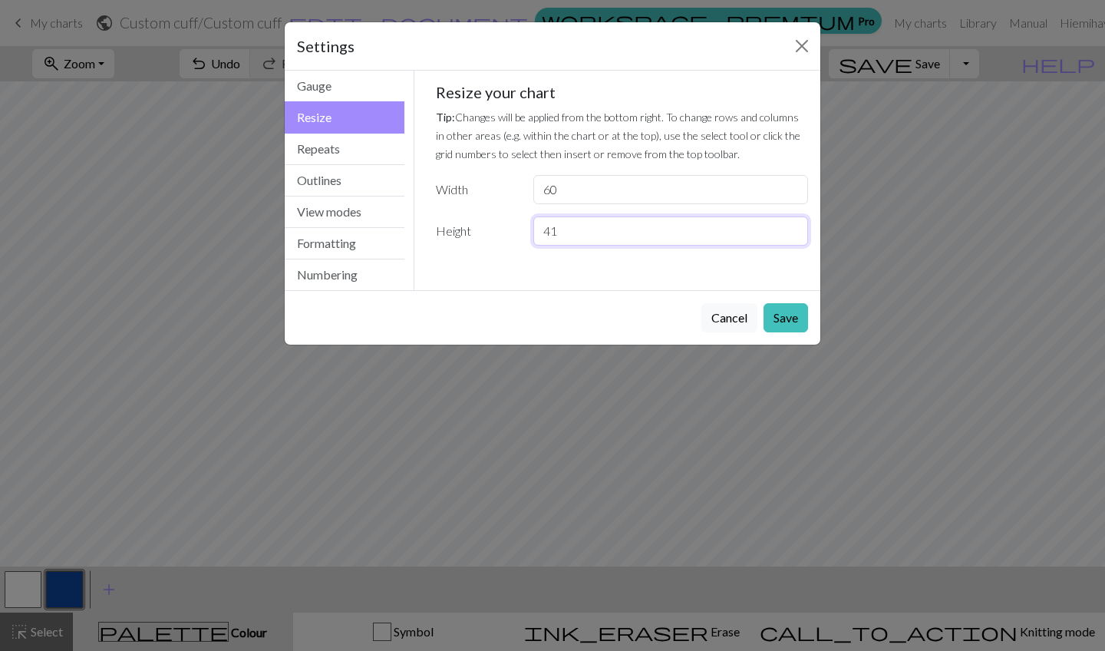
type input "4"
type input "30"
click at [780, 322] on button "Save" at bounding box center [786, 317] width 45 height 29
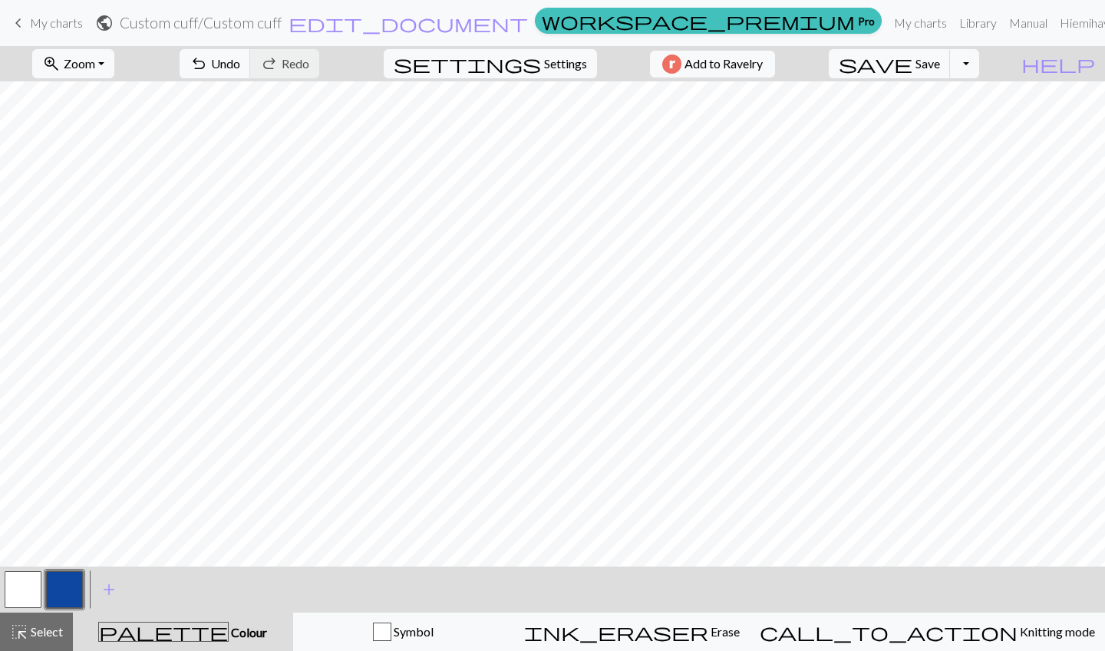
click at [20, 586] on button "button" at bounding box center [23, 589] width 37 height 37
click at [570, 66] on span "Settings" at bounding box center [565, 63] width 43 height 18
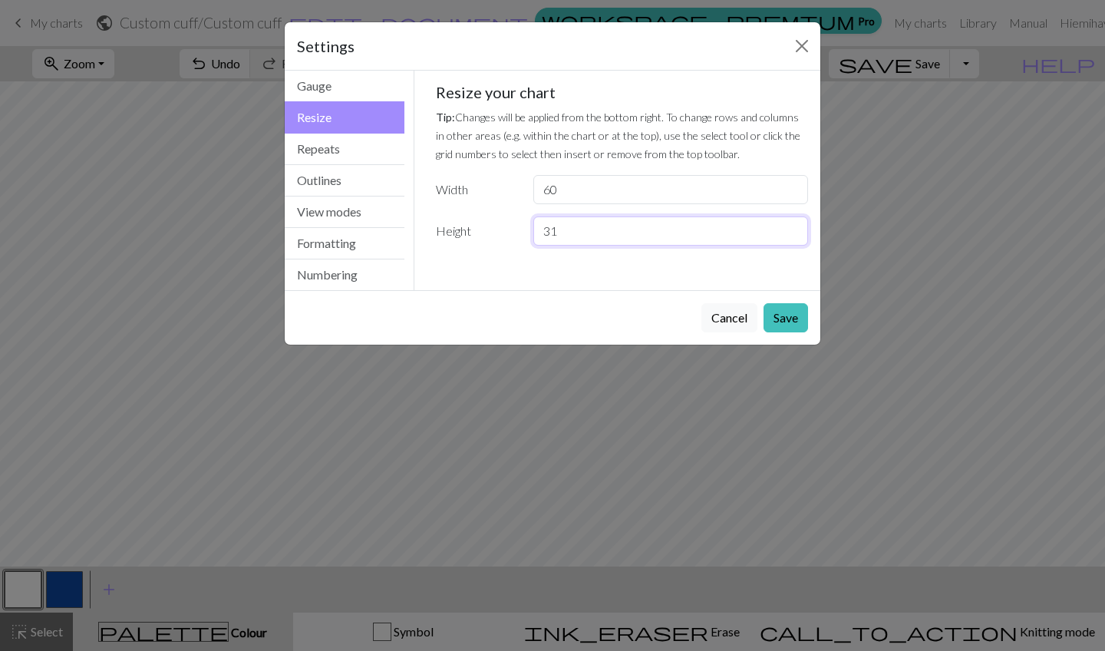
click at [790, 226] on input "31" at bounding box center [670, 230] width 275 height 29
click at [790, 226] on input "32" at bounding box center [670, 230] width 275 height 29
click at [790, 226] on input "33" at bounding box center [670, 230] width 275 height 29
click at [790, 226] on input "34" at bounding box center [670, 230] width 275 height 29
click at [790, 226] on input "35" at bounding box center [670, 230] width 275 height 29
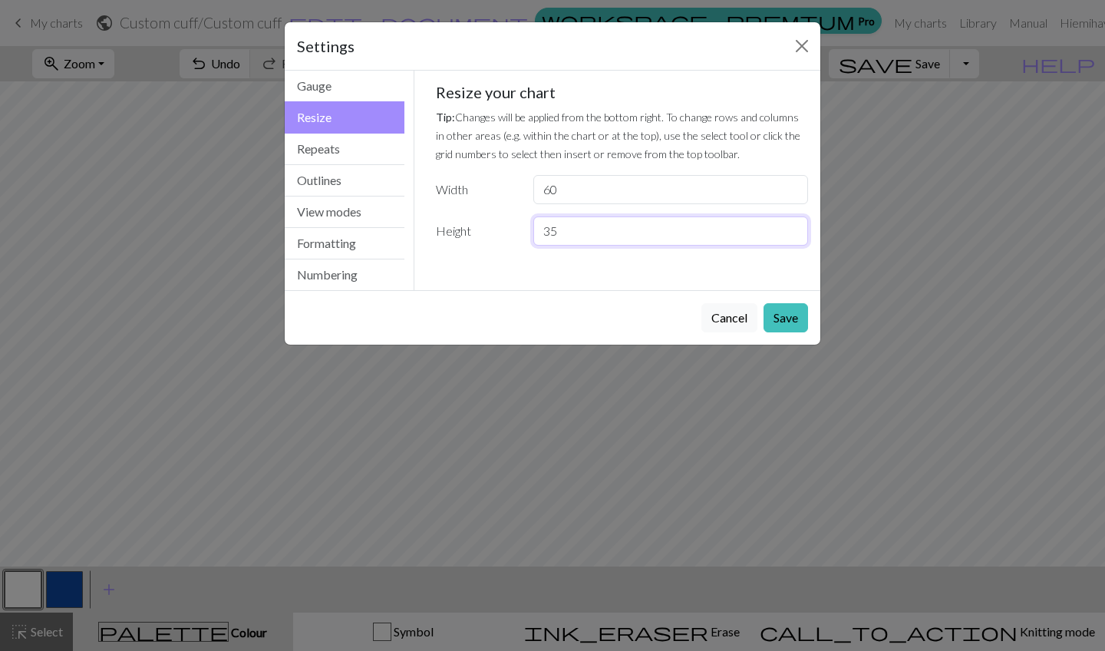
type input "36"
click at [790, 226] on input "36" at bounding box center [670, 230] width 275 height 29
click at [788, 321] on button "Save" at bounding box center [786, 317] width 45 height 29
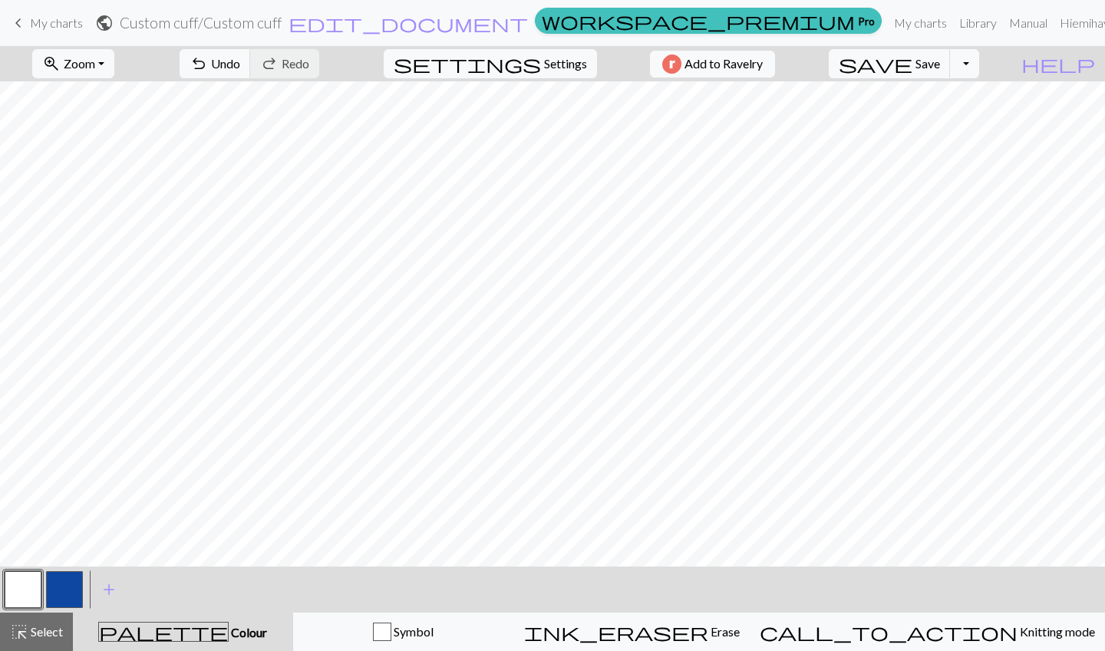
click at [68, 594] on button "button" at bounding box center [64, 589] width 37 height 37
click at [13, 587] on button "button" at bounding box center [23, 589] width 37 height 37
click at [70, 582] on button "button" at bounding box center [64, 589] width 37 height 37
click at [208, 68] on span "undo" at bounding box center [199, 63] width 18 height 21
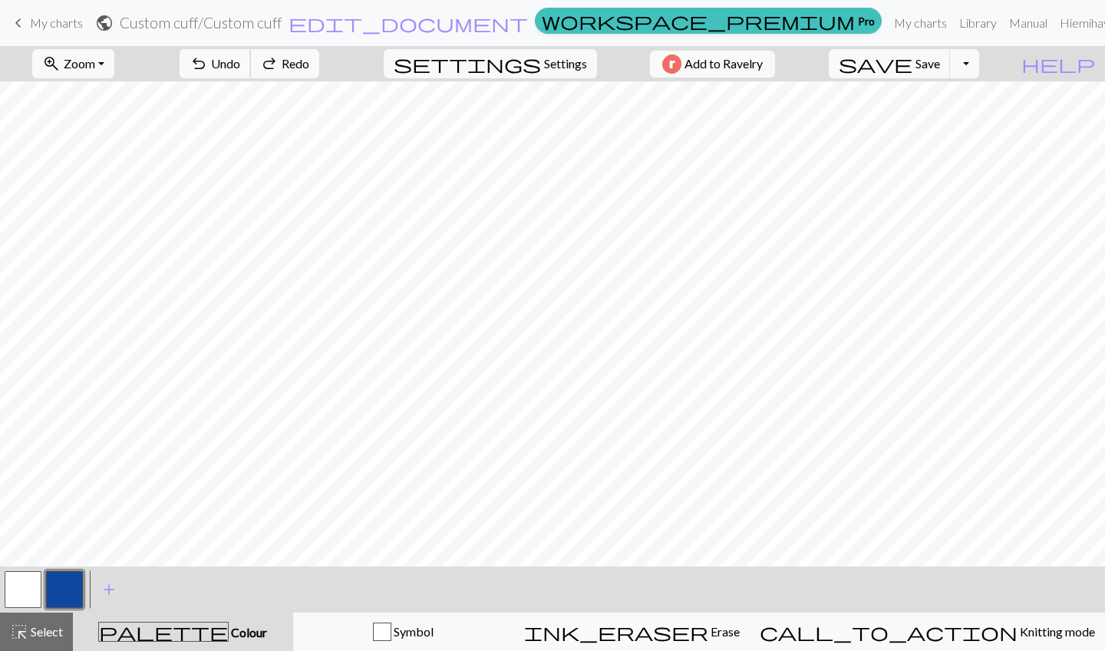
click at [208, 68] on span "undo" at bounding box center [199, 63] width 18 height 21
click at [309, 64] on span "Redo" at bounding box center [296, 63] width 28 height 15
click at [18, 594] on button "button" at bounding box center [23, 589] width 37 height 37
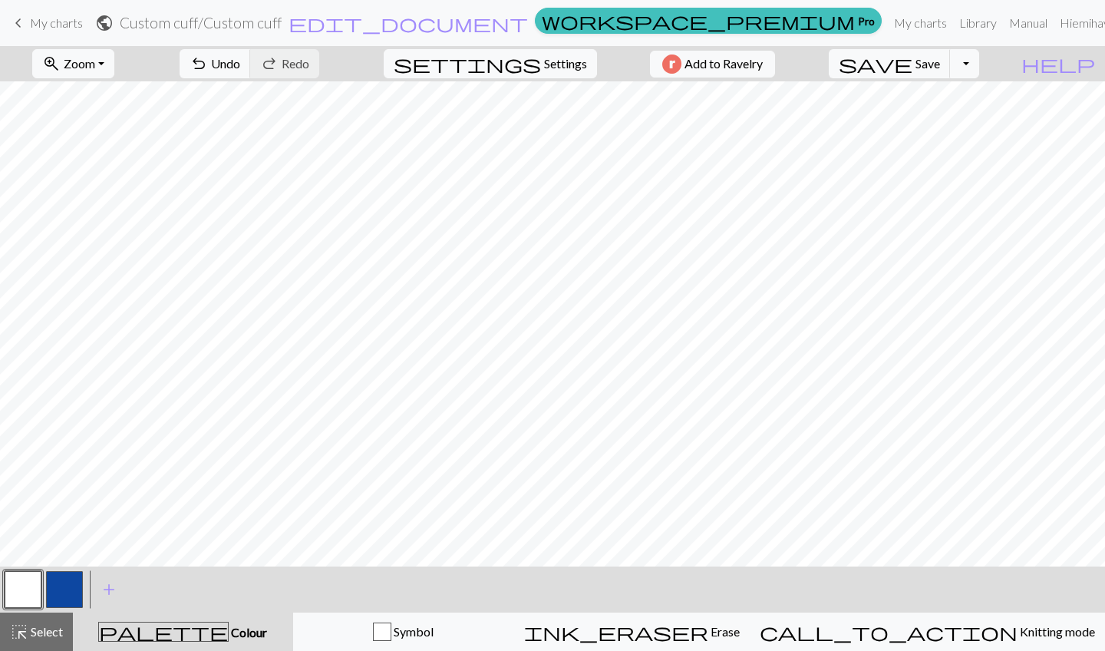
click at [68, 583] on button "button" at bounding box center [64, 589] width 37 height 37
click at [33, 583] on button "button" at bounding box center [23, 589] width 37 height 37
click at [63, 579] on button "button" at bounding box center [64, 589] width 37 height 37
click at [240, 62] on span "Undo" at bounding box center [225, 63] width 29 height 15
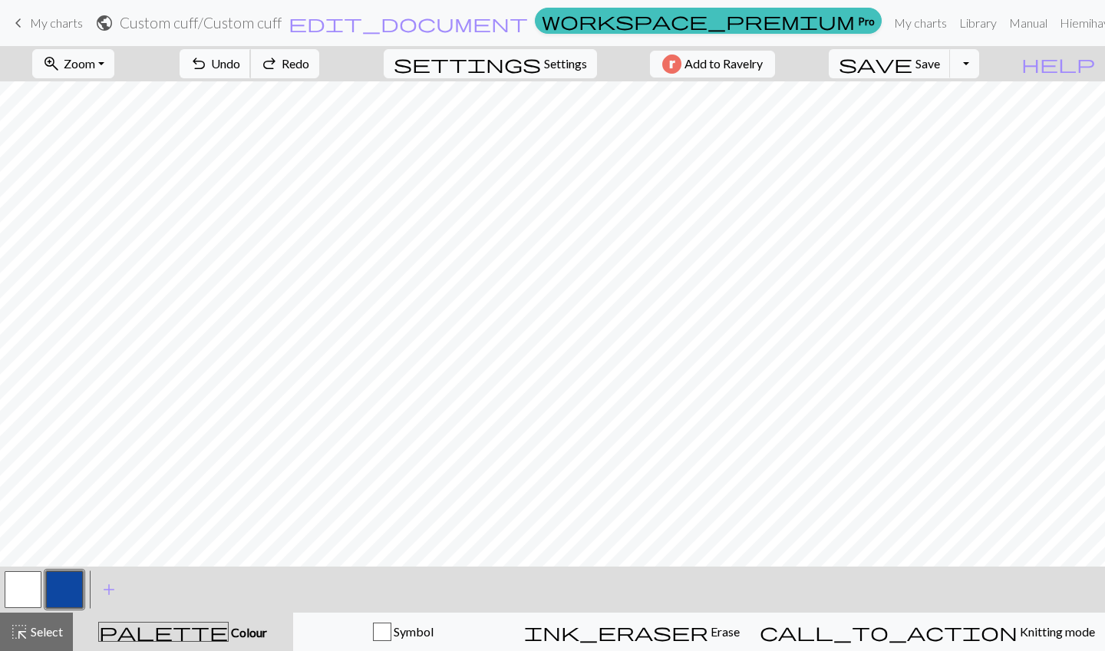
click at [240, 62] on span "Undo" at bounding box center [225, 63] width 29 height 15
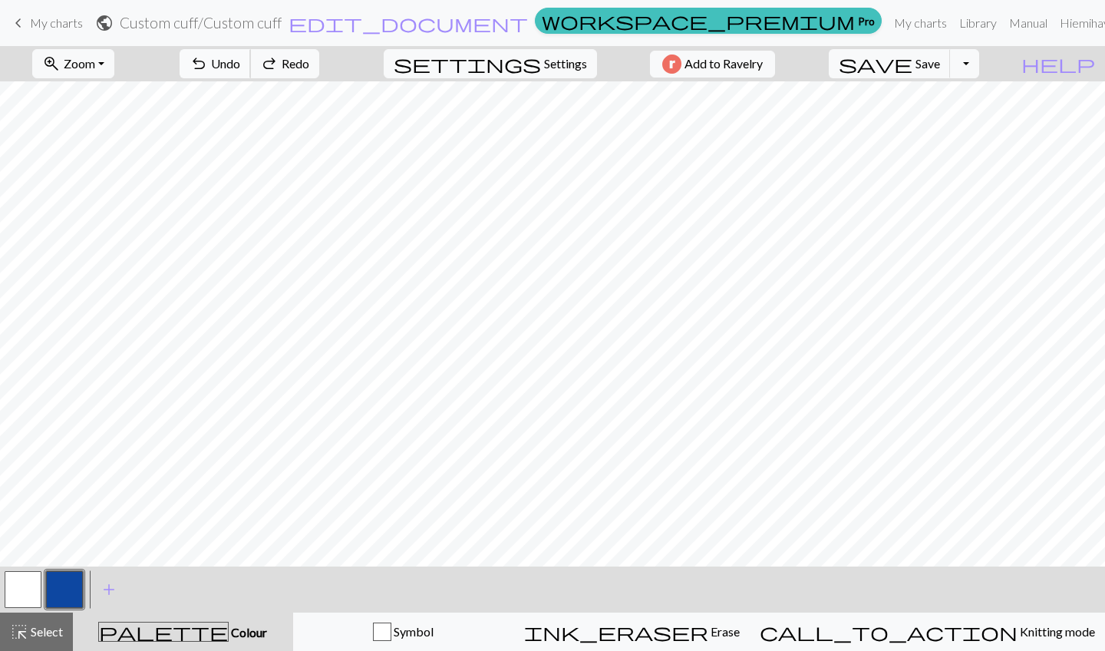
click at [240, 62] on span "Undo" at bounding box center [225, 63] width 29 height 15
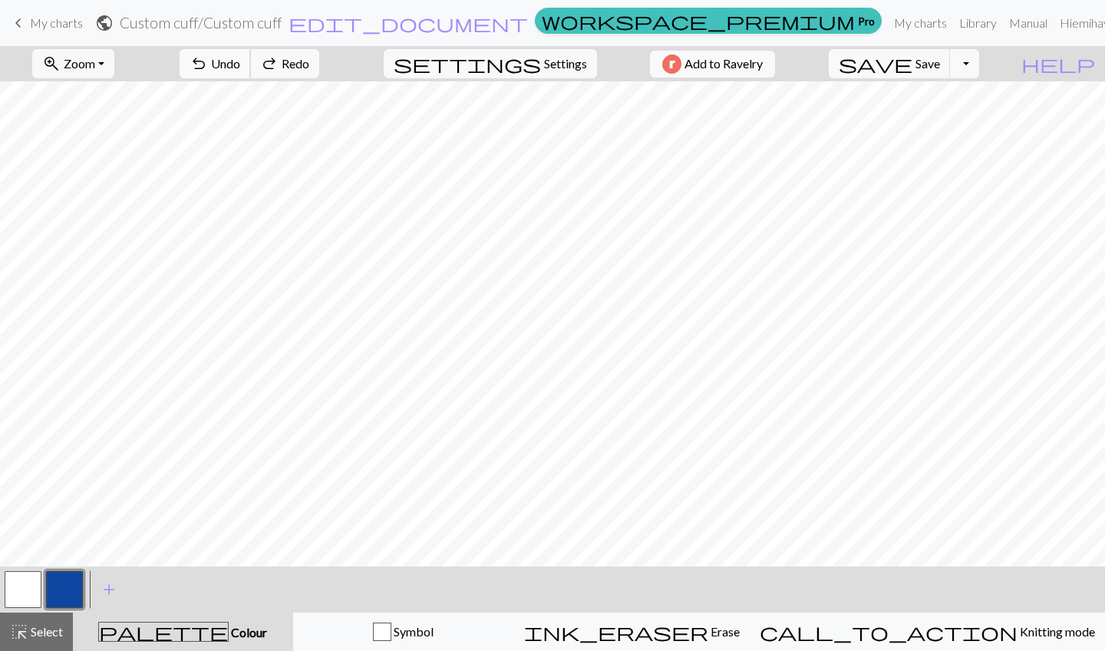
click at [240, 62] on span "Undo" at bounding box center [225, 63] width 29 height 15
click at [25, 585] on button "button" at bounding box center [23, 589] width 37 height 37
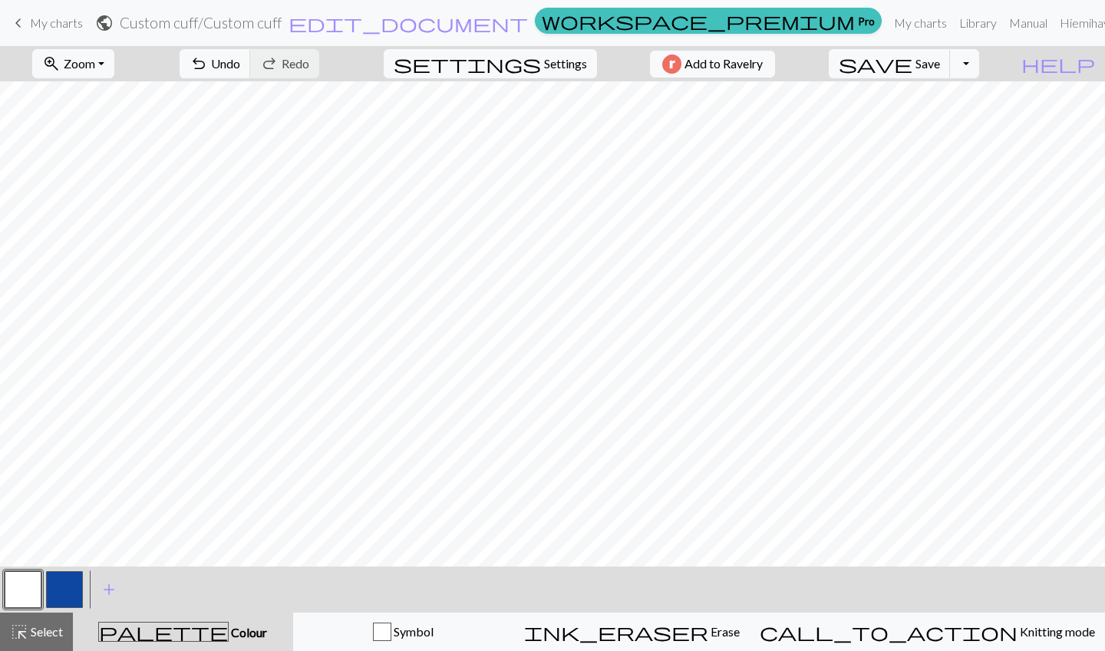
click at [59, 602] on button "button" at bounding box center [64, 589] width 37 height 37
click at [28, 586] on button "button" at bounding box center [23, 589] width 37 height 37
click at [18, 591] on button "button" at bounding box center [23, 589] width 37 height 37
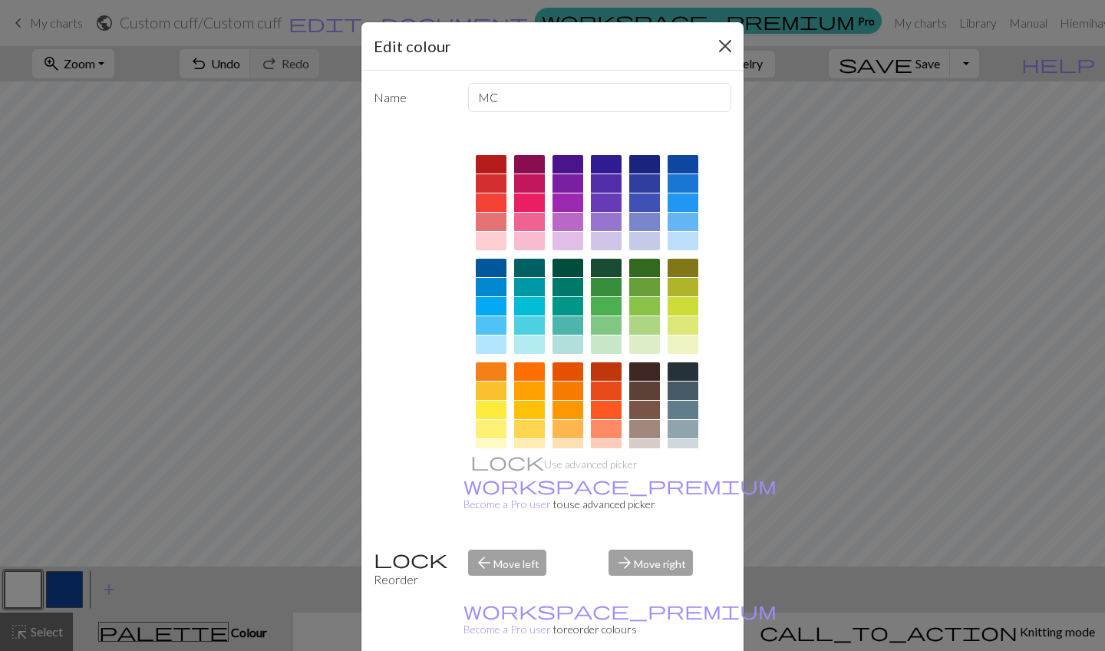
click at [728, 42] on button "Close" at bounding box center [725, 46] width 25 height 25
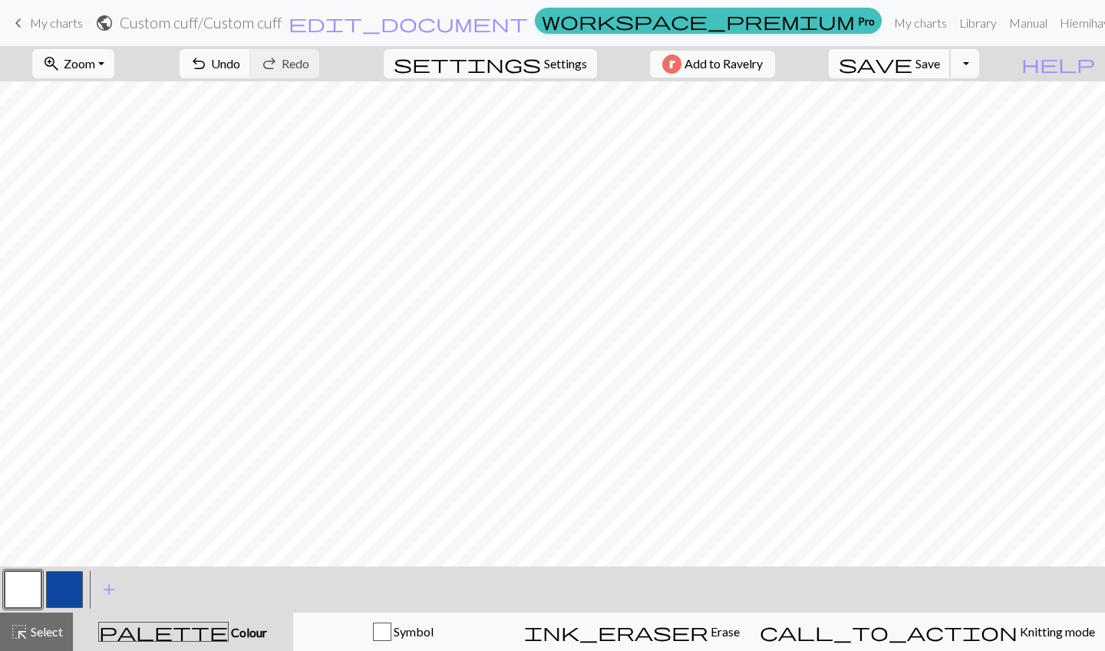
click at [940, 66] on span "Save" at bounding box center [928, 63] width 25 height 15
click at [979, 64] on button "Toggle Dropdown" at bounding box center [964, 63] width 29 height 29
click at [912, 62] on span "save" at bounding box center [876, 63] width 74 height 21
